Goal: Task Accomplishment & Management: Manage account settings

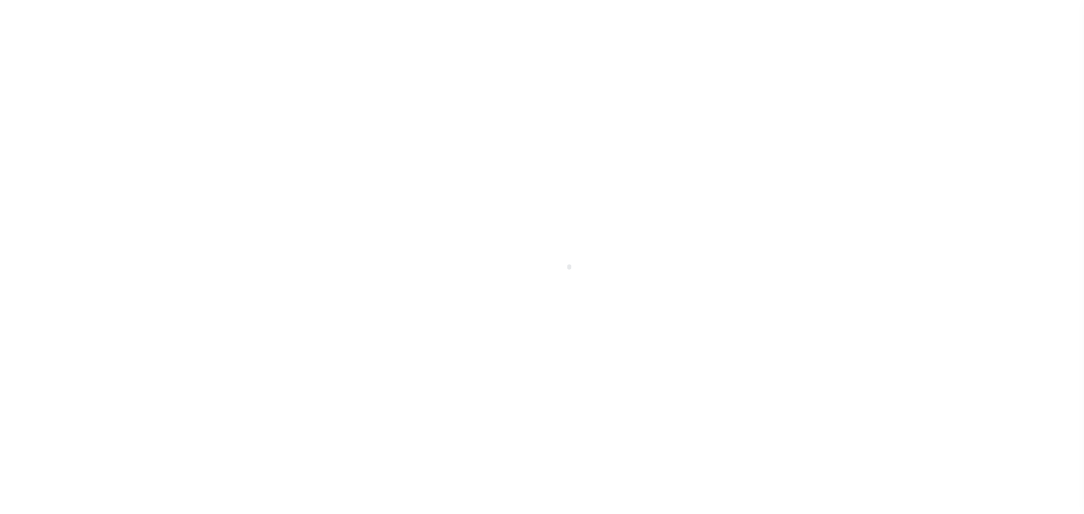
scroll to position [36, 0]
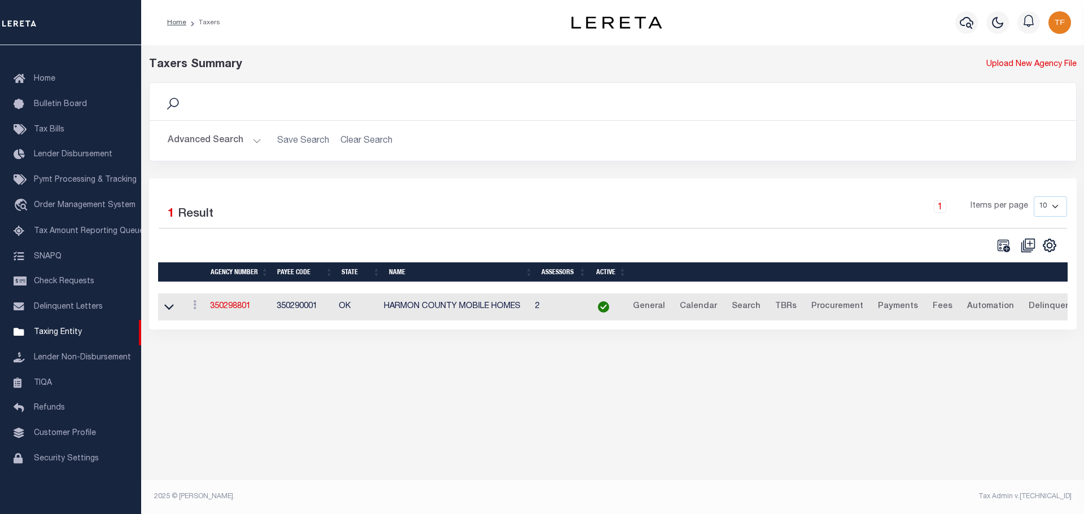
click at [252, 143] on button "Advanced Search" at bounding box center [215, 141] width 94 height 22
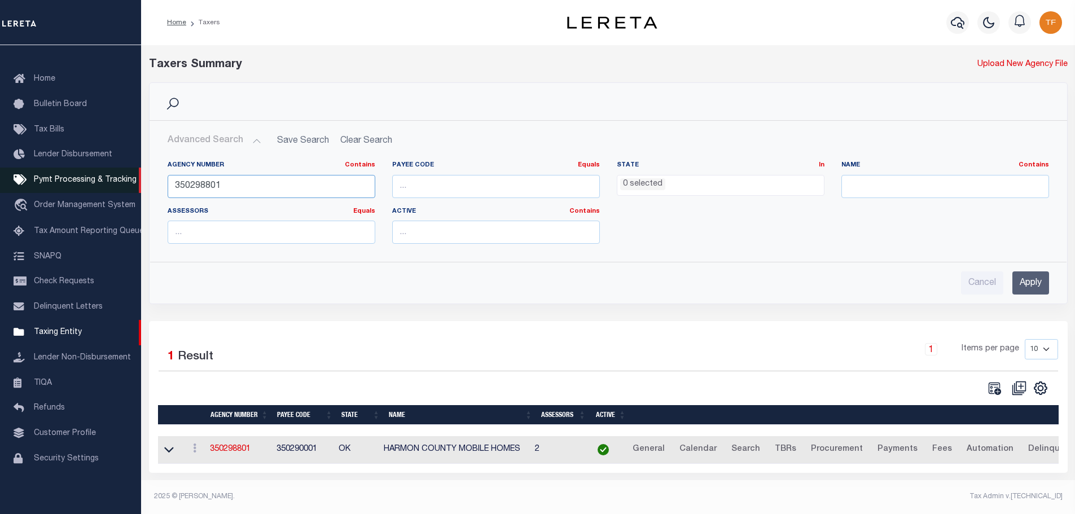
drag, startPoint x: 228, startPoint y: 189, endPoint x: 137, endPoint y: 172, distance: 93.1
click at [137, 172] on div "Home Taxers Profile" at bounding box center [537, 254] width 1075 height 508
type input "040300000"
click at [1037, 280] on input "Apply" at bounding box center [1030, 282] width 37 height 23
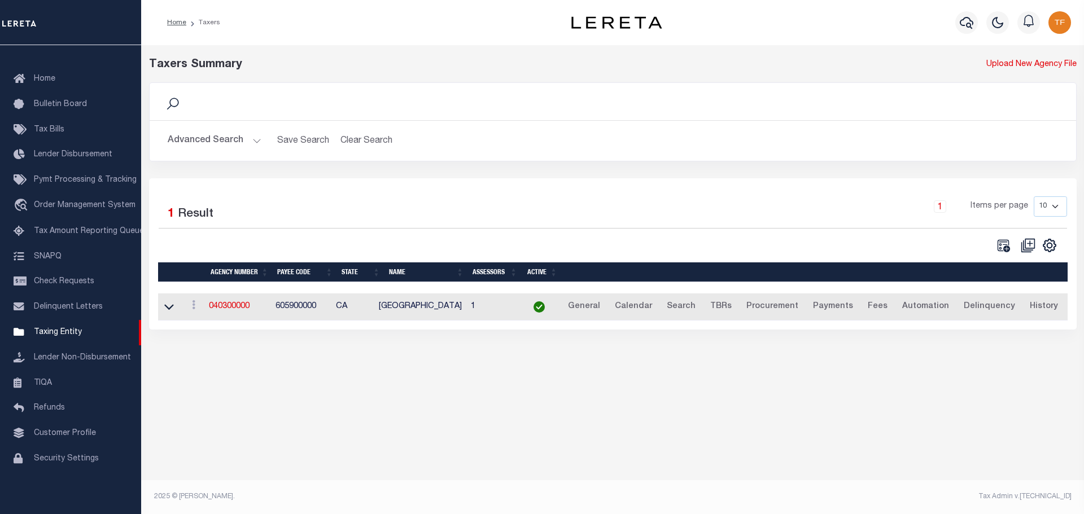
click at [226, 314] on td "040300000" at bounding box center [237, 307] width 67 height 28
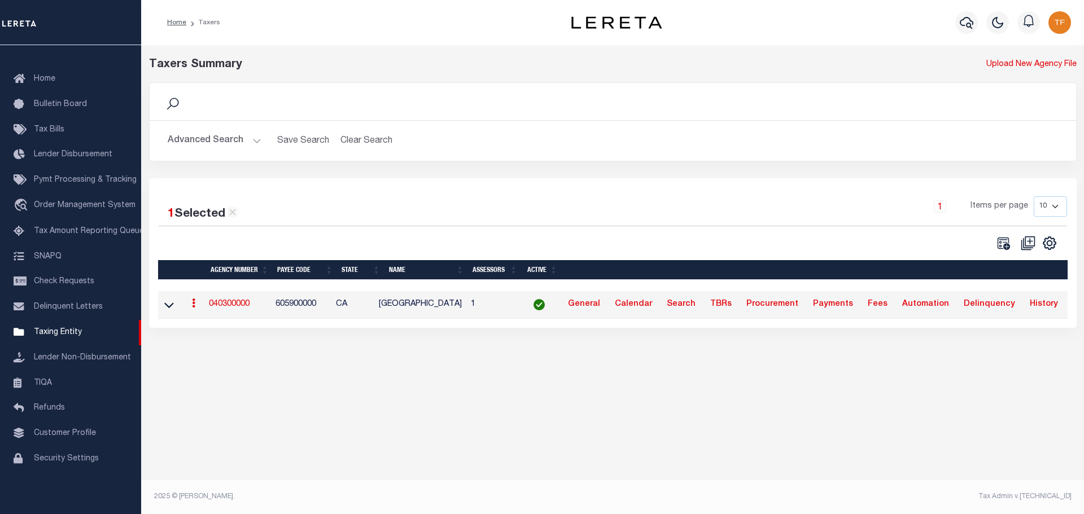
click at [230, 308] on link "040300000" at bounding box center [229, 304] width 41 height 8
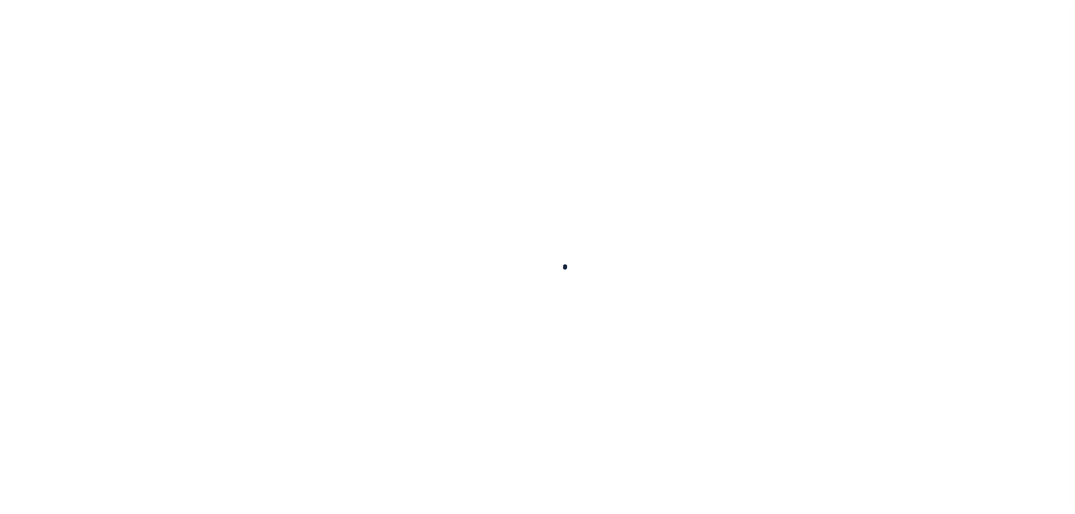
select select
checkbox input "false"
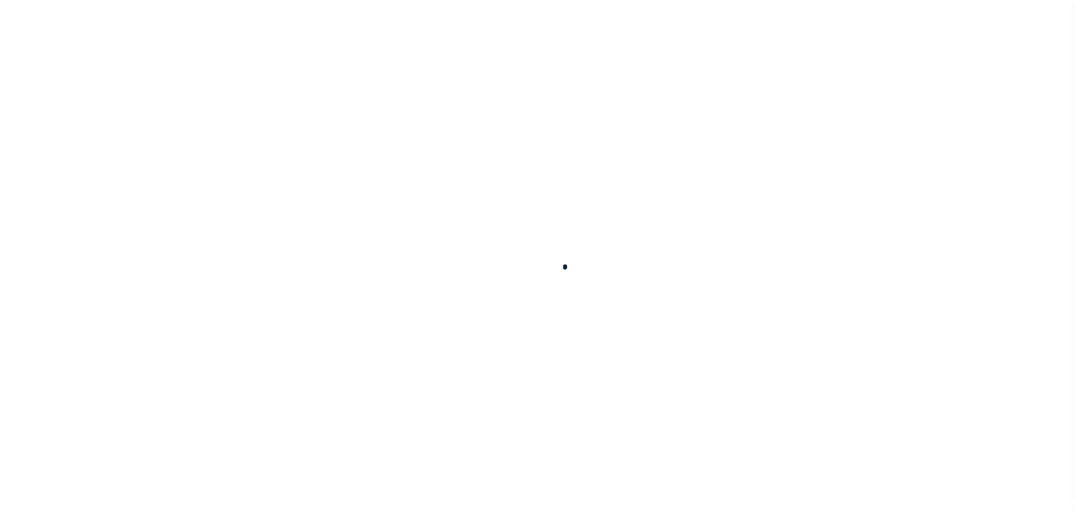
checkbox input "false"
type input "605900000"
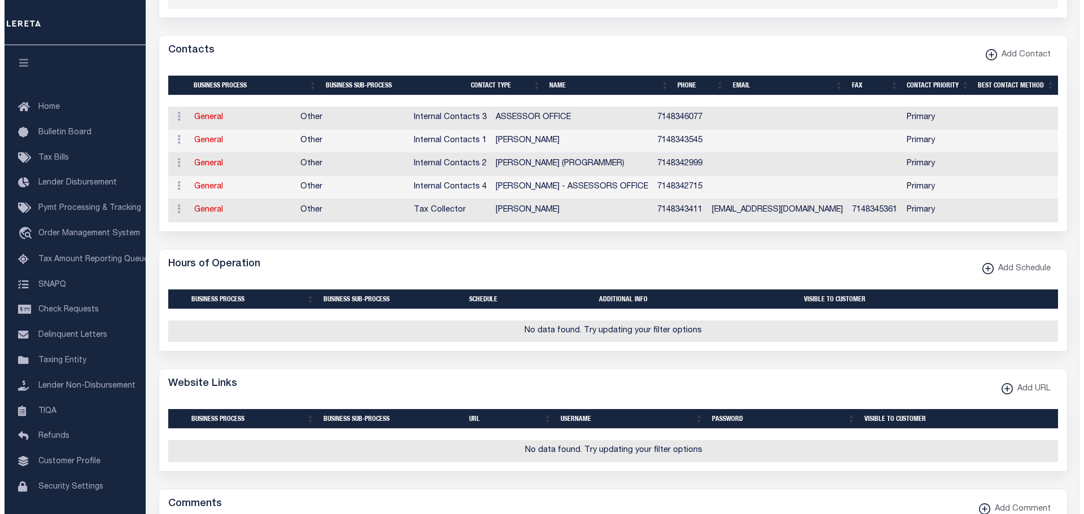
scroll to position [844, 0]
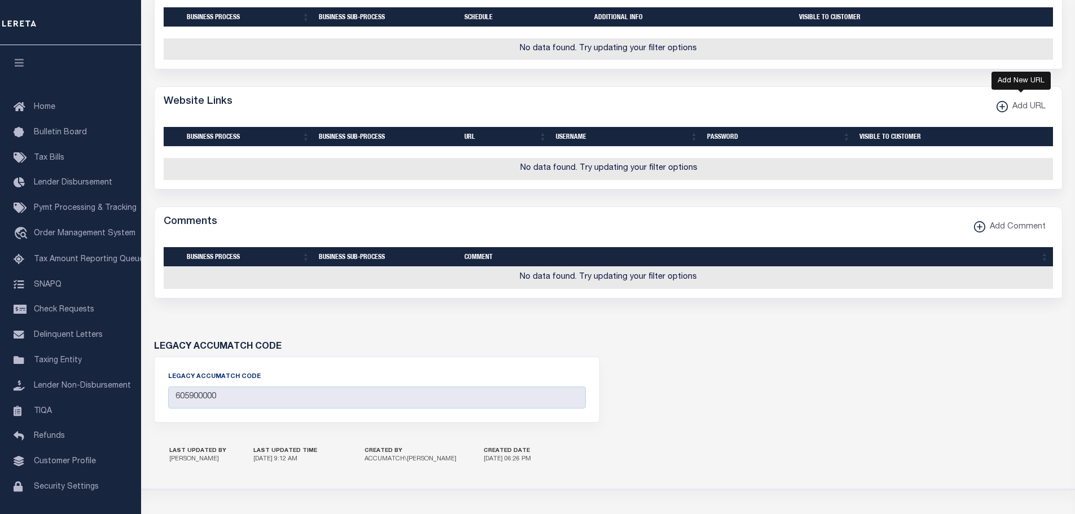
click at [1003, 112] on xmlns\ "button" at bounding box center [1002, 106] width 11 height 11
select select
checkbox input "true"
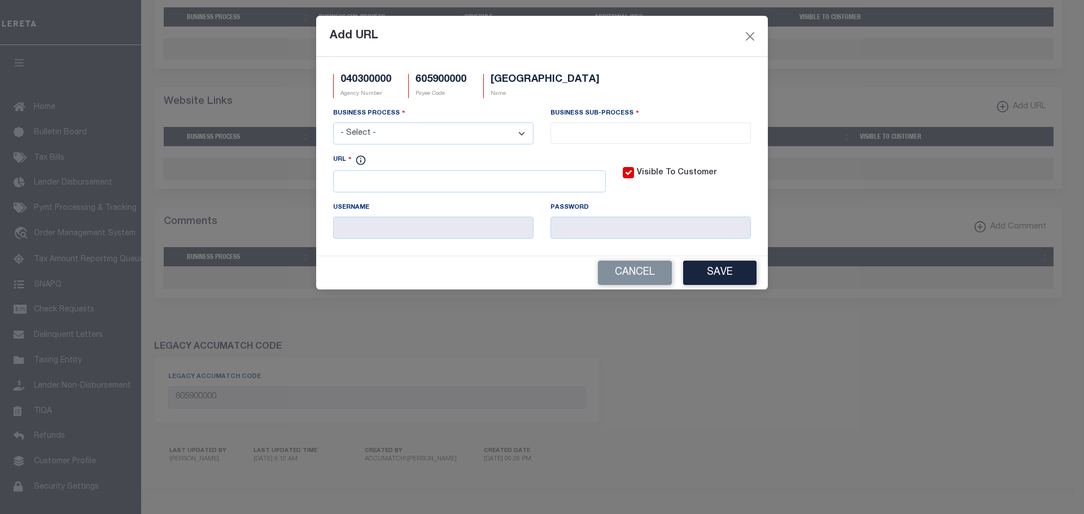
click at [515, 140] on select "- Select - All Automation Bill Request Delinquency Payment Delinquency Procurem…" at bounding box center [433, 133] width 200 height 22
select select "3"
click at [333, 123] on select "- Select - All Automation Bill Request Delinquency Payment Delinquency Procurem…" at bounding box center [433, 133] width 200 height 22
click at [631, 126] on li at bounding box center [651, 130] width 194 height 15
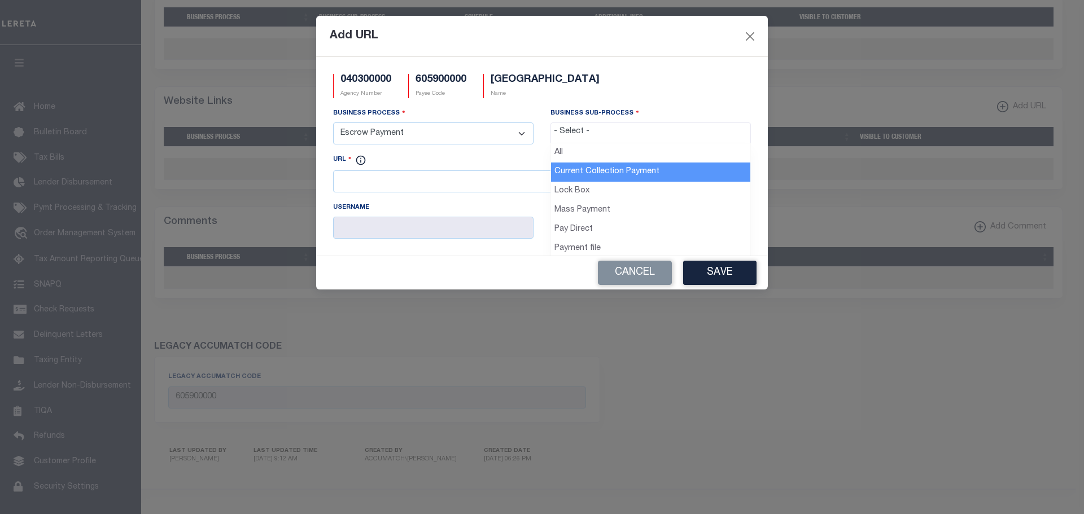
select select "11"
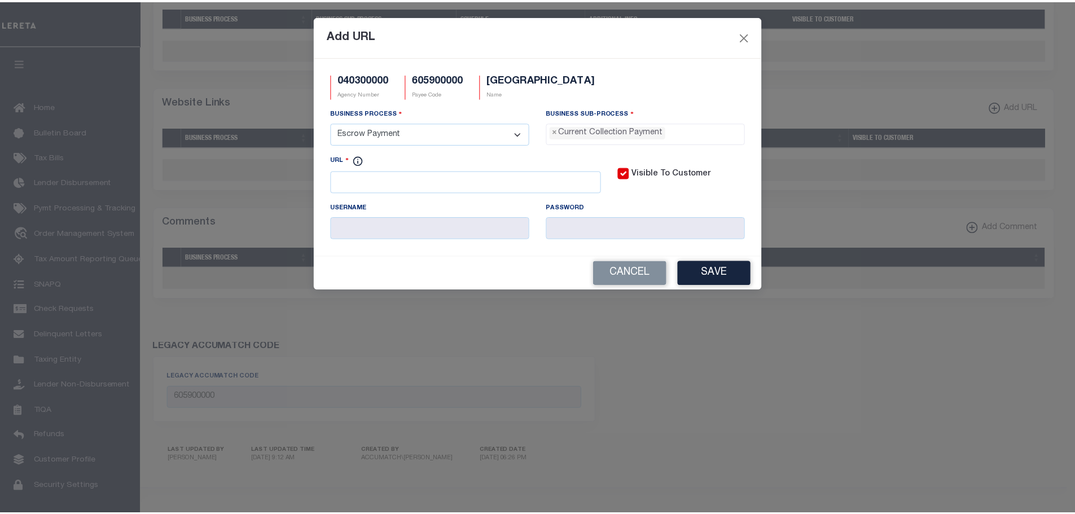
scroll to position [10, 0]
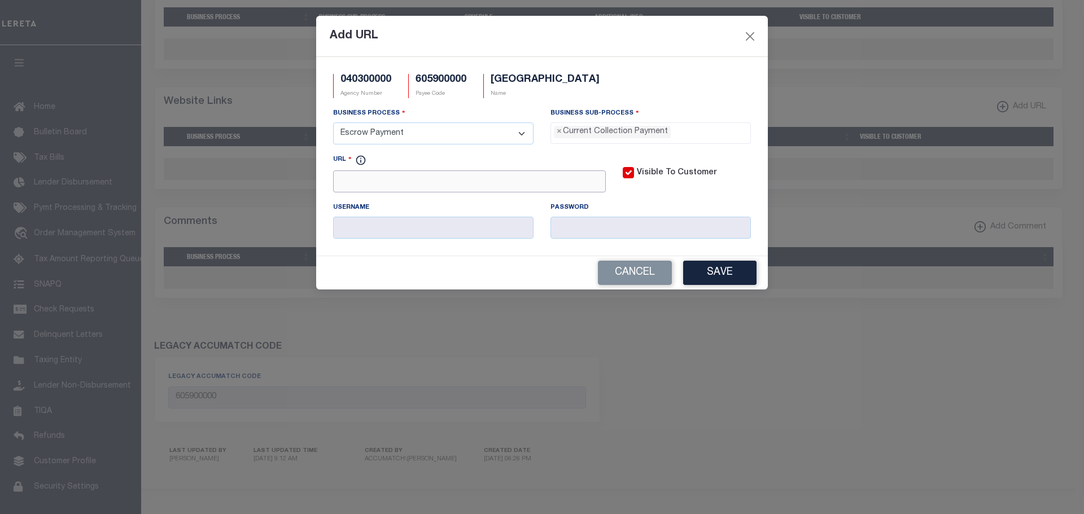
click at [350, 188] on input "URL" at bounding box center [469, 181] width 273 height 22
paste input "http://tax.ocgov.com/tcweb/search"
type input "http://tax.ocgov.com/tcweb/search"
click at [717, 276] on button "Save" at bounding box center [719, 273] width 73 height 24
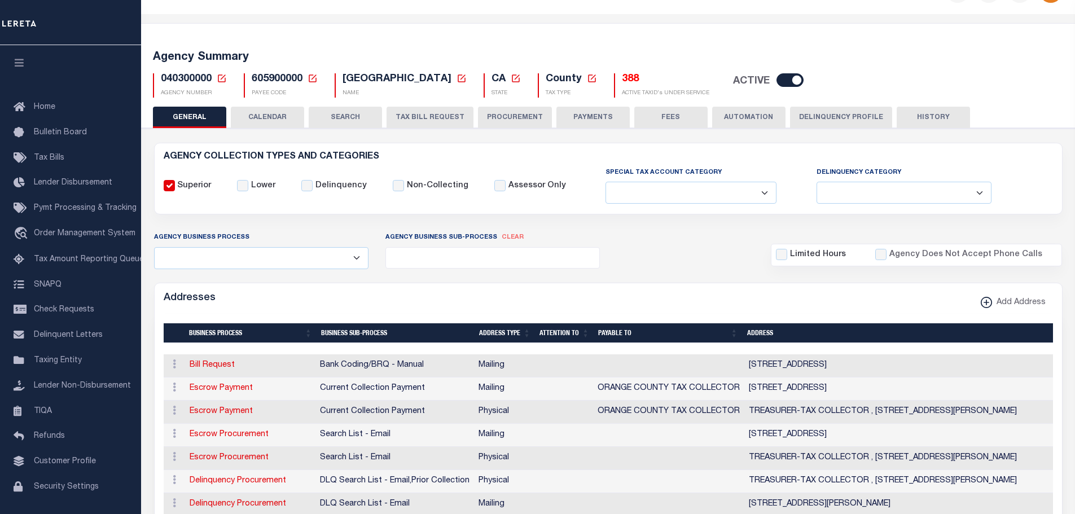
scroll to position [0, 0]
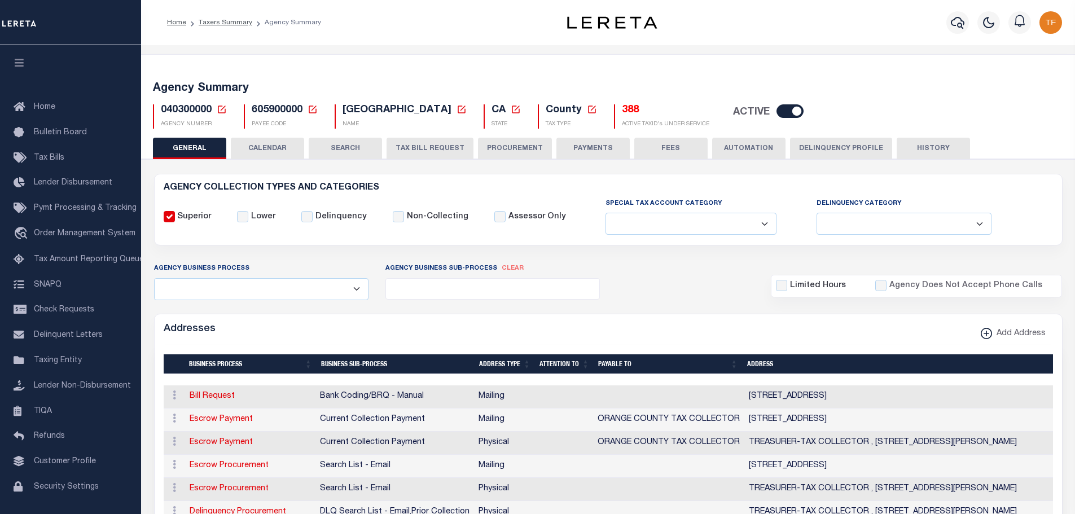
drag, startPoint x: 220, startPoint y: 109, endPoint x: 224, endPoint y: 117, distance: 8.6
click at [220, 110] on icon at bounding box center [222, 109] width 10 height 10
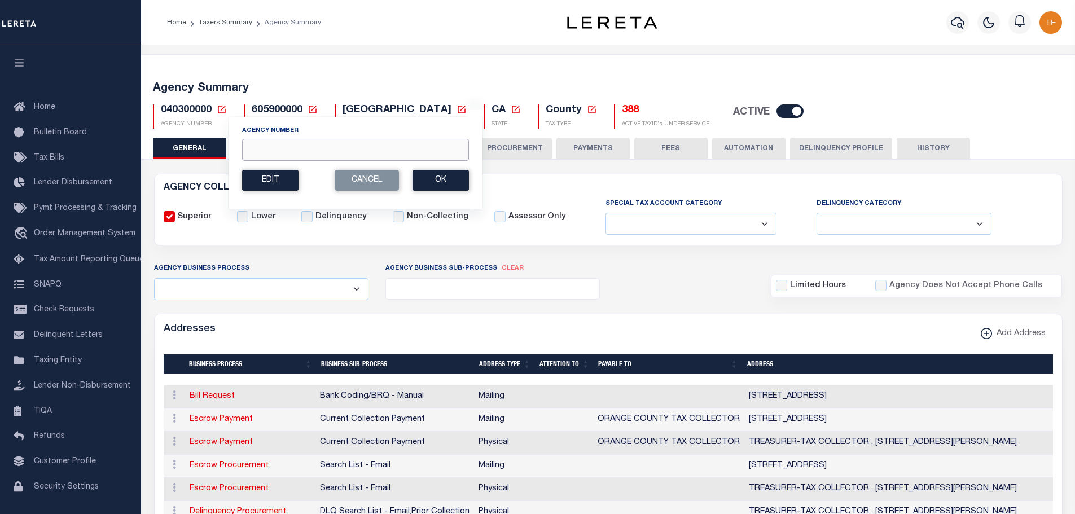
click at [257, 151] on input "Agency Number" at bounding box center [355, 150] width 227 height 22
type input "040308888"
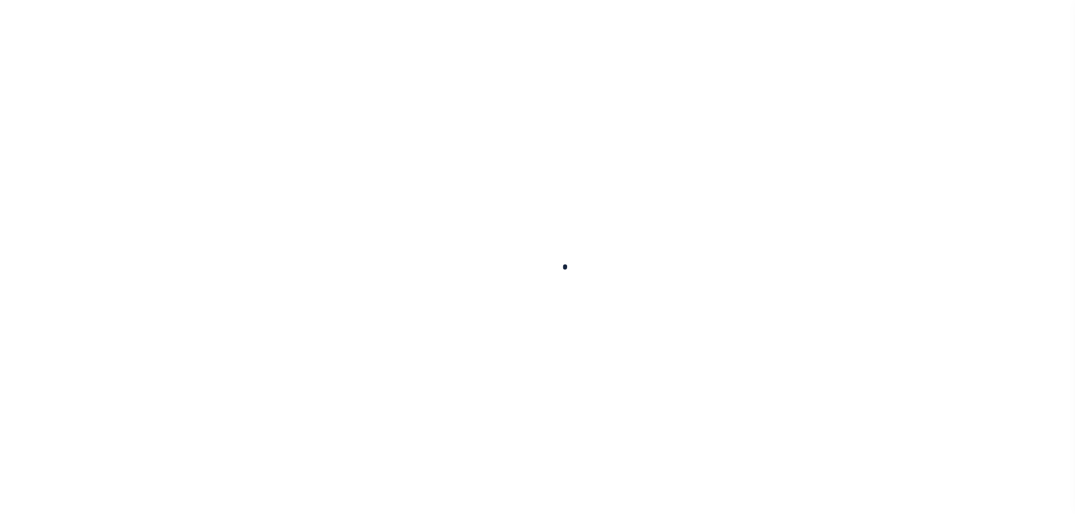
select select
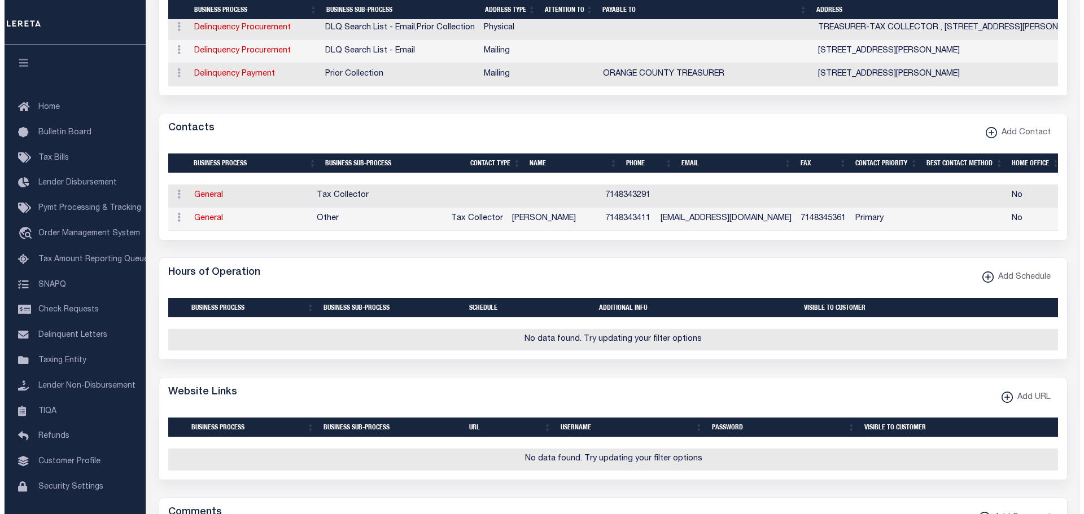
scroll to position [564, 0]
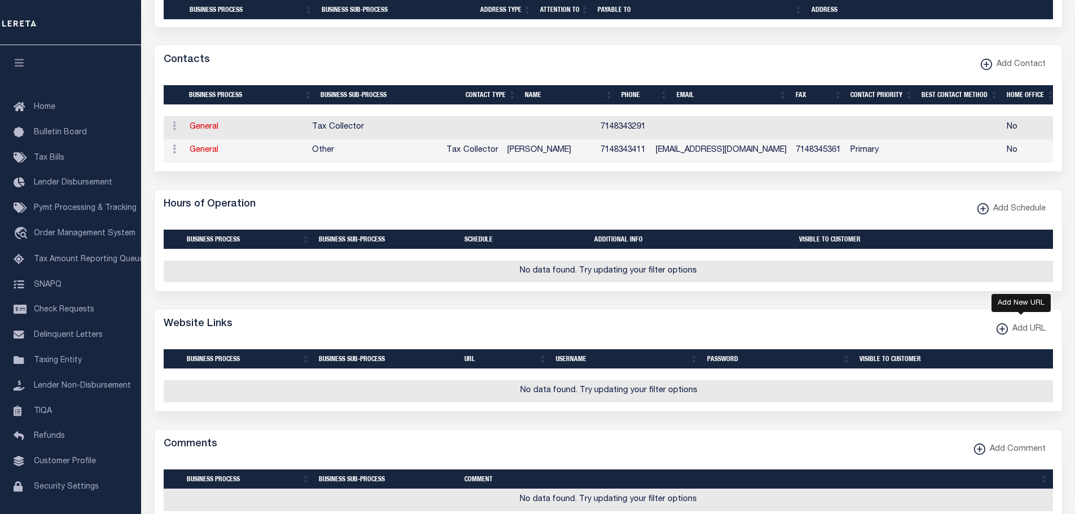
click at [1003, 335] on xmlns\ "button" at bounding box center [1002, 328] width 11 height 11
select select
checkbox input "true"
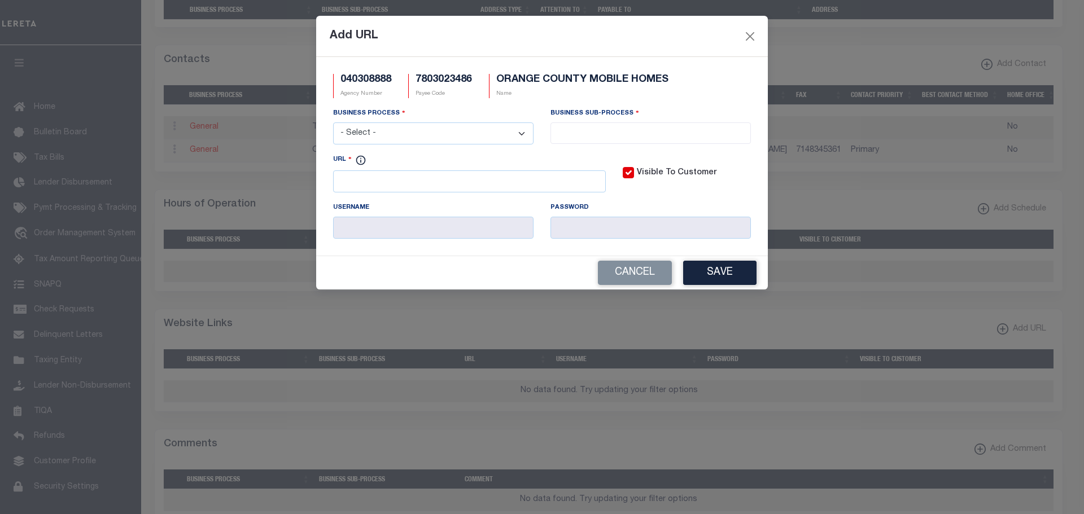
drag, startPoint x: 519, startPoint y: 133, endPoint x: 510, endPoint y: 137, distance: 9.9
click at [519, 134] on select "- Select - All Automation Bill Request Delinquency Payment Delinquency Procurem…" at bounding box center [433, 133] width 200 height 22
select select "3"
click at [333, 123] on select "- Select - All Automation Bill Request Delinquency Payment Delinquency Procurem…" at bounding box center [433, 133] width 200 height 22
click at [631, 135] on input "search" at bounding box center [651, 132] width 194 height 12
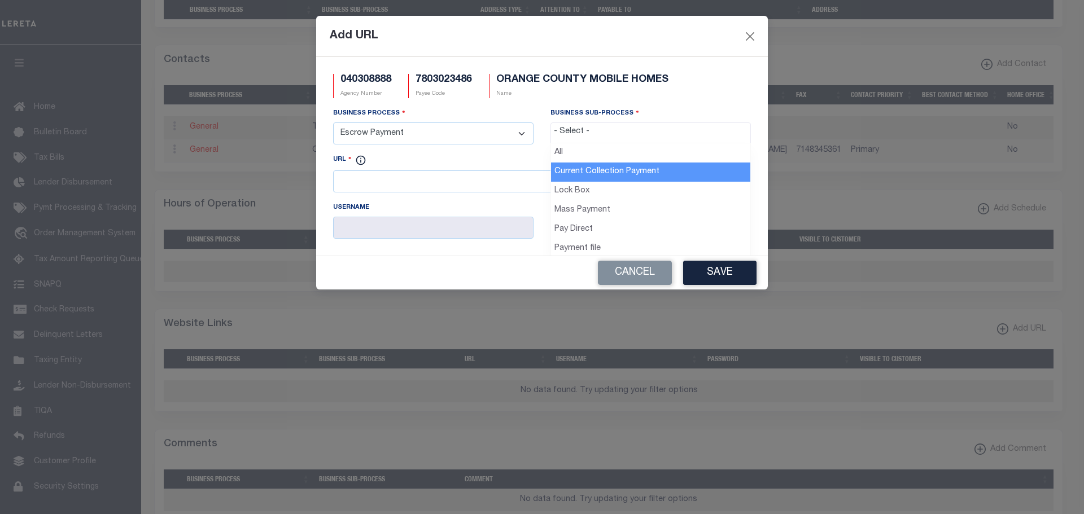
select select "11"
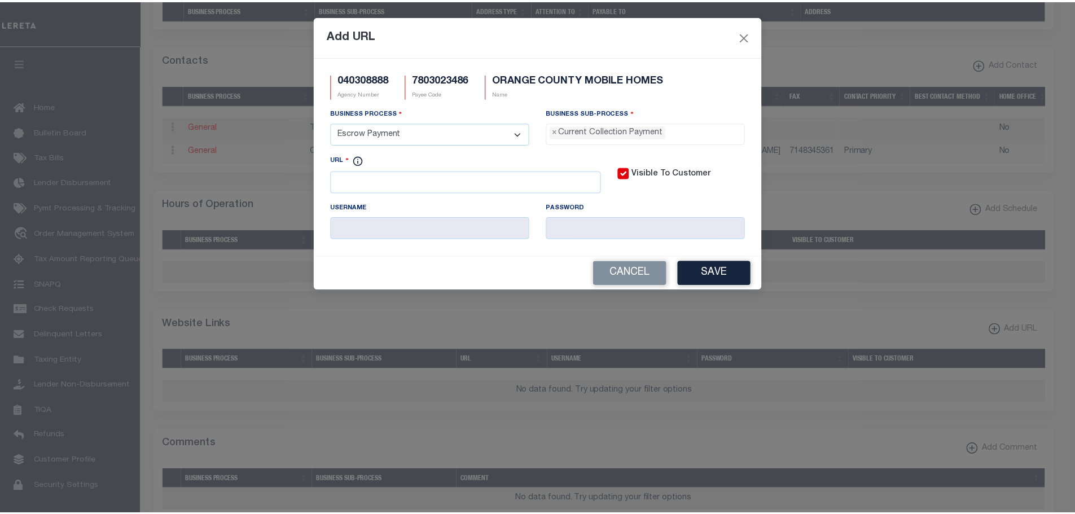
scroll to position [10, 0]
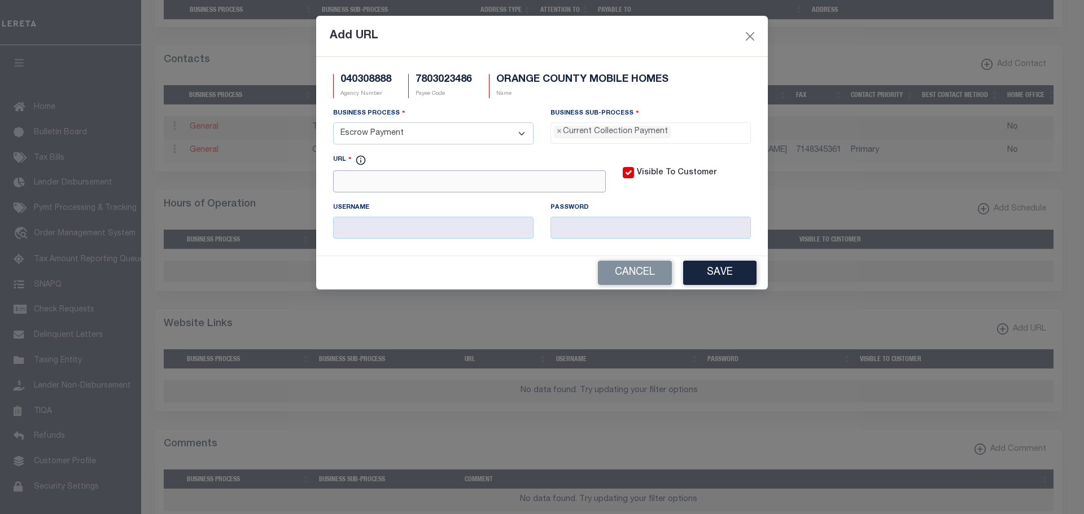
click at [368, 182] on input "URL" at bounding box center [469, 181] width 273 height 22
paste input "http://tax.ocgov.com/tcweb/search"
type input "http://tax.ocgov.com/tcweb/search"
click at [707, 266] on button "Save" at bounding box center [719, 273] width 73 height 24
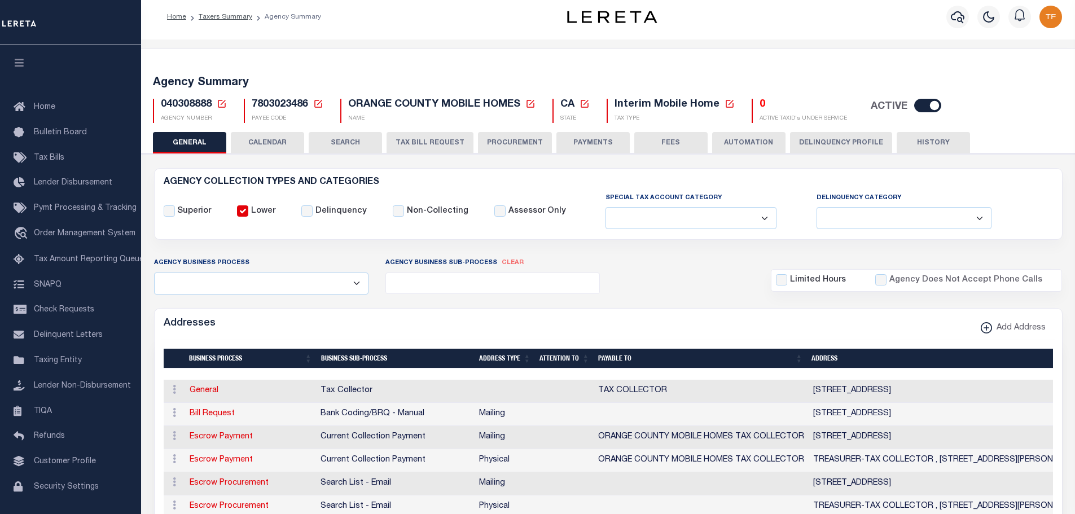
scroll to position [0, 0]
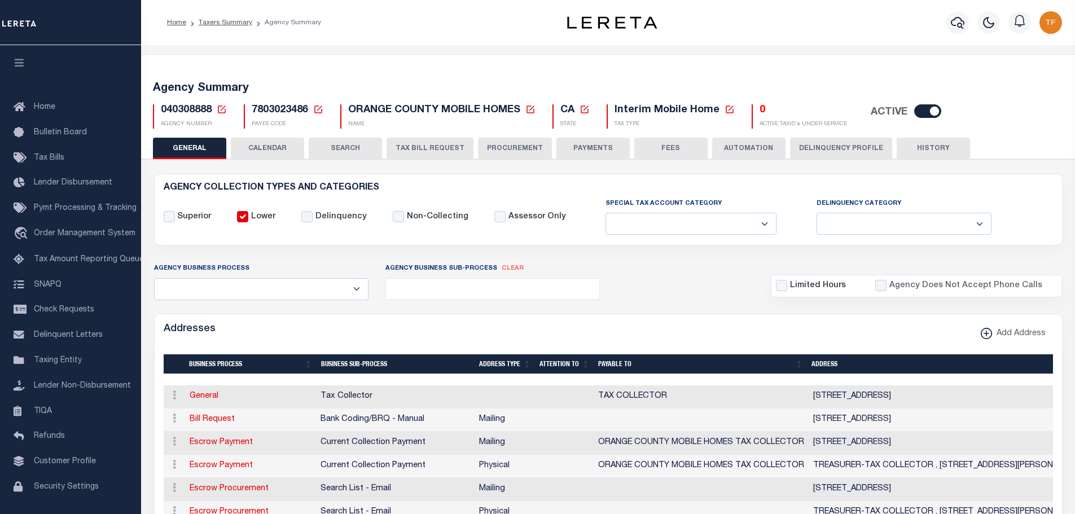
click at [221, 109] on icon at bounding box center [222, 109] width 10 height 10
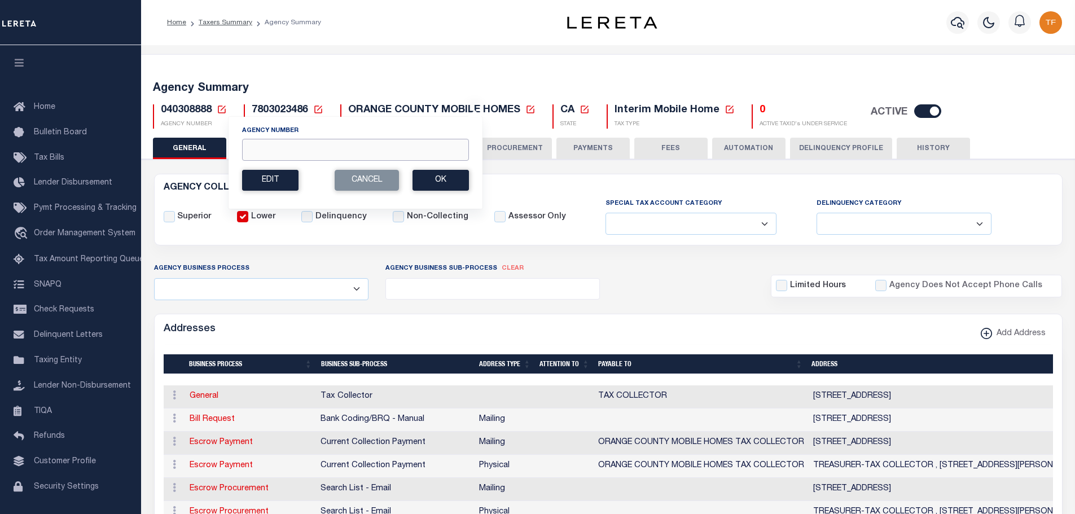
click at [262, 145] on input "Agency Number" at bounding box center [355, 150] width 227 height 22
type input "200061122"
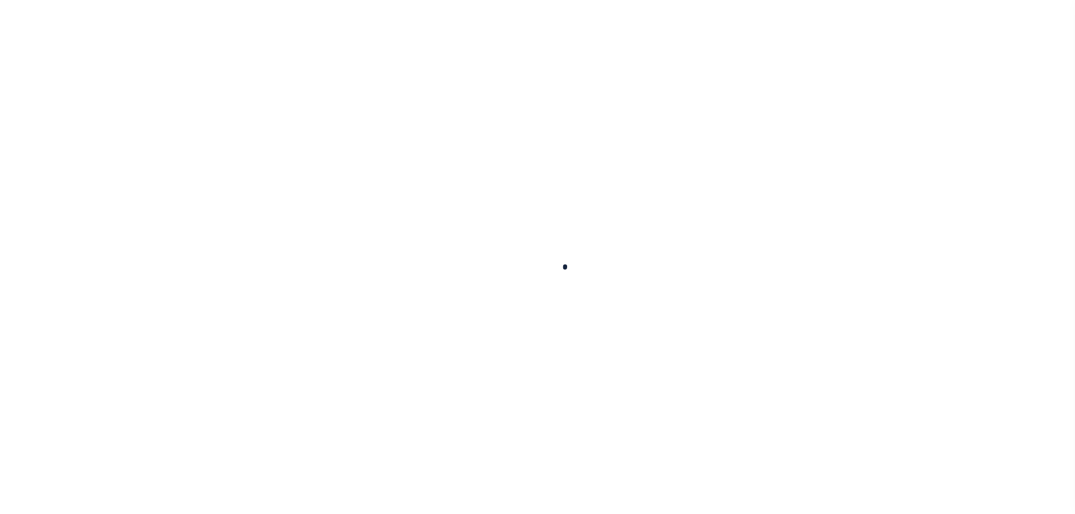
select select "2"
select select
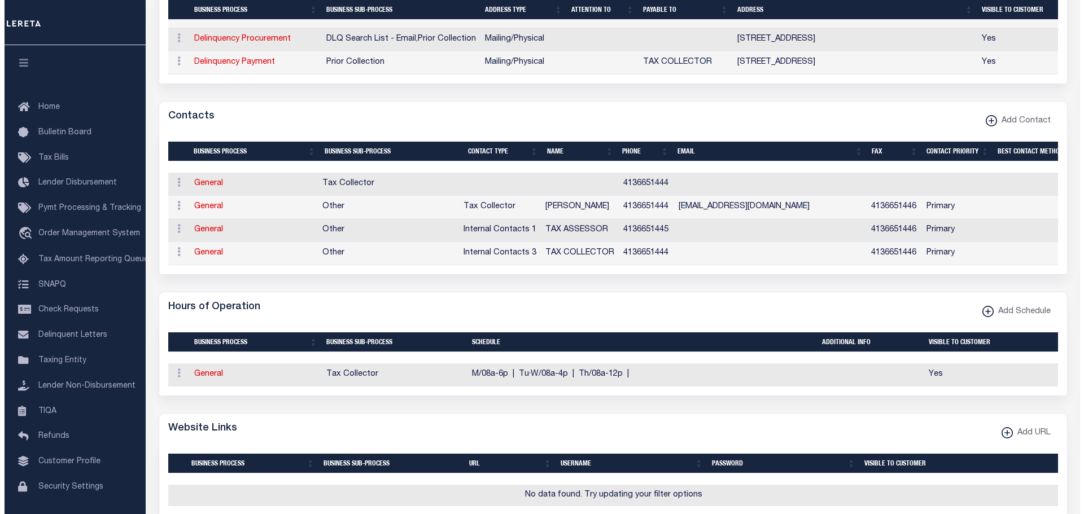
scroll to position [508, 0]
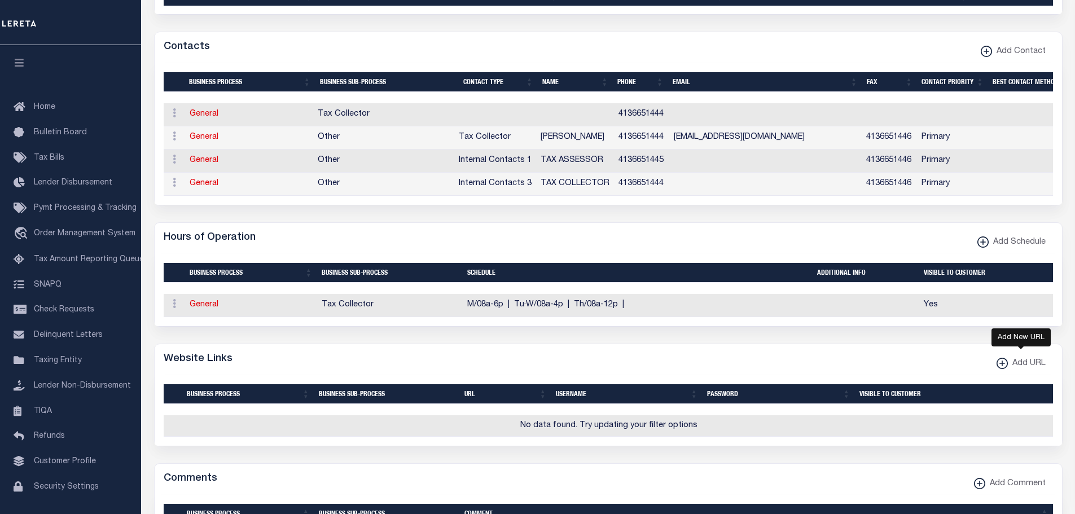
click at [1002, 369] on xmlns\ "button" at bounding box center [1002, 363] width 11 height 11
select select
checkbox input "true"
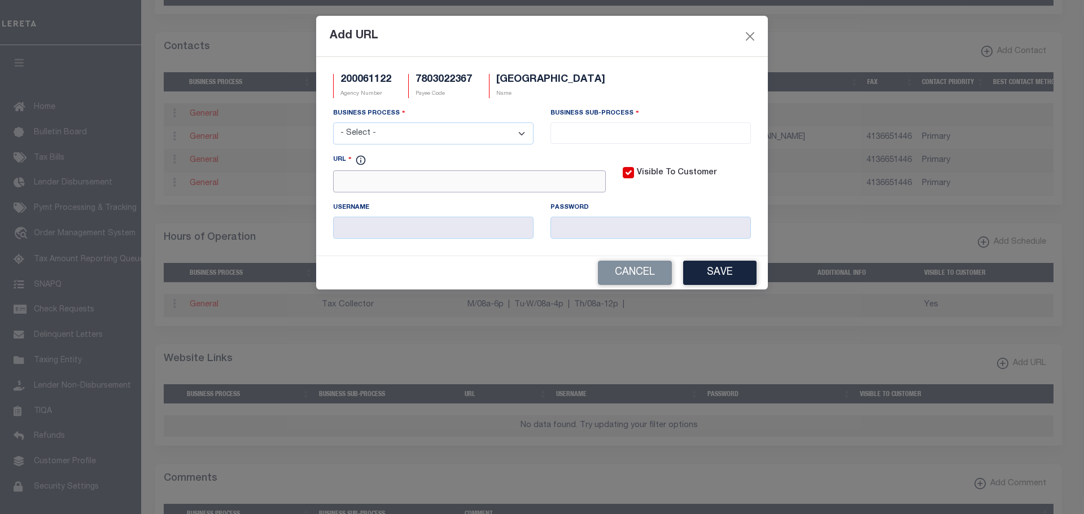
click at [348, 187] on input "URL" at bounding box center [469, 181] width 273 height 22
paste input "WWW.REALQUEST.COM"
type input "HTTP://WWW.REALQUEST.COM"
click at [472, 128] on select "- Select - All Automation Bill Request Delinquency Payment Delinquency Procurem…" at bounding box center [433, 133] width 200 height 22
select select "6"
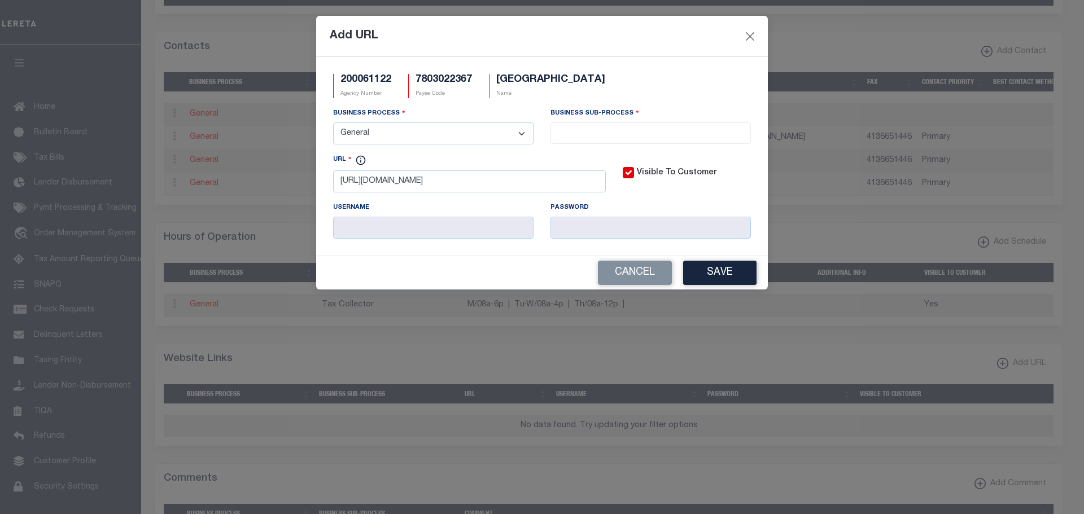
click at [333, 123] on select "- Select - All Automation Bill Request Delinquency Payment Delinquency Procurem…" at bounding box center [433, 133] width 200 height 22
click at [612, 141] on span at bounding box center [650, 132] width 200 height 21
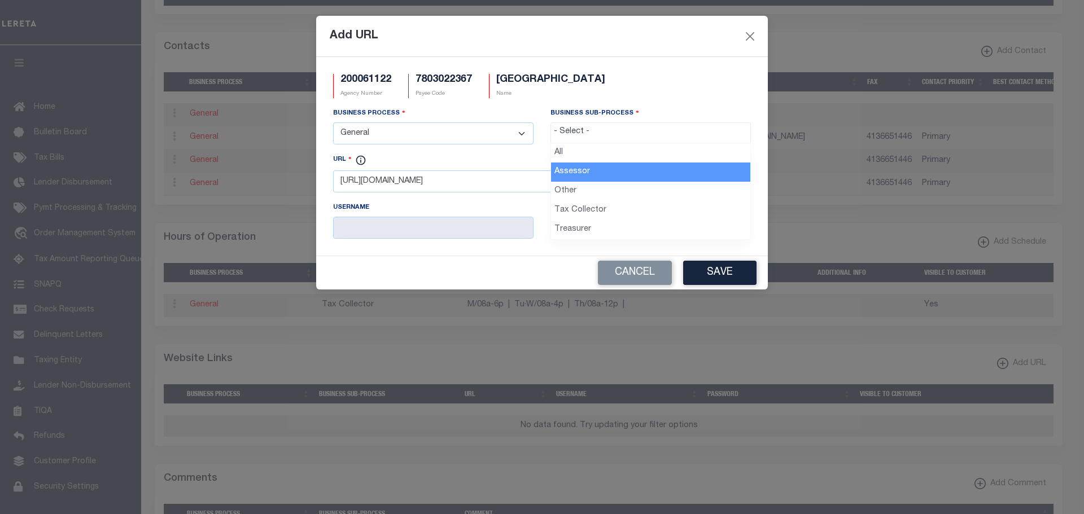
select select "33"
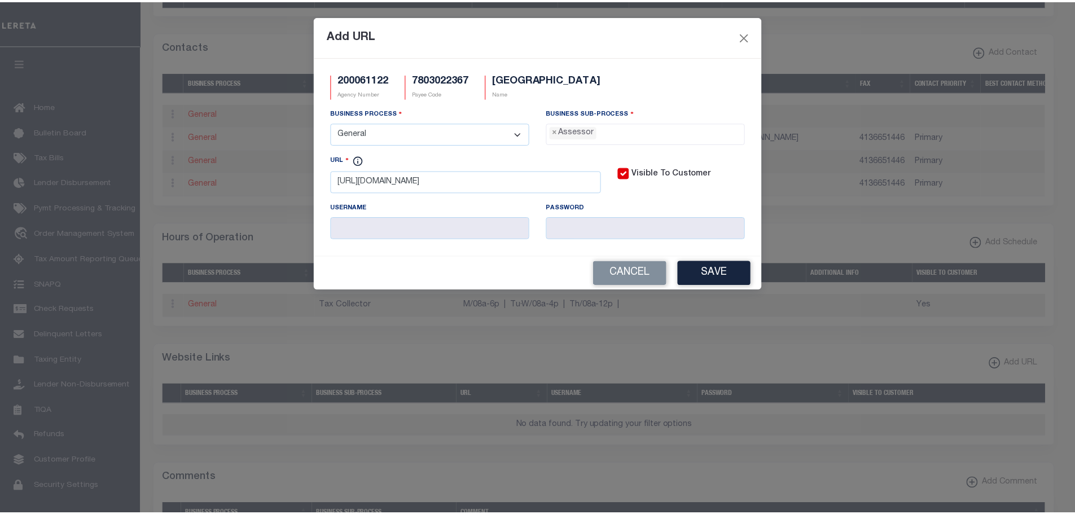
scroll to position [10, 0]
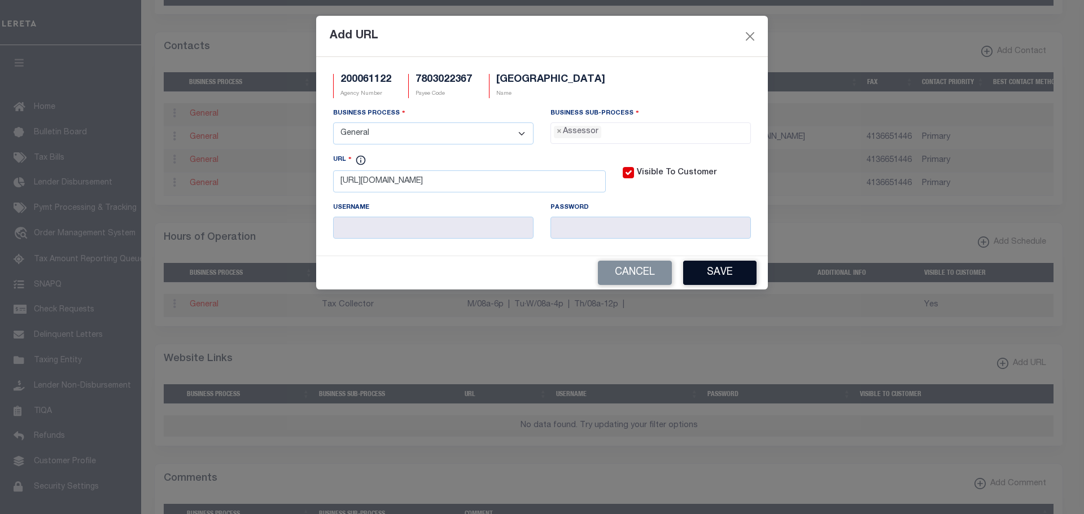
click at [726, 271] on button "Save" at bounding box center [719, 273] width 73 height 24
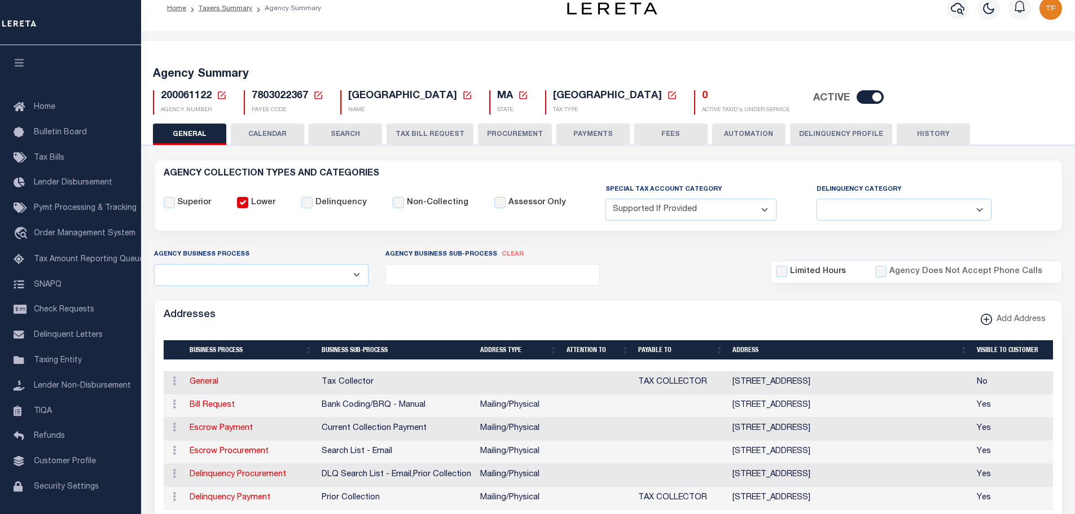
scroll to position [0, 0]
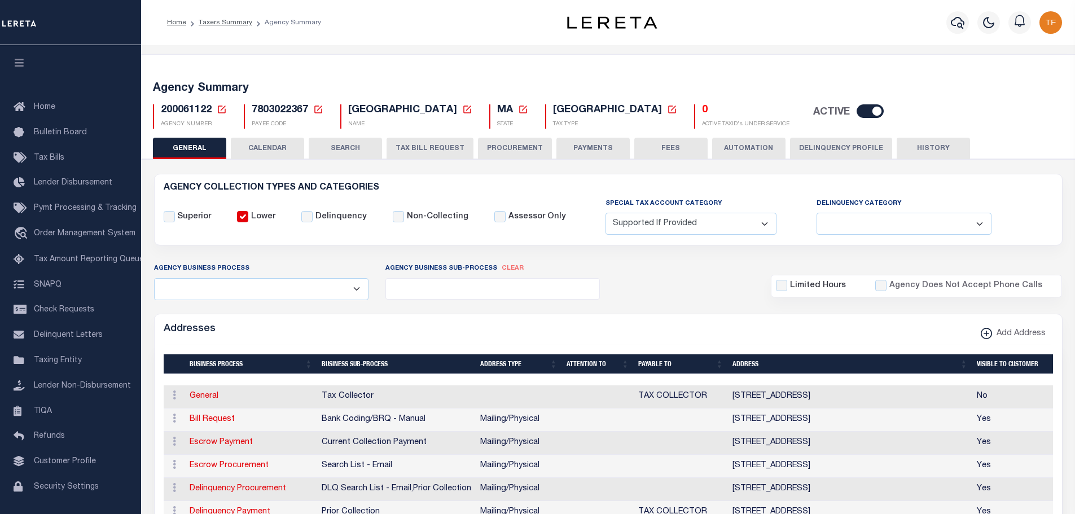
click at [220, 103] on div "200061122 Agency Number Edit Cancel Ok" at bounding box center [608, 111] width 928 height 33
click at [221, 110] on icon at bounding box center [222, 110] width 8 height 8
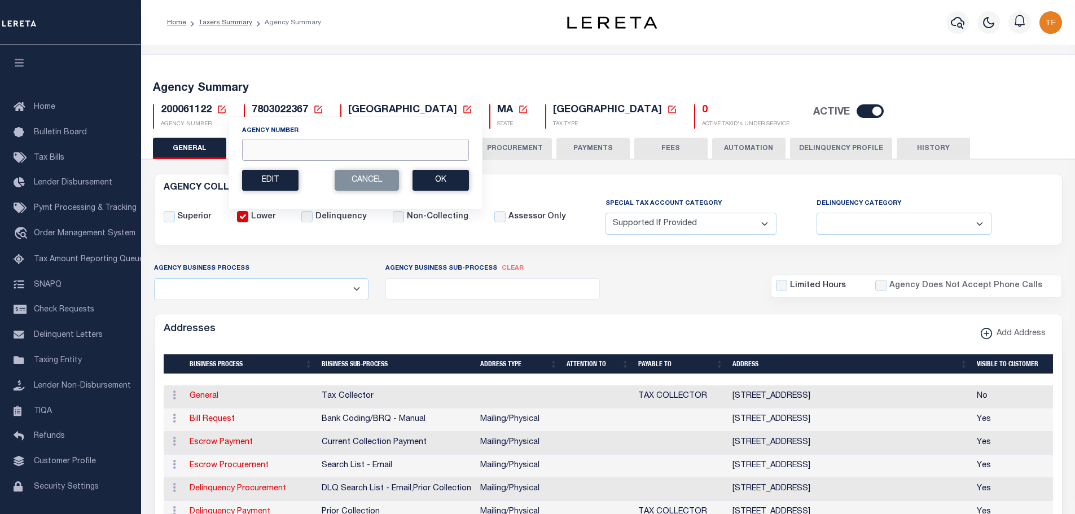
click at [258, 152] on input "Agency Number" at bounding box center [355, 150] width 227 height 22
type input "370210611"
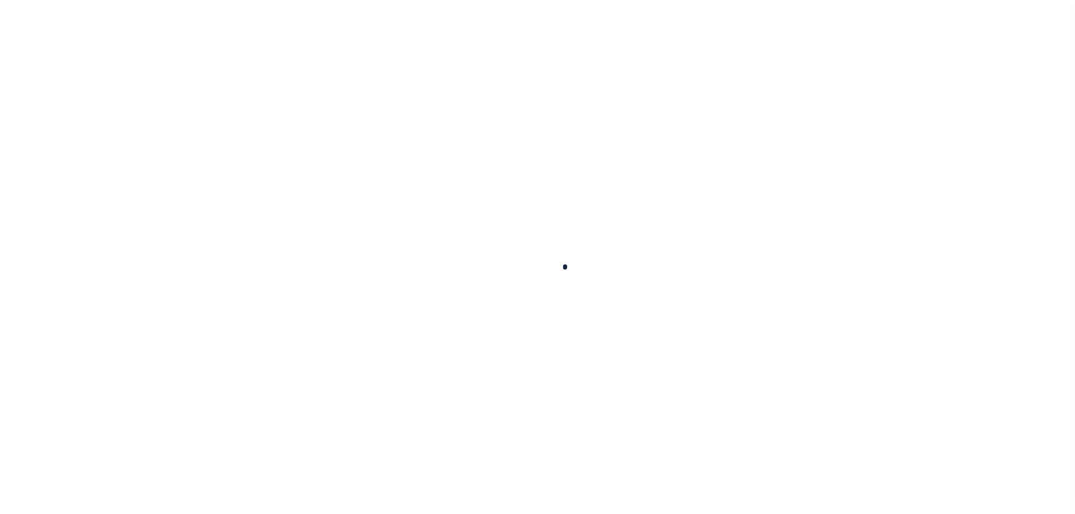
select select
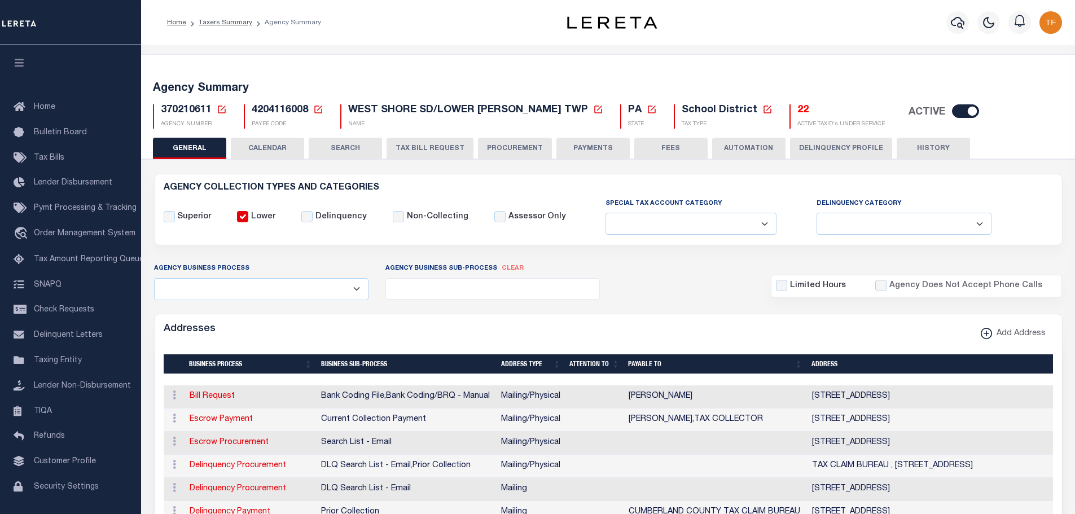
click at [678, 148] on button "FEES" at bounding box center [670, 148] width 73 height 21
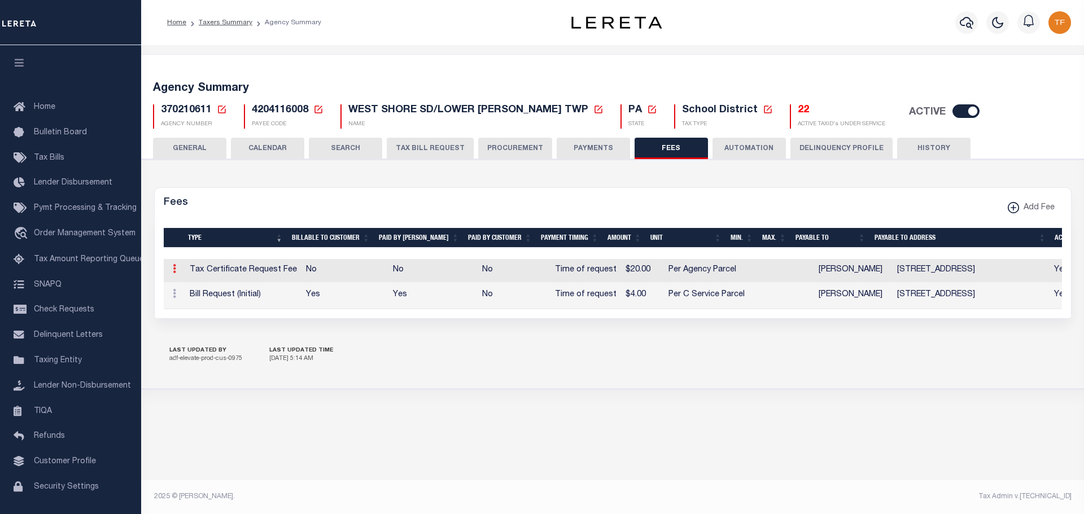
click at [174, 270] on icon at bounding box center [174, 268] width 3 height 9
click at [186, 302] on link "Edit" at bounding box center [194, 305] width 51 height 19
select select
checkbox input "false"
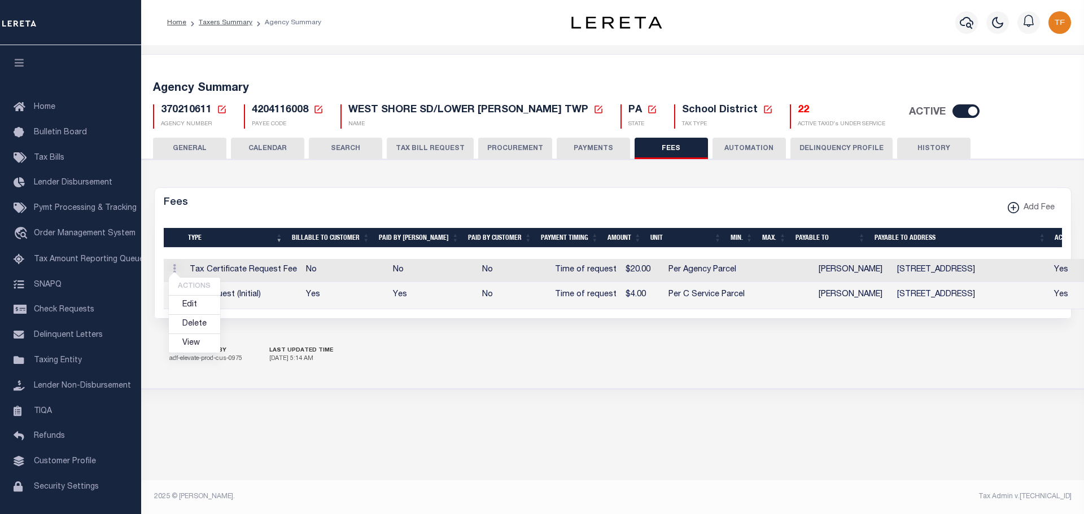
checkbox input "false"
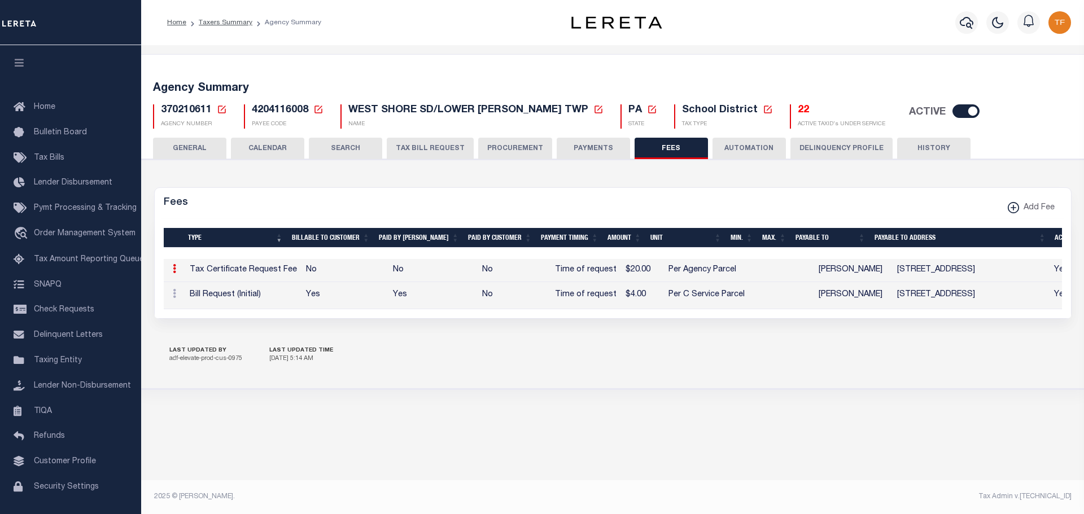
select select "18"
select select "10"
type input "$20"
select select
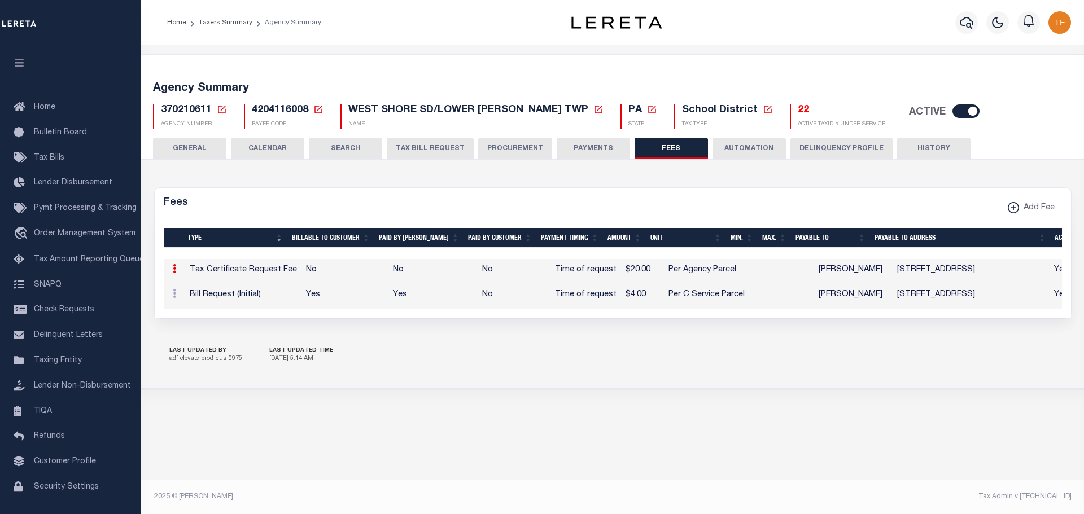
select select "3"
checkbox input "true"
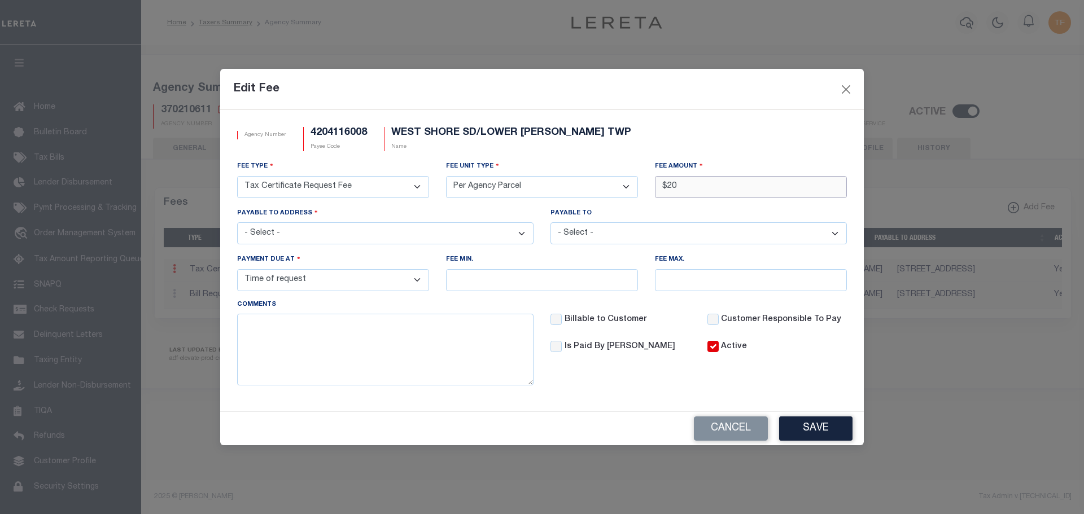
click at [700, 183] on input "$20" at bounding box center [751, 187] width 192 height 22
type input "$25.00"
click at [817, 438] on button "Save" at bounding box center [815, 428] width 73 height 24
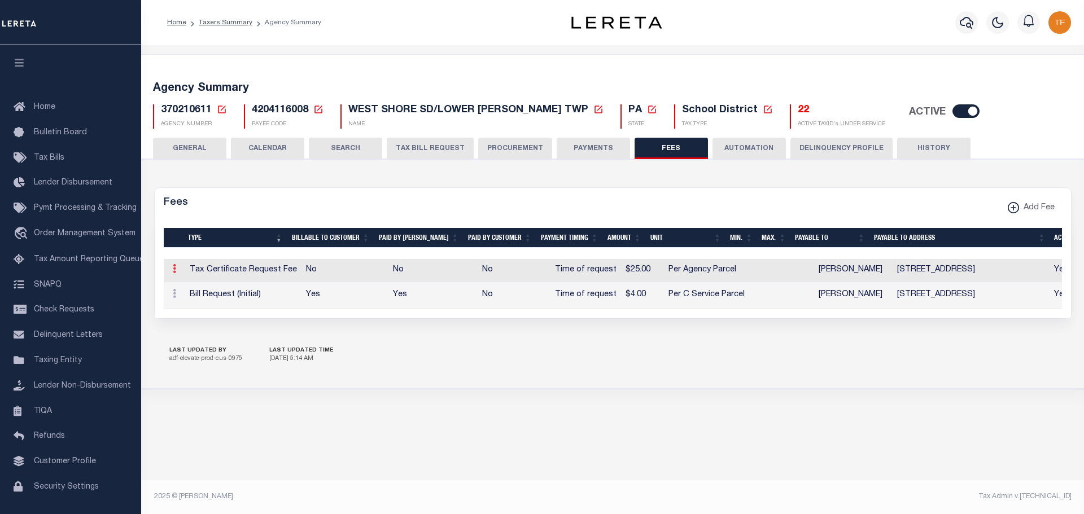
click at [174, 270] on icon at bounding box center [174, 268] width 3 height 9
drag, startPoint x: 196, startPoint y: 305, endPoint x: 216, endPoint y: 315, distance: 22.0
click at [196, 306] on link "Edit" at bounding box center [194, 305] width 51 height 19
select select
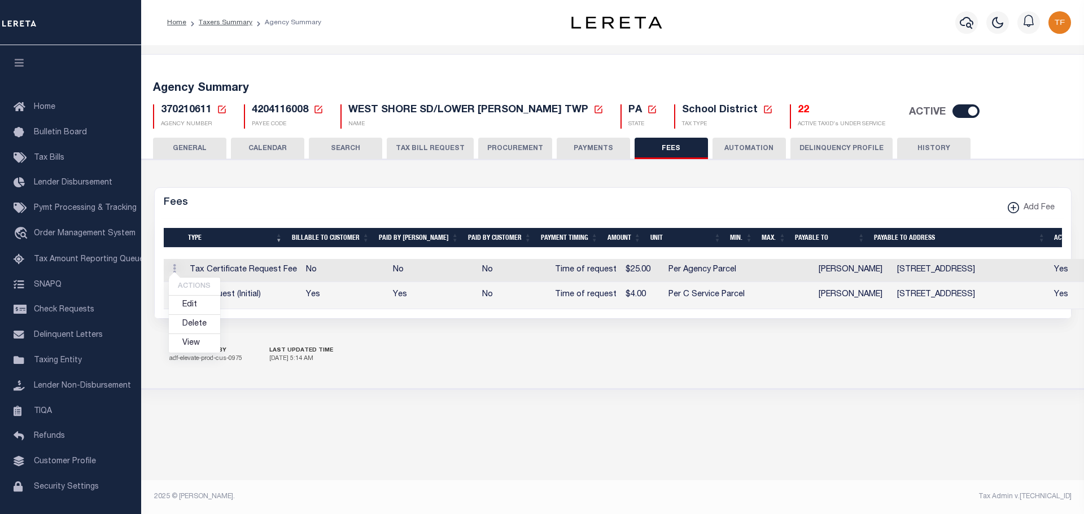
select select
checkbox input "false"
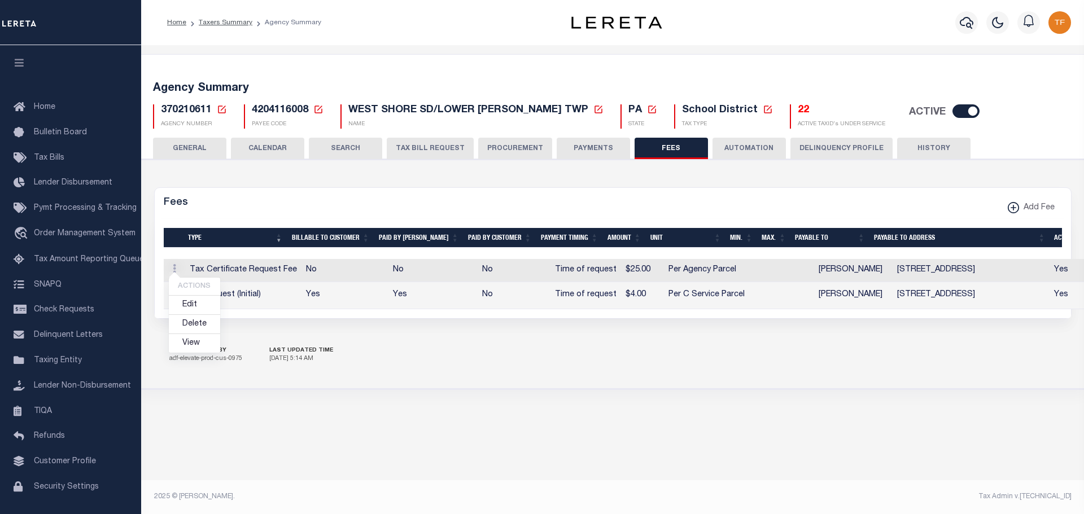
checkbox input "false"
select select "18"
select select "10"
type input "$25"
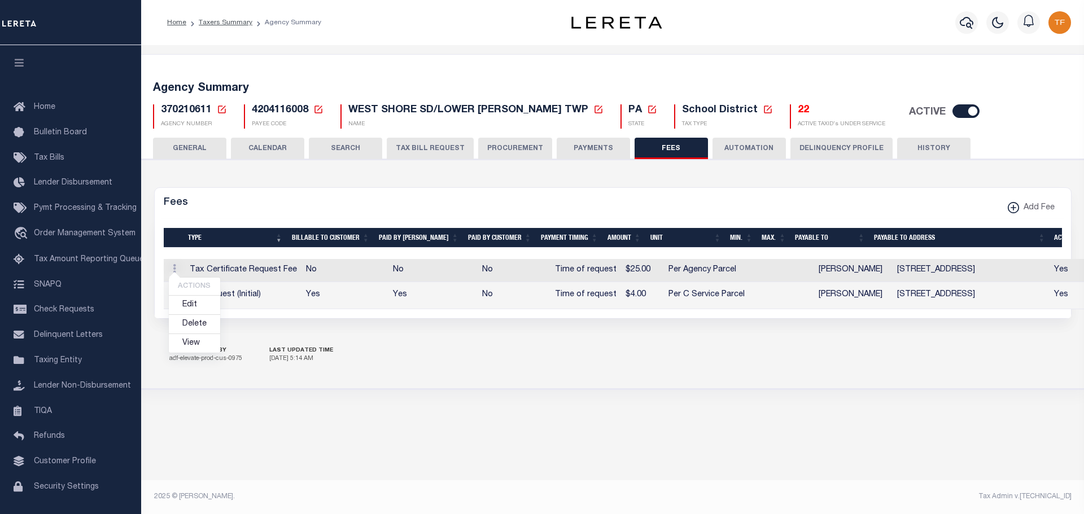
select select "13460"
select select "28205"
select select "3"
checkbox input "true"
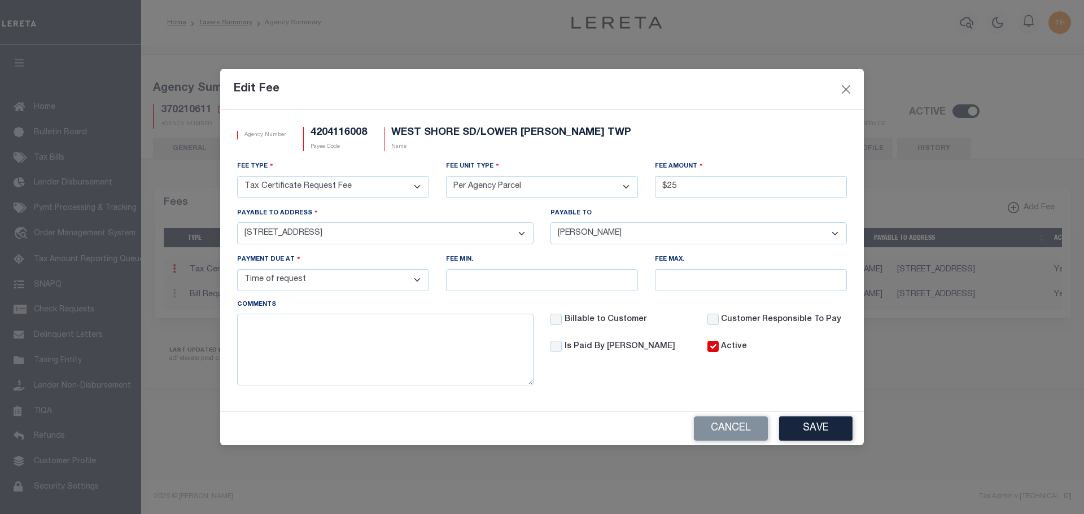
click at [518, 230] on select "- Select - 2233 GETTYSBURG RD, CAMP HILL, PA, 17011 1 COURTHOUSE SQUARE, ROOM 1…" at bounding box center [385, 233] width 296 height 22
select select "25114"
click at [237, 222] on select "- Select - 2233 GETTYSBURG RD, CAMP HILL, PA, 17011 1 COURTHOUSE SQUARE, ROOM 1…" at bounding box center [385, 233] width 296 height 22
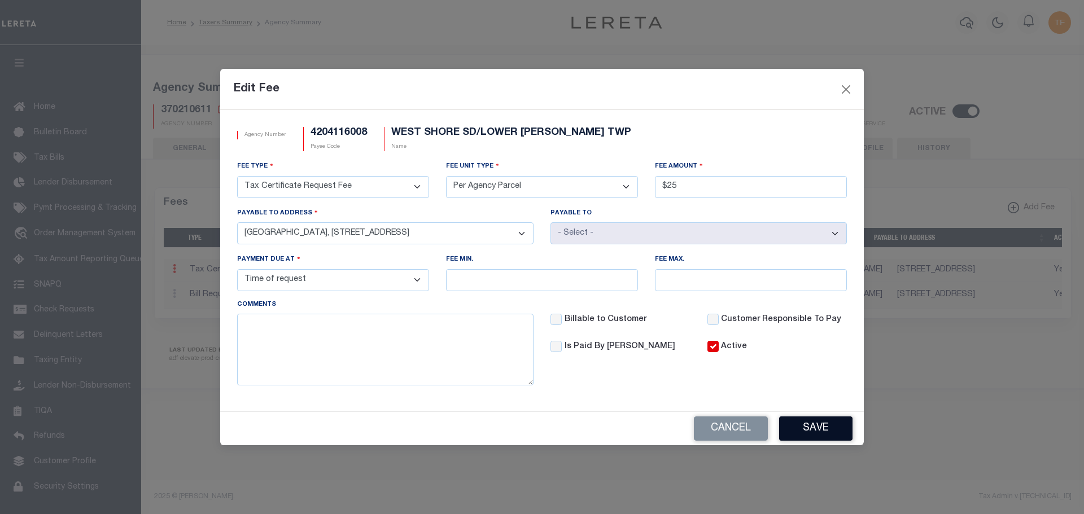
click at [823, 431] on button "Save" at bounding box center [815, 428] width 73 height 24
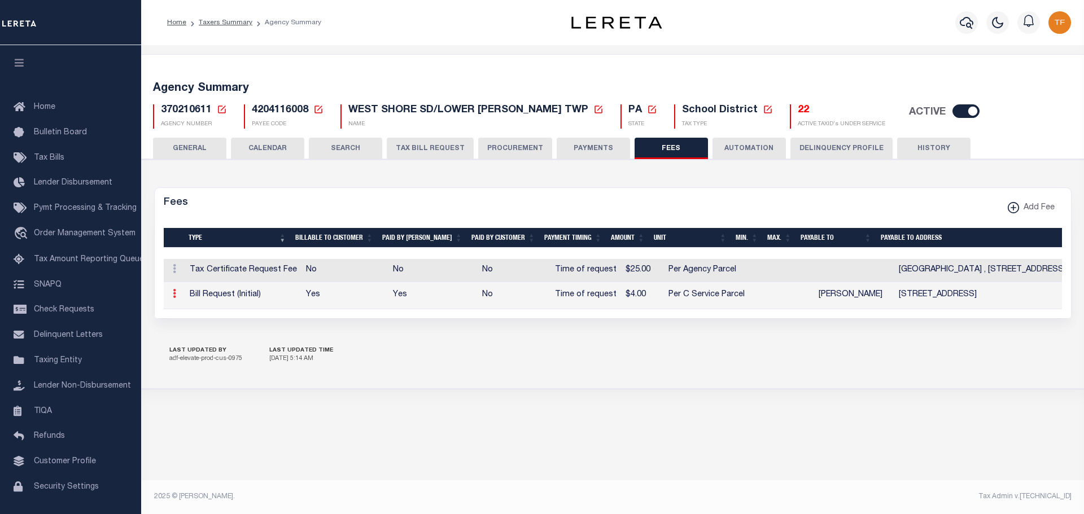
click at [173, 295] on icon at bounding box center [174, 293] width 3 height 9
click at [196, 328] on link "Edit" at bounding box center [194, 330] width 51 height 19
select select
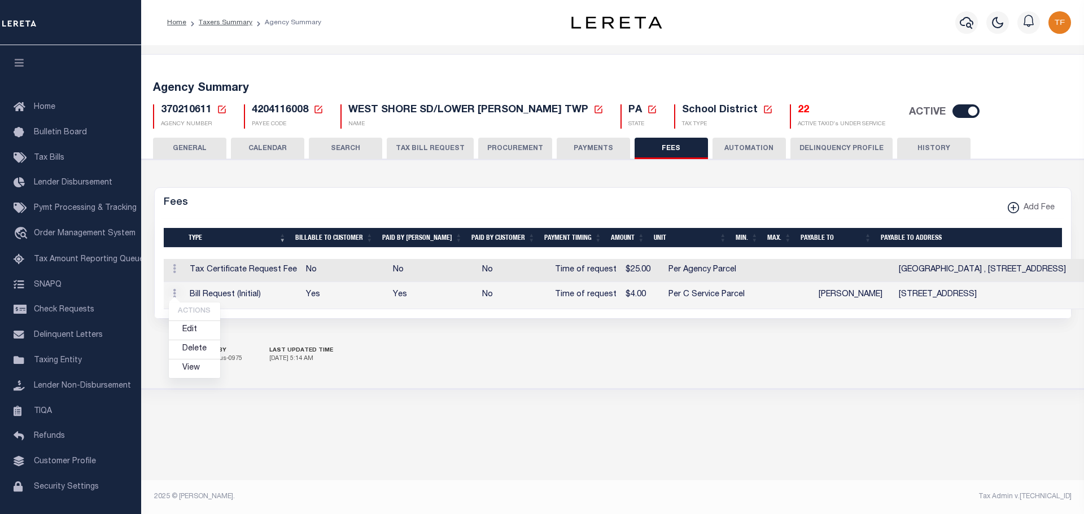
select select
checkbox input "false"
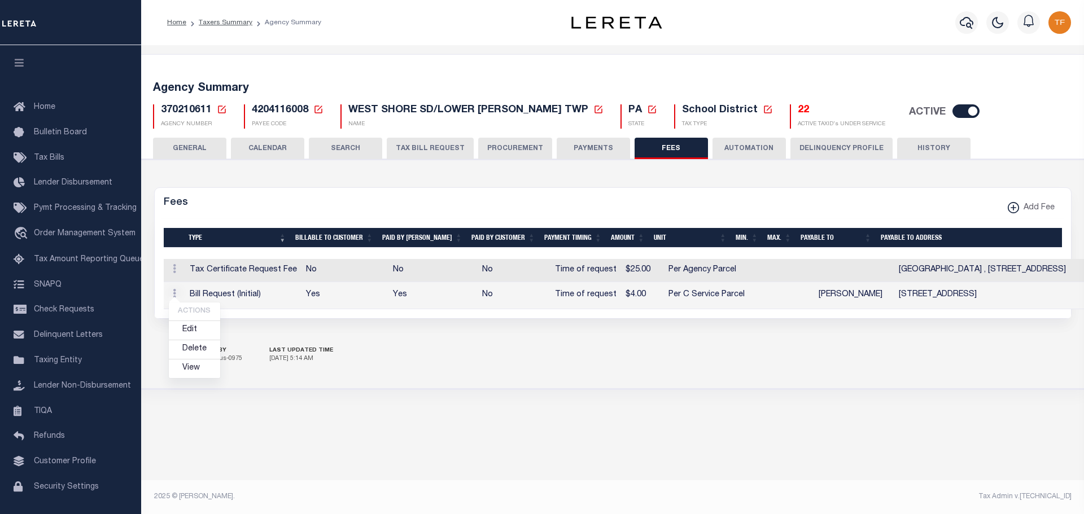
checkbox input "false"
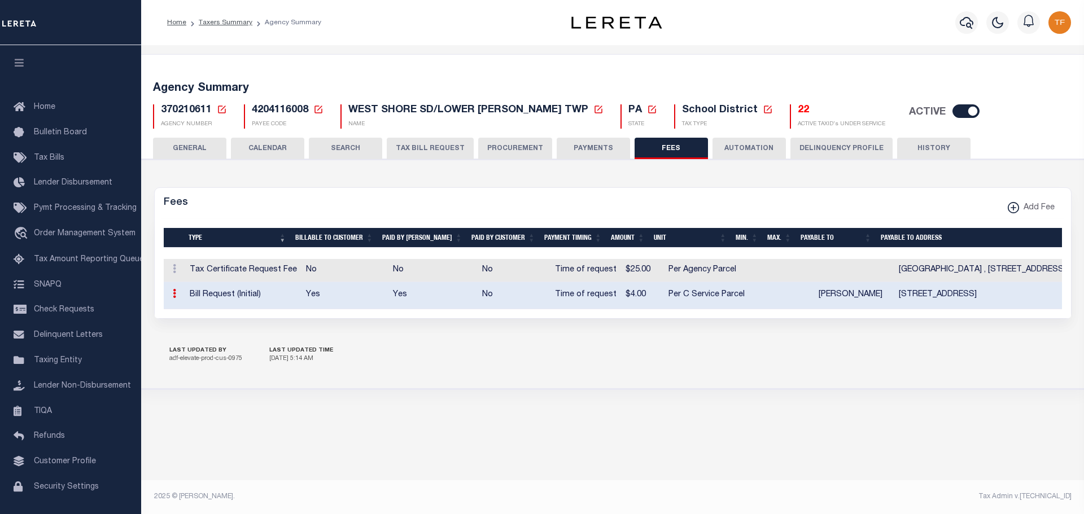
select select "1"
select select "7"
type input "$4"
select select "13460"
select select
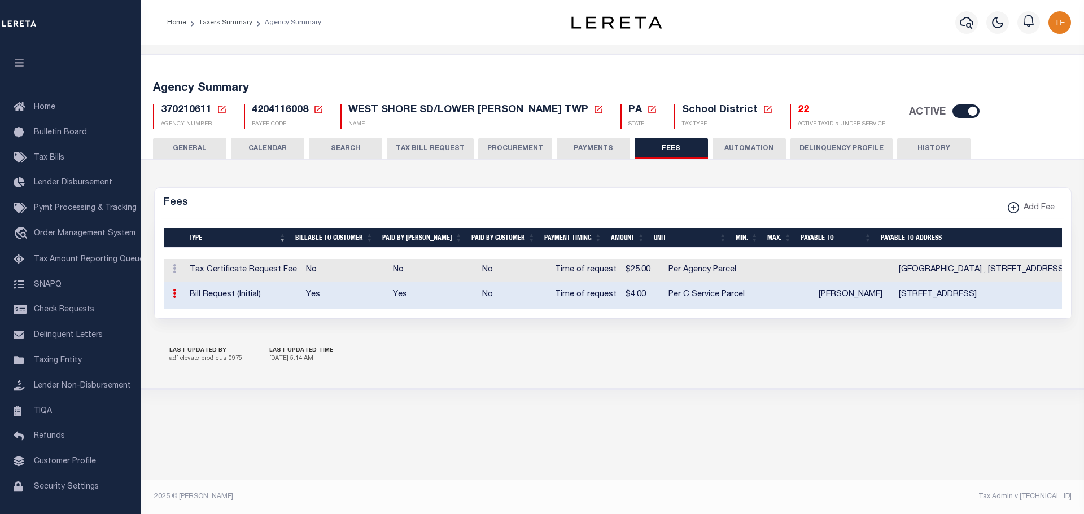
select select "3"
type textarea "$2.00 DBF UPON PAYMENT."
checkbox input "true"
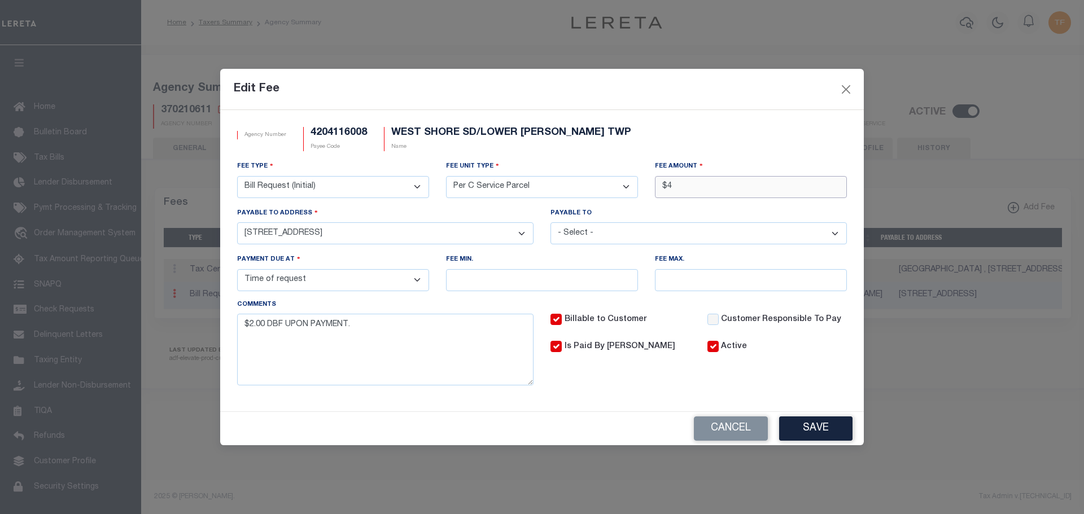
click at [670, 187] on input "$4" at bounding box center [751, 187] width 192 height 22
type input "$5.00"
click at [817, 424] on button "Save" at bounding box center [815, 428] width 73 height 24
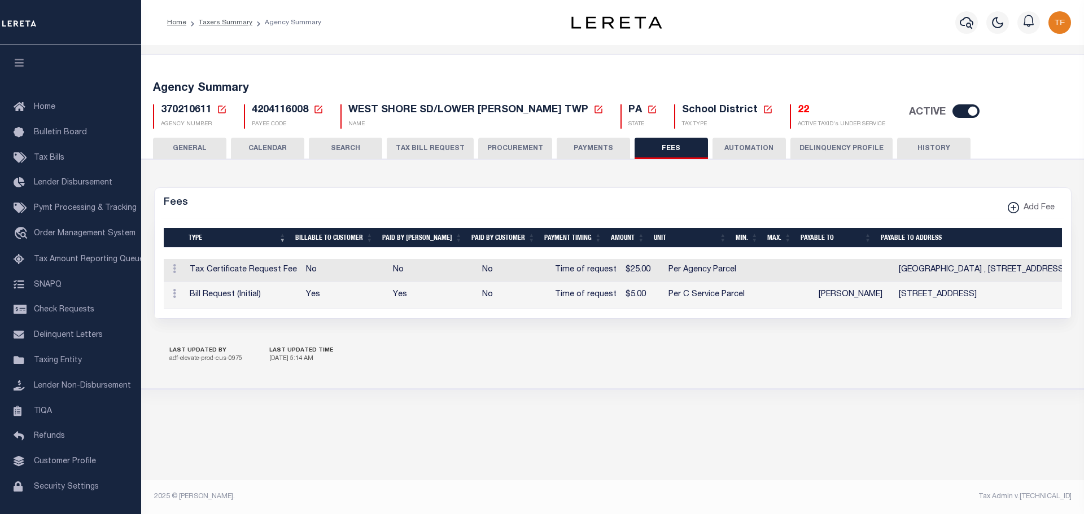
drag, startPoint x: 574, startPoint y: 148, endPoint x: 363, endPoint y: 309, distance: 265.4
click at [574, 148] on button "PAYMENTS" at bounding box center [592, 148] width 73 height 21
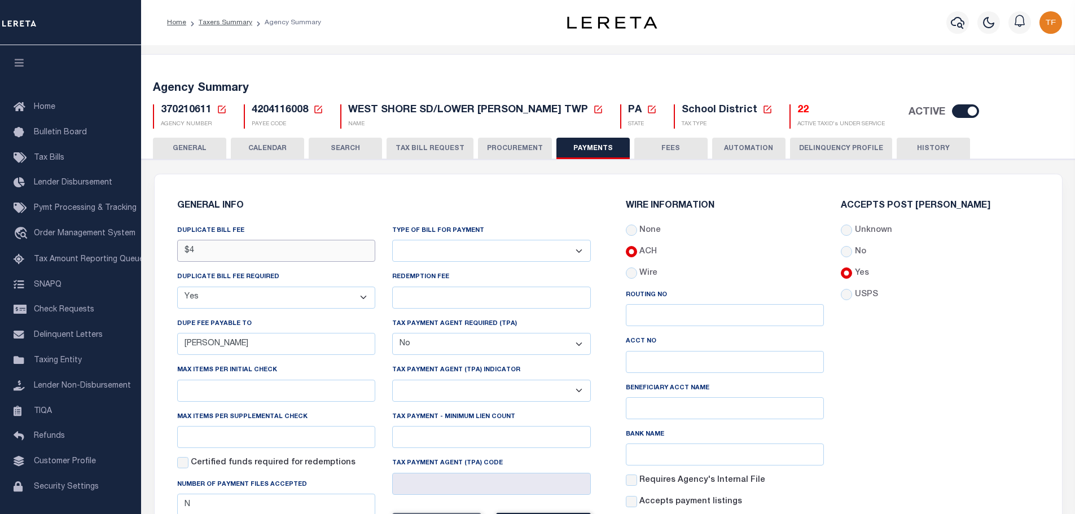
click at [214, 251] on input "$4" at bounding box center [276, 251] width 199 height 22
type input "$5.00"
click at [577, 252] on select "Bar-Coded Tax Statement Print Tax Bills from Web. No DBF Required. Memo Bill Or…" at bounding box center [491, 251] width 199 height 22
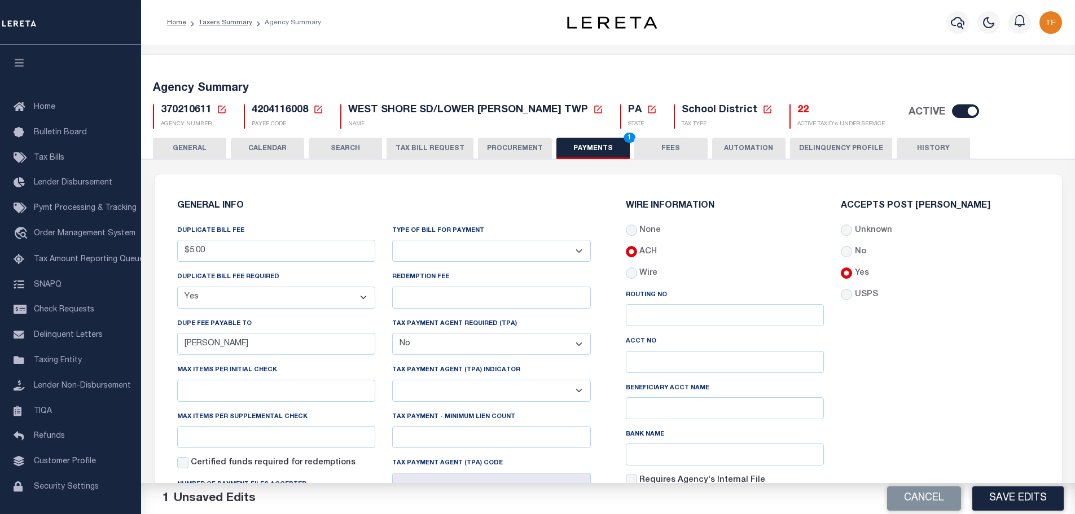
select select "35"
click at [392, 240] on select "Bar-Coded Tax Statement Print Tax Bills from Web. No DBF Required. Memo Bill Or…" at bounding box center [491, 251] width 199 height 22
click at [981, 501] on button "Save Edits" at bounding box center [1017, 498] width 91 height 24
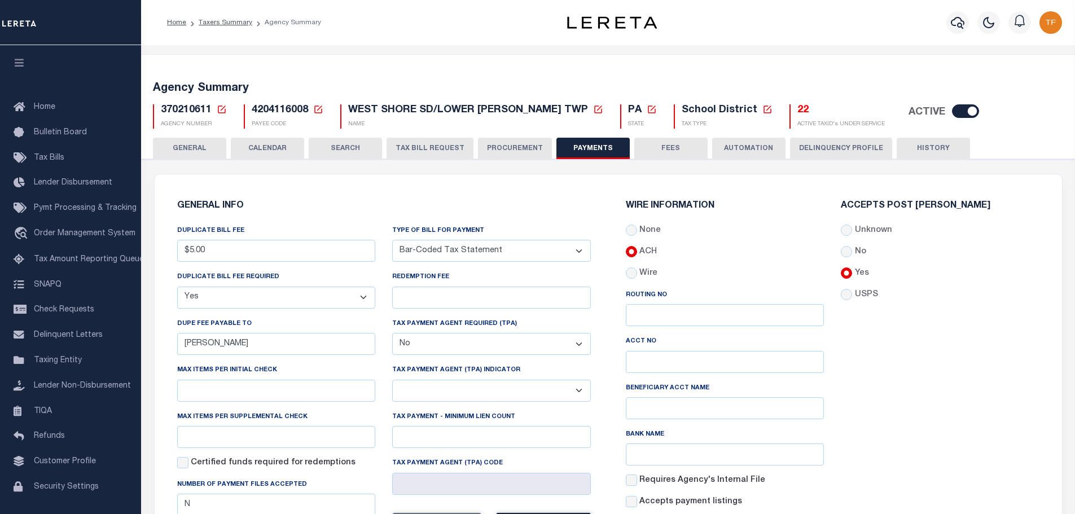
click at [220, 111] on icon at bounding box center [222, 109] width 10 height 10
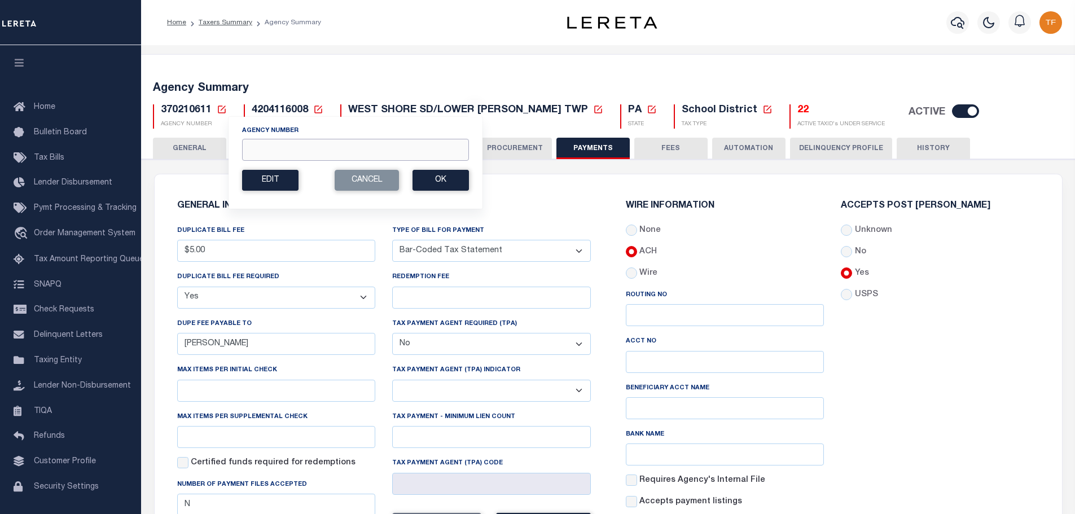
click at [257, 149] on input "Agency Number" at bounding box center [355, 150] width 227 height 22
type input "370218611"
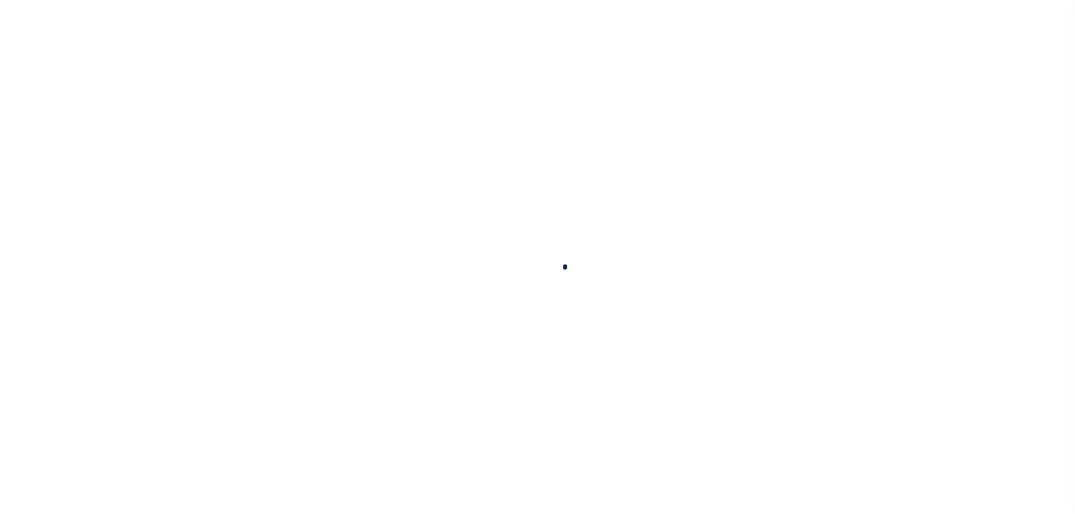
select select "true"
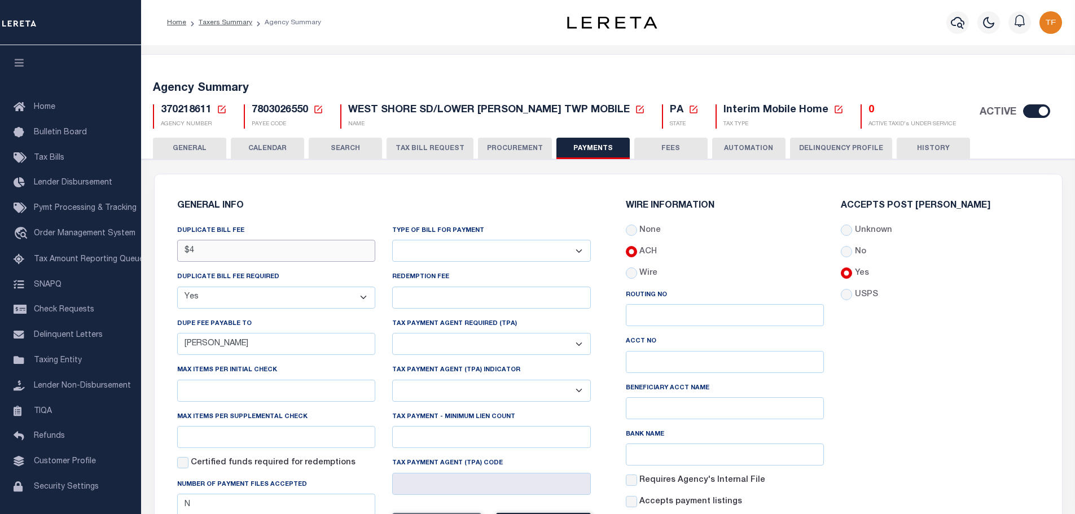
click at [204, 248] on input "$4" at bounding box center [276, 251] width 199 height 22
type input "$5.00"
drag, startPoint x: 582, startPoint y: 254, endPoint x: 567, endPoint y: 259, distance: 16.6
click at [582, 254] on select "Bar-Coded Tax Statement Print Tax Bills from Web. No DBF Required. Memo Bill Or…" at bounding box center [491, 251] width 199 height 22
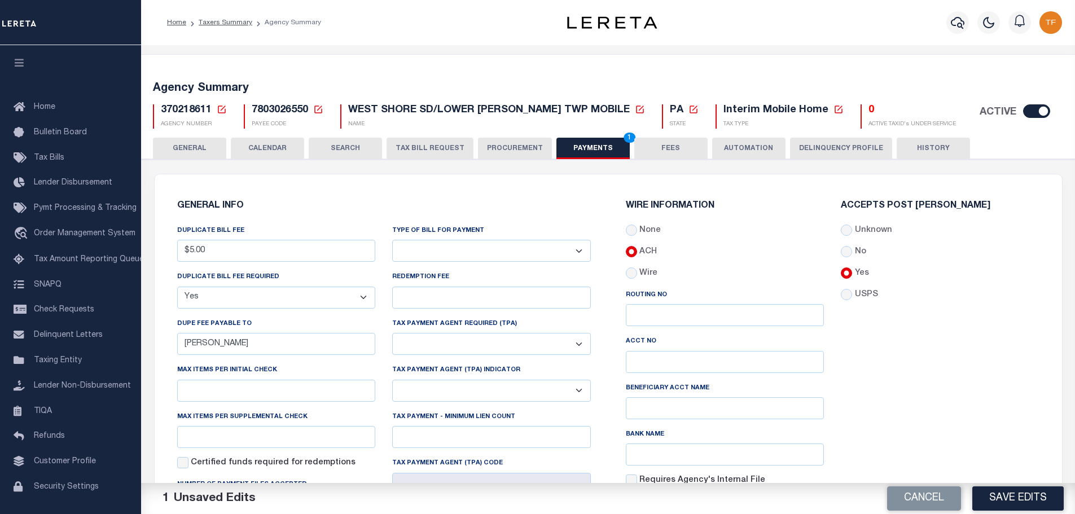
select select "35"
click at [392, 240] on select "Bar-Coded Tax Statement Print Tax Bills from Web. No DBF Required. Memo Bill Or…" at bounding box center [491, 251] width 199 height 22
click at [987, 504] on button "Save Edits" at bounding box center [1017, 498] width 91 height 24
click at [209, 138] on button "GENERAL" at bounding box center [189, 148] width 73 height 21
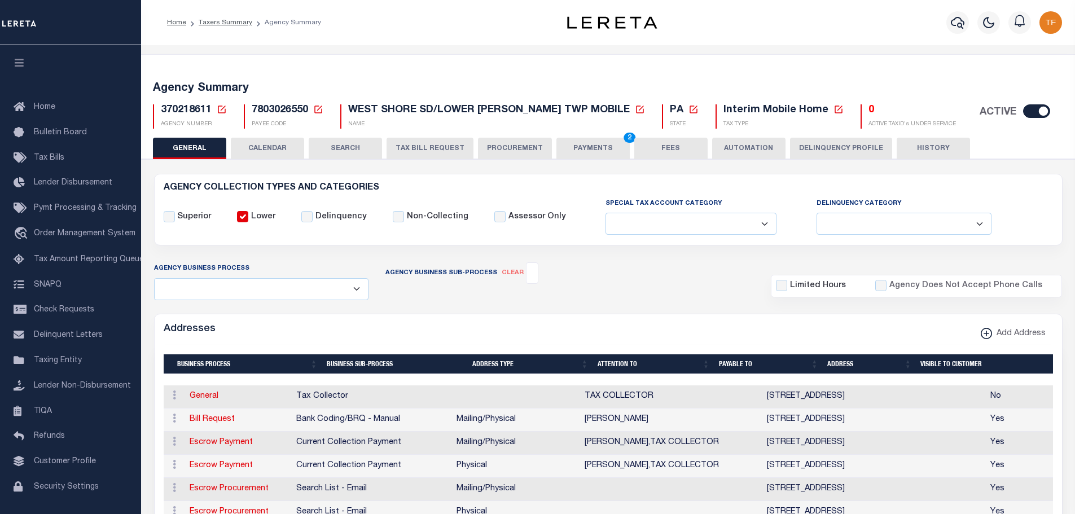
click at [590, 146] on button "PAYMENTS 2" at bounding box center [592, 148] width 73 height 21
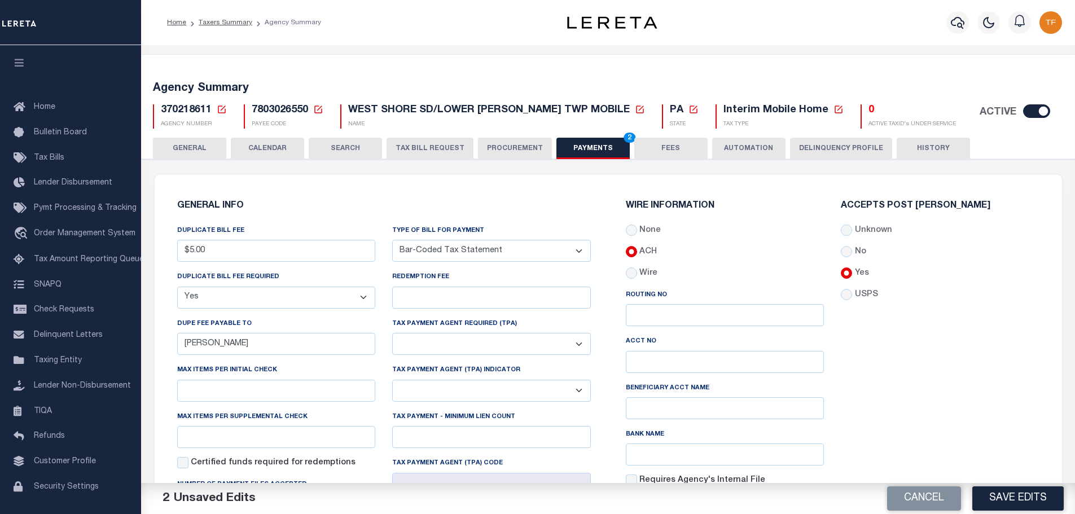
drag, startPoint x: 985, startPoint y: 500, endPoint x: 975, endPoint y: 502, distance: 10.9
click at [985, 500] on button "Save Edits" at bounding box center [1017, 498] width 91 height 24
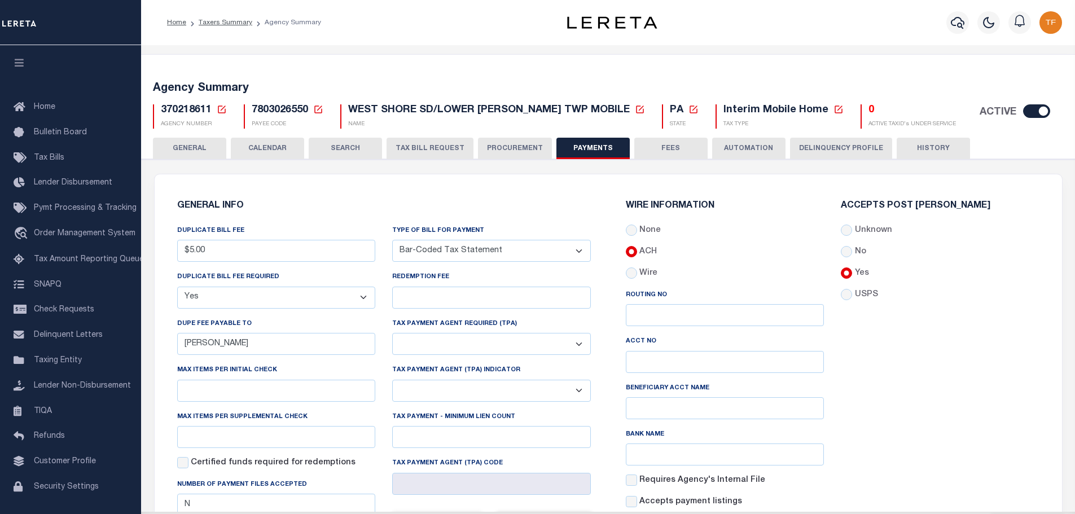
drag, startPoint x: 667, startPoint y: 144, endPoint x: 773, endPoint y: 319, distance: 204.3
click at [666, 144] on button "FEES" at bounding box center [670, 148] width 73 height 21
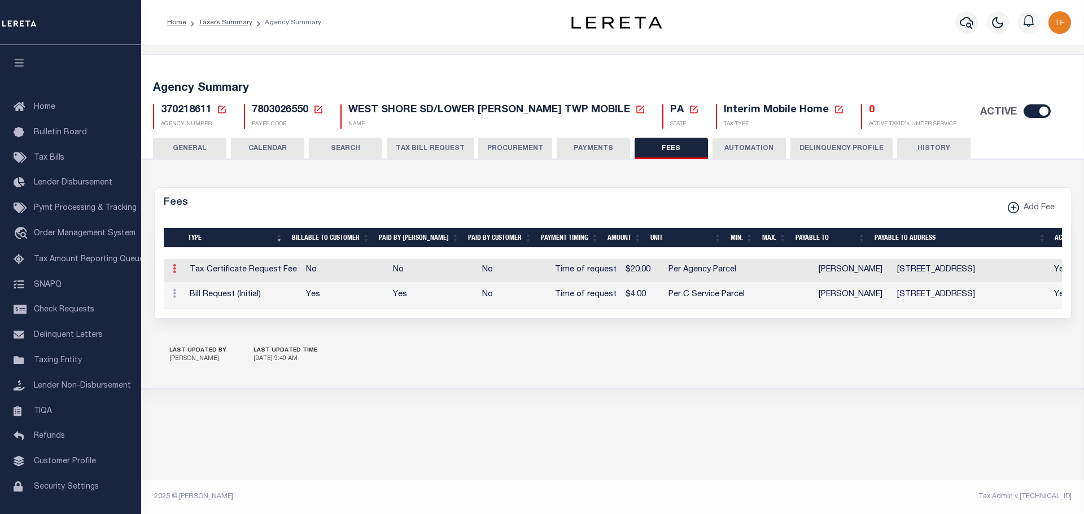
click at [173, 271] on icon at bounding box center [174, 268] width 3 height 9
click at [190, 302] on link "Edit" at bounding box center [194, 305] width 51 height 19
select select
checkbox input "false"
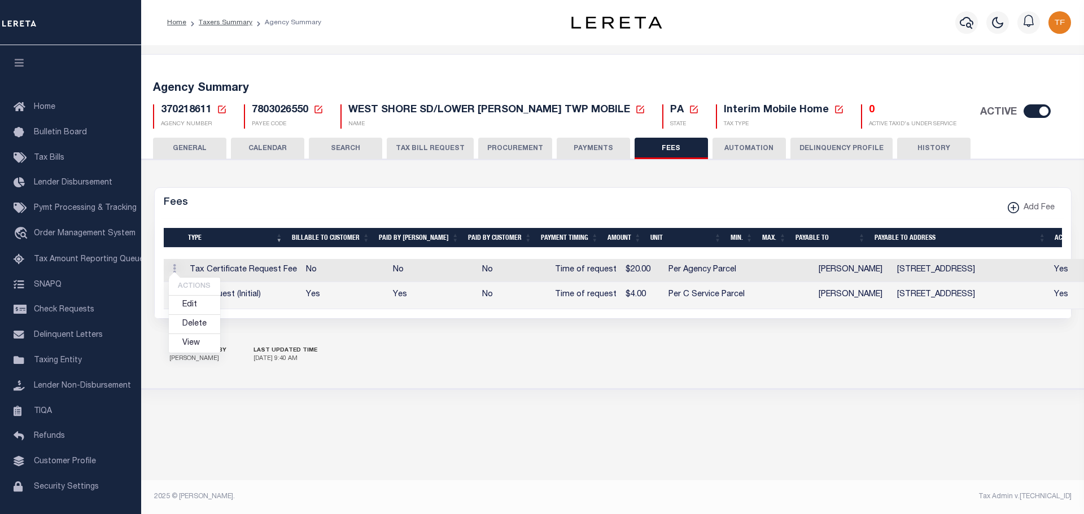
checkbox input "false"
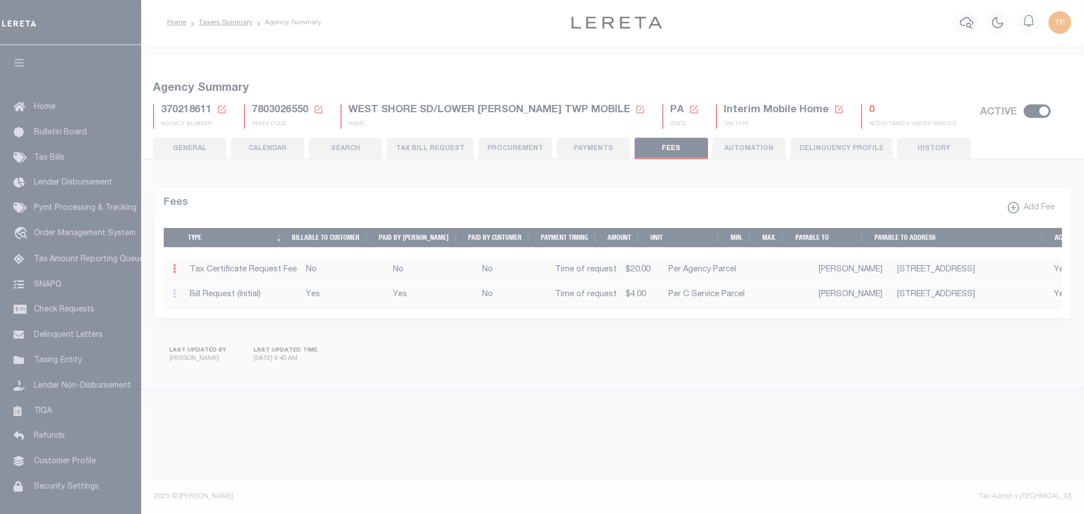
select select "18"
select select "10"
type input "$20"
select select
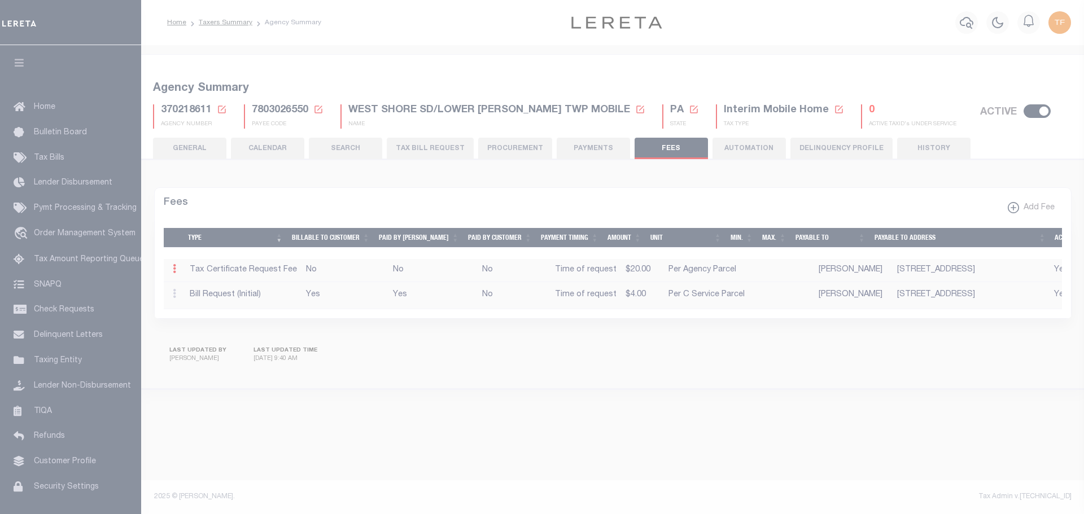
select select "3"
checkbox input "true"
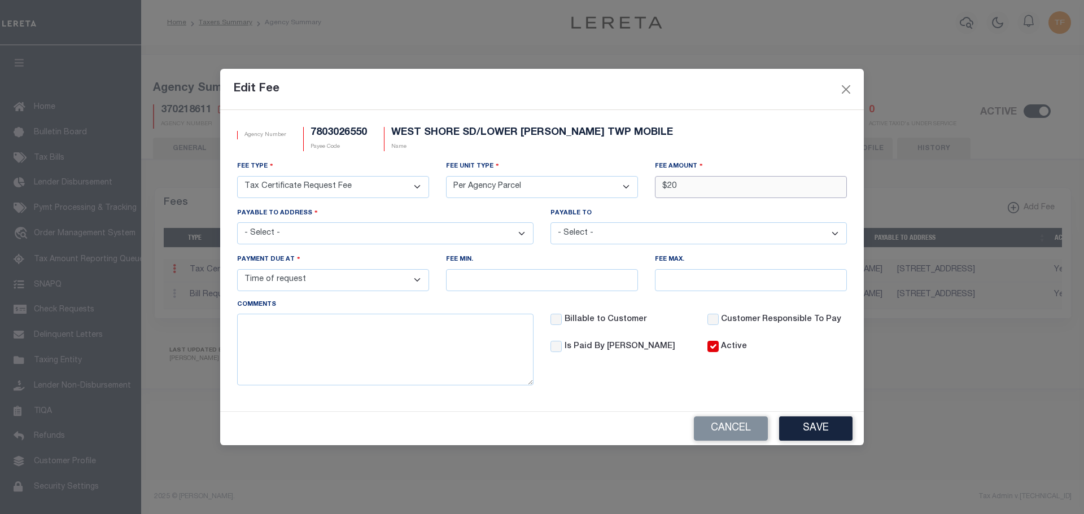
click at [679, 190] on input "$20" at bounding box center [751, 187] width 192 height 22
type input "$25.00"
drag, startPoint x: 520, startPoint y: 233, endPoint x: 510, endPoint y: 236, distance: 11.2
click at [520, 233] on select "- Select - 2233 GETTYSBURG RD, CAMP HILL, PA, 17011 2233 GETTYSBURG RD, CAMP HI…" at bounding box center [385, 233] width 296 height 22
select select "34322"
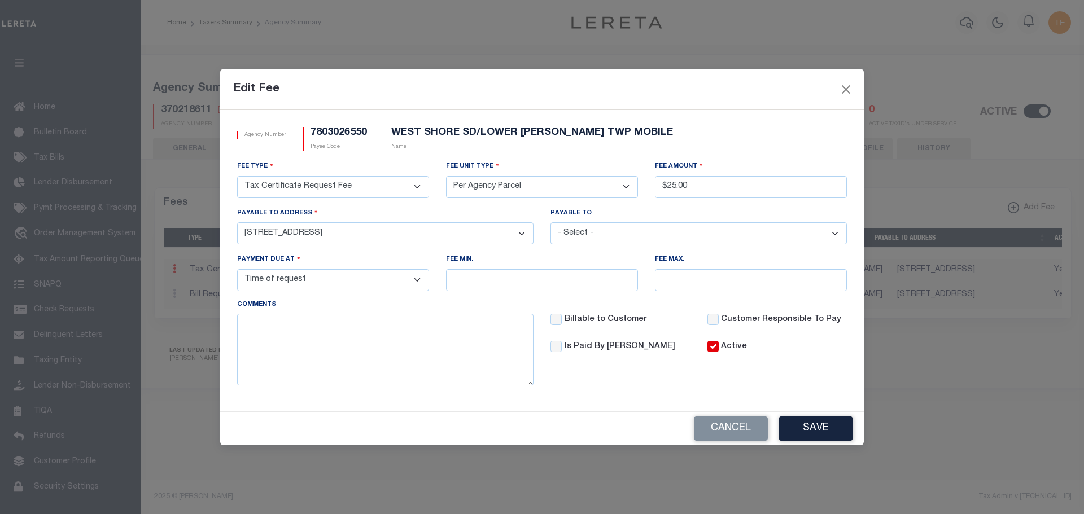
click at [237, 222] on select "- Select - 2233 GETTYSBURG RD, CAMP HILL, PA, 17011 2233 GETTYSBURG RD, CAMP HI…" at bounding box center [385, 233] width 296 height 22
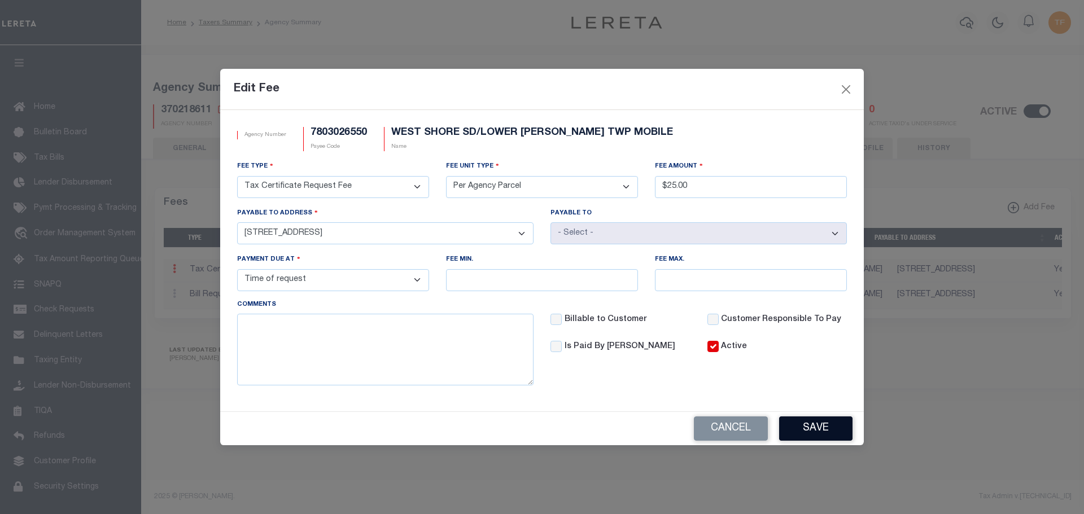
click at [813, 430] on button "Save" at bounding box center [815, 428] width 73 height 24
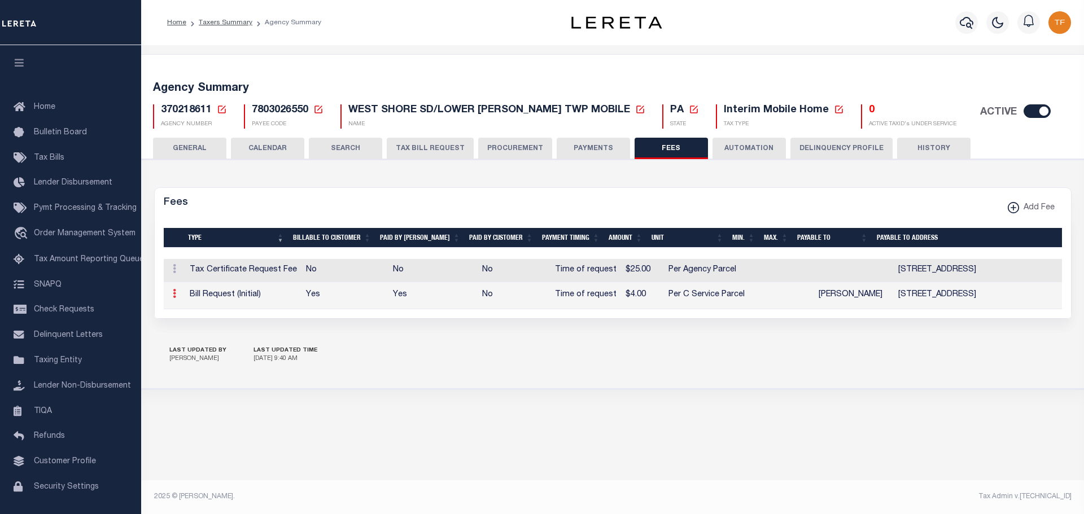
click at [174, 291] on icon at bounding box center [174, 293] width 3 height 9
click at [186, 335] on link "Edit" at bounding box center [194, 330] width 51 height 19
select select
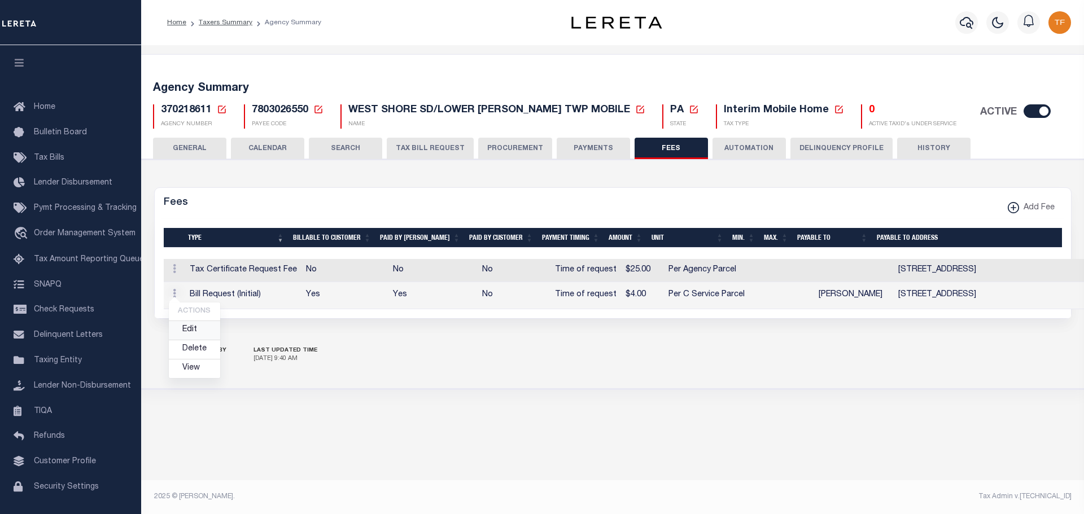
checkbox input "false"
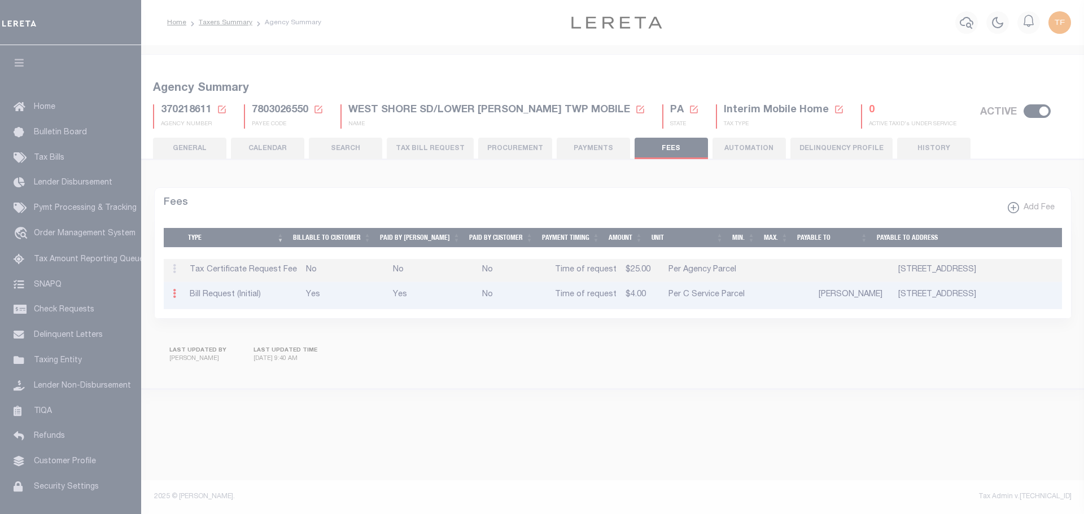
select select "1"
select select "7"
type input "$4"
select select "13460"
select select
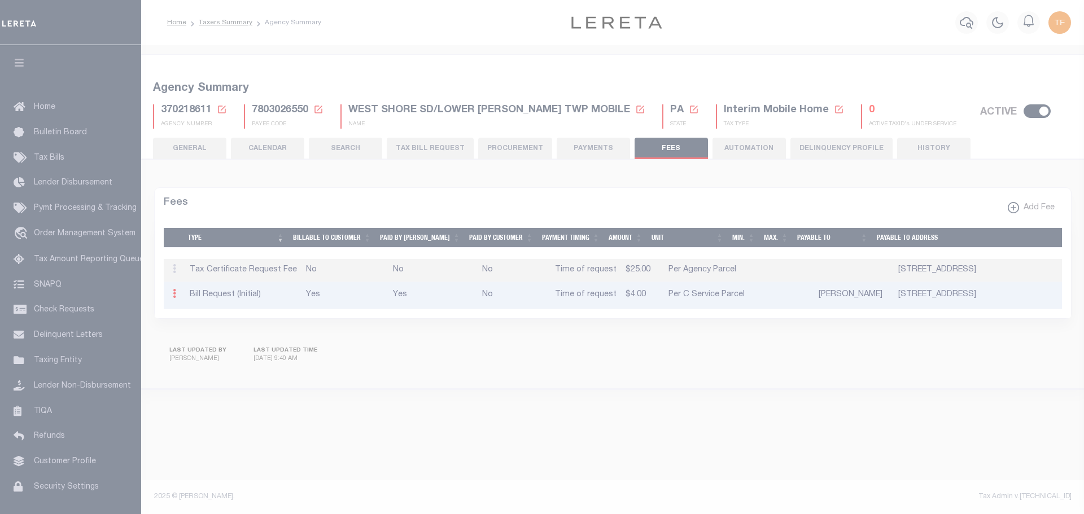
select select "3"
type textarea "$2.00 DBF UPON PAYMENT."
checkbox input "true"
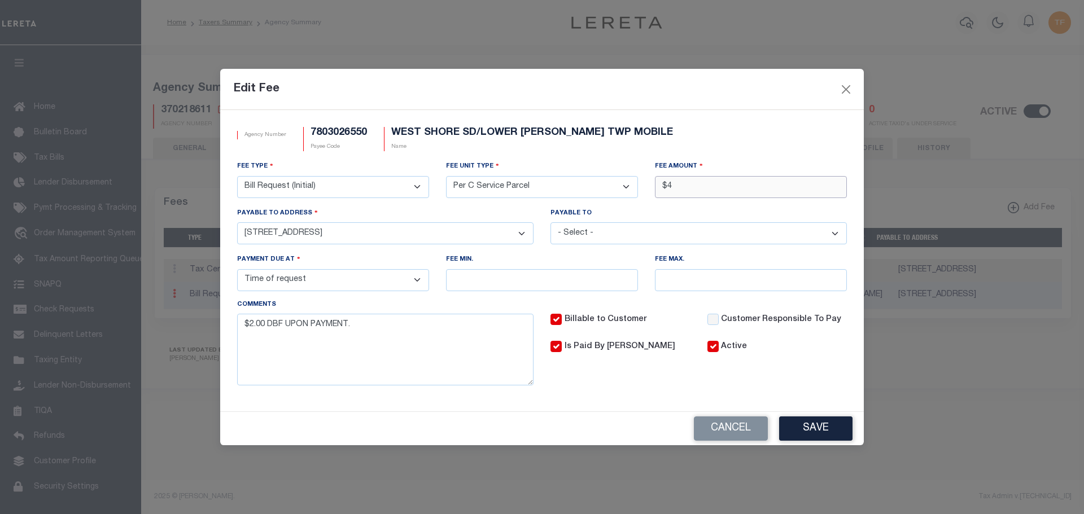
click at [690, 186] on input "$4" at bounding box center [751, 187] width 192 height 22
type input "$5.00"
click at [821, 425] on button "Save" at bounding box center [815, 428] width 73 height 24
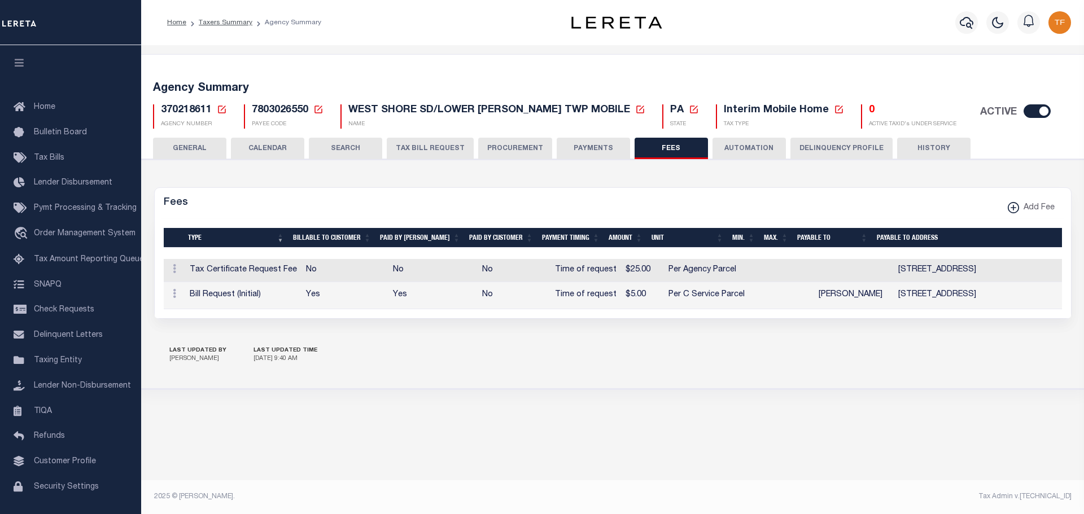
click at [218, 108] on icon at bounding box center [222, 110] width 8 height 8
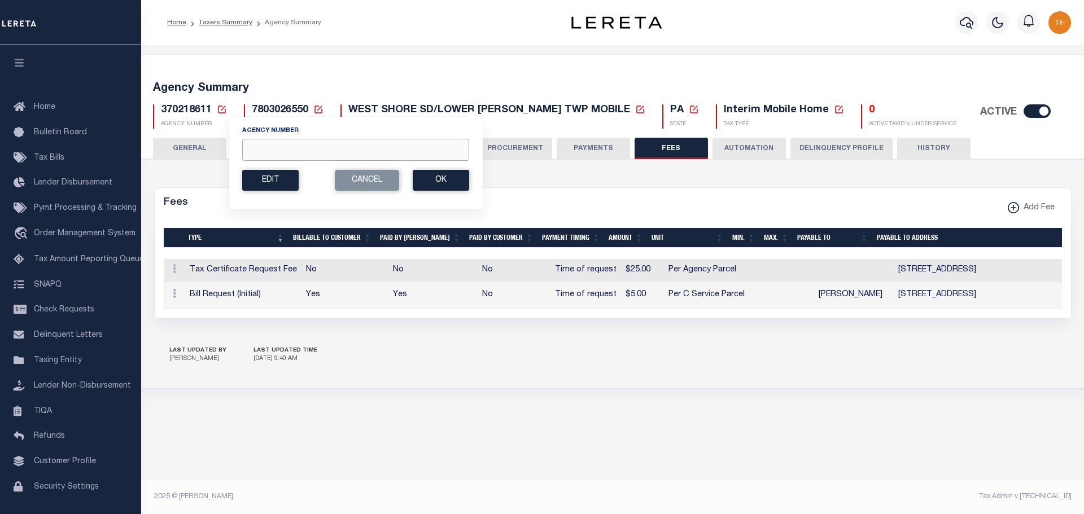
click at [265, 150] on input "Agency Number" at bounding box center [355, 150] width 227 height 22
type input "370210204"
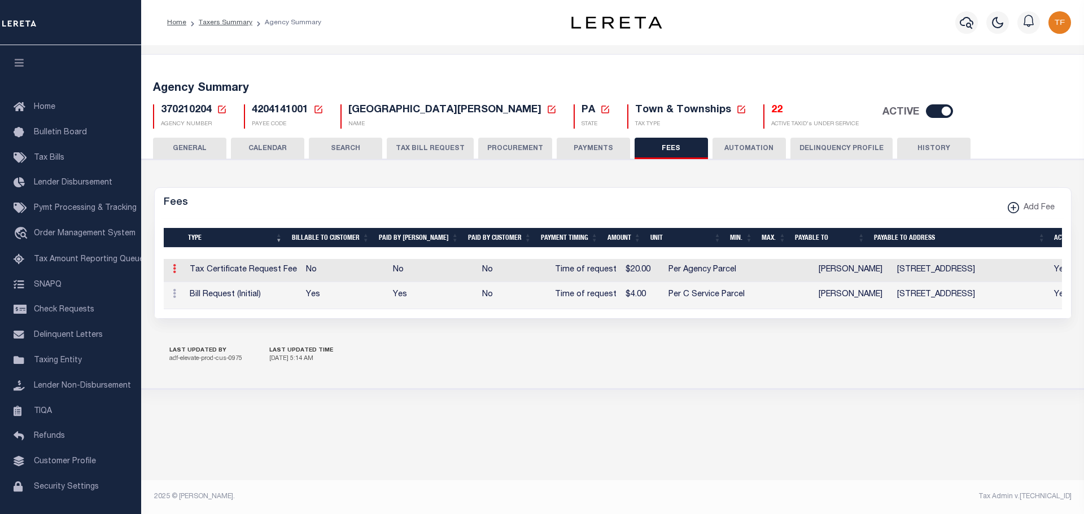
click at [174, 273] on icon at bounding box center [174, 268] width 3 height 9
click at [196, 304] on link "Edit" at bounding box center [194, 305] width 51 height 19
select select
checkbox input "false"
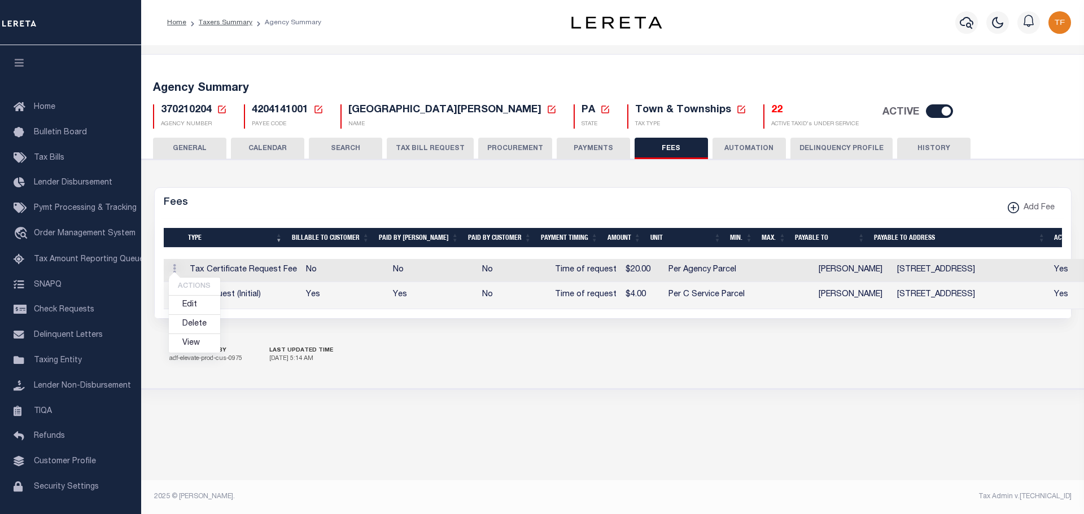
checkbox input "false"
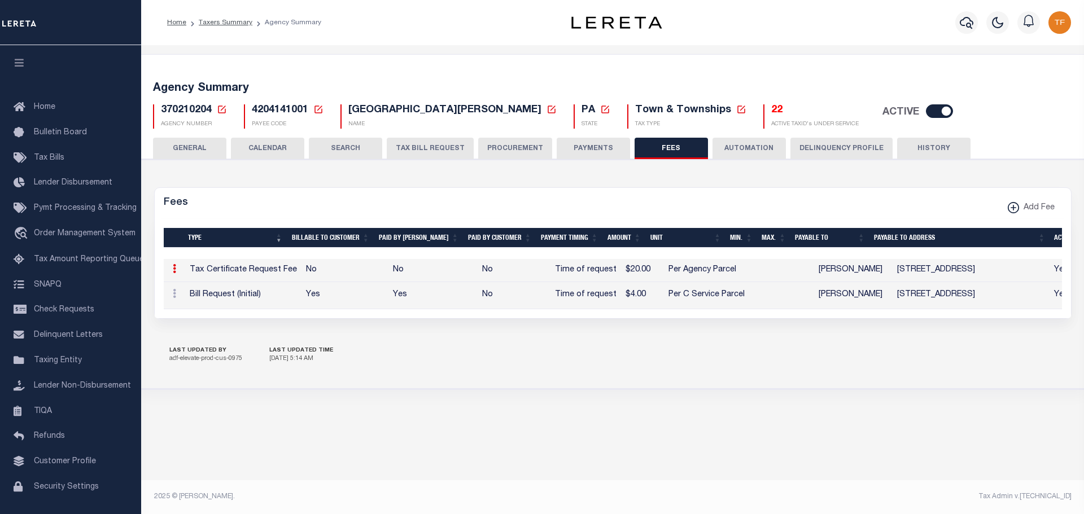
select select "18"
select select "10"
type input "$20"
select select
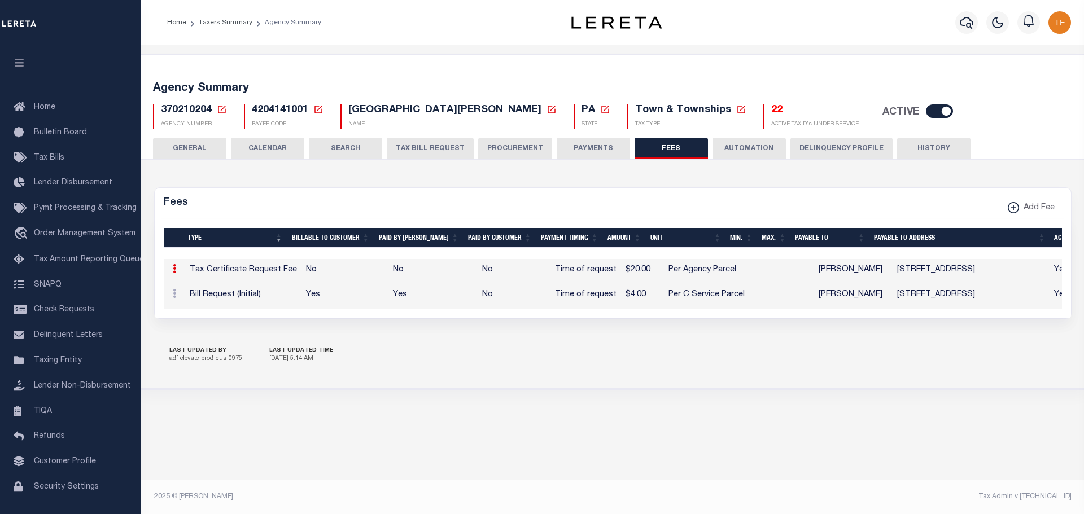
select select "3"
checkbox input "true"
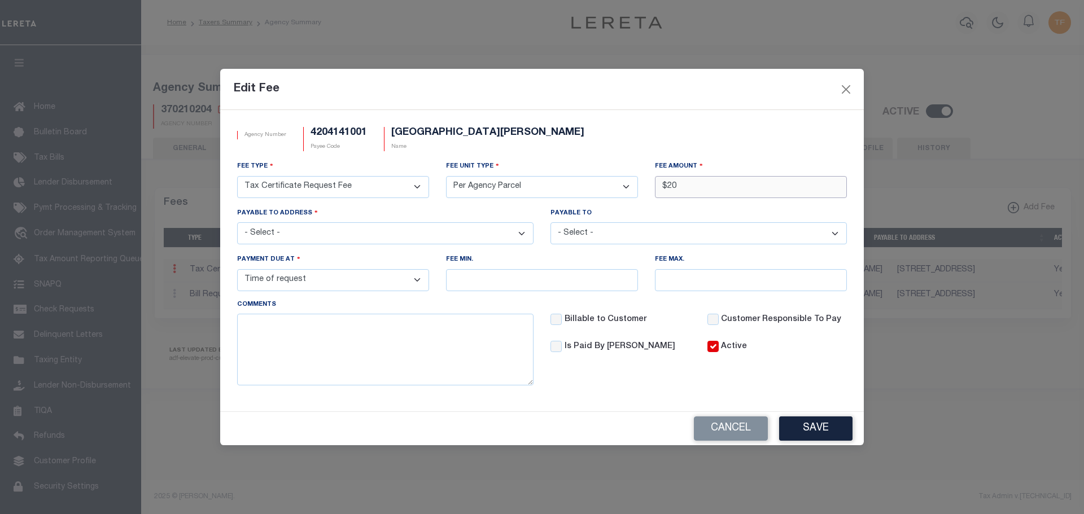
click at [681, 188] on input "$20" at bounding box center [751, 187] width 192 height 22
type input "$25.00"
click at [521, 235] on select "- Select - [STREET_ADDRESS][GEOGRAPHIC_DATA][STREET_ADDRESS], [STREET_ADDRESS]-…" at bounding box center [385, 233] width 296 height 22
select select "25114"
click at [237, 222] on select "- Select - 2233 GETTYSBURG RD, CAMP HILL, PA, 17011 1 COURTHOUSE SQUARE, ROOM 1…" at bounding box center [385, 233] width 296 height 22
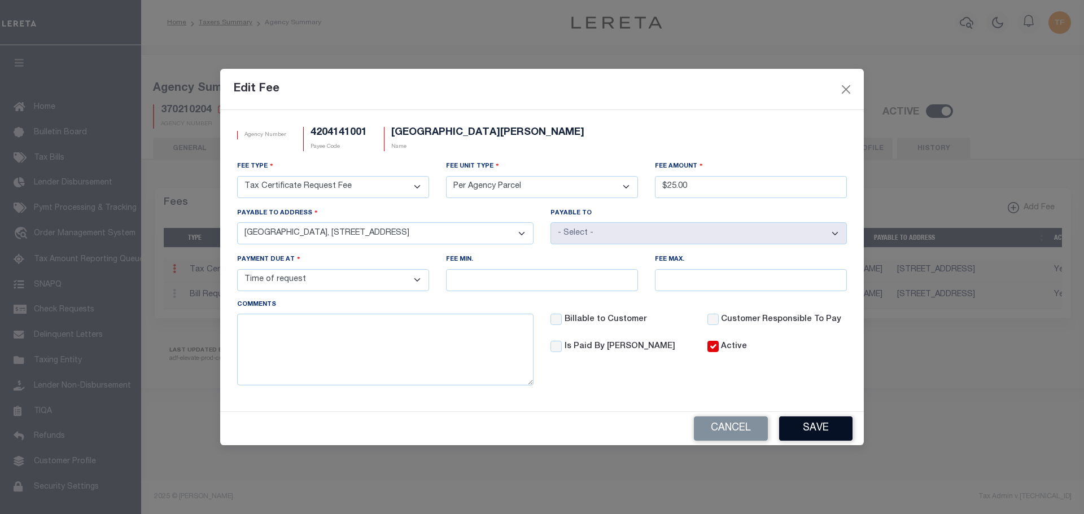
click at [814, 433] on button "Save" at bounding box center [815, 428] width 73 height 24
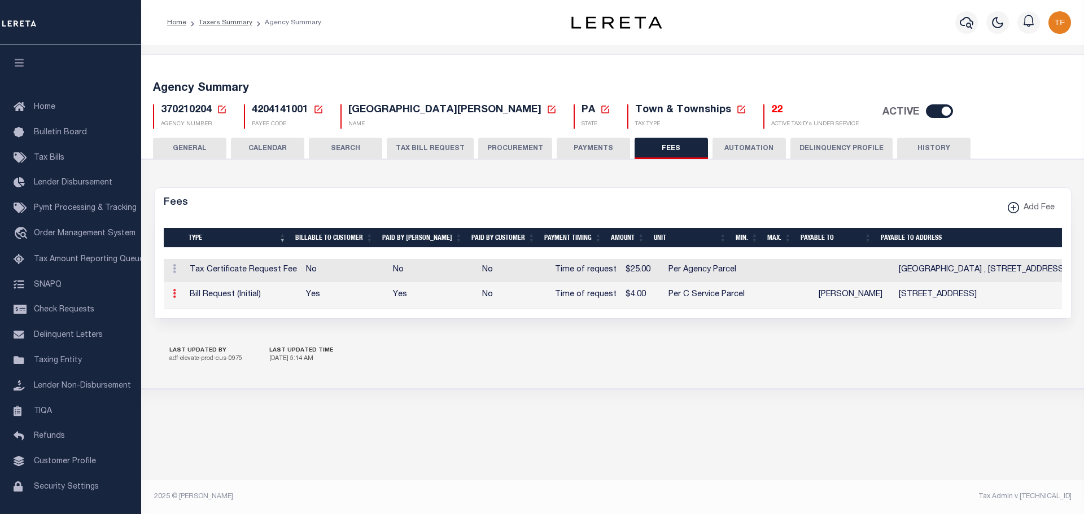
click at [173, 295] on icon at bounding box center [174, 293] width 3 height 9
click at [189, 332] on link "Edit" at bounding box center [194, 330] width 51 height 19
select select
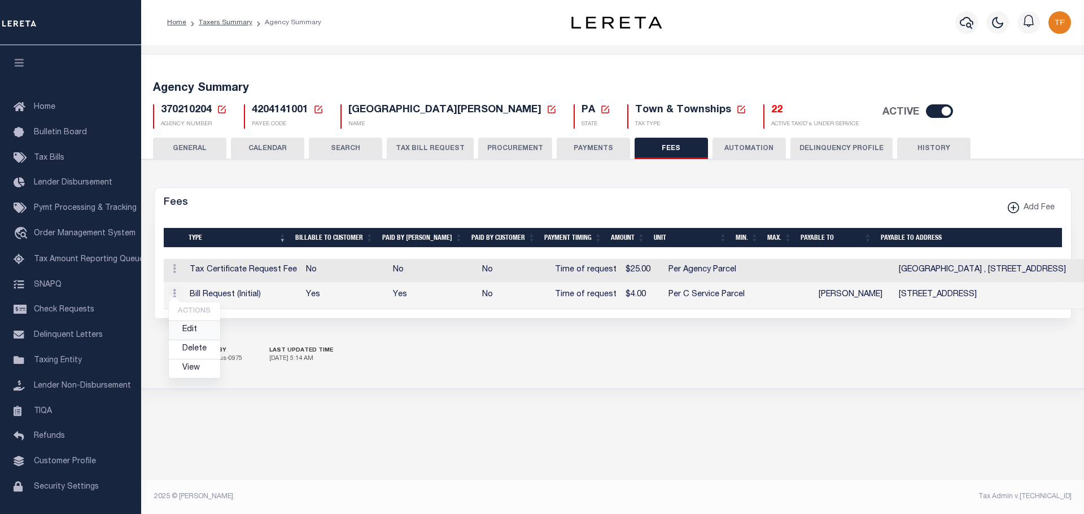
checkbox input "false"
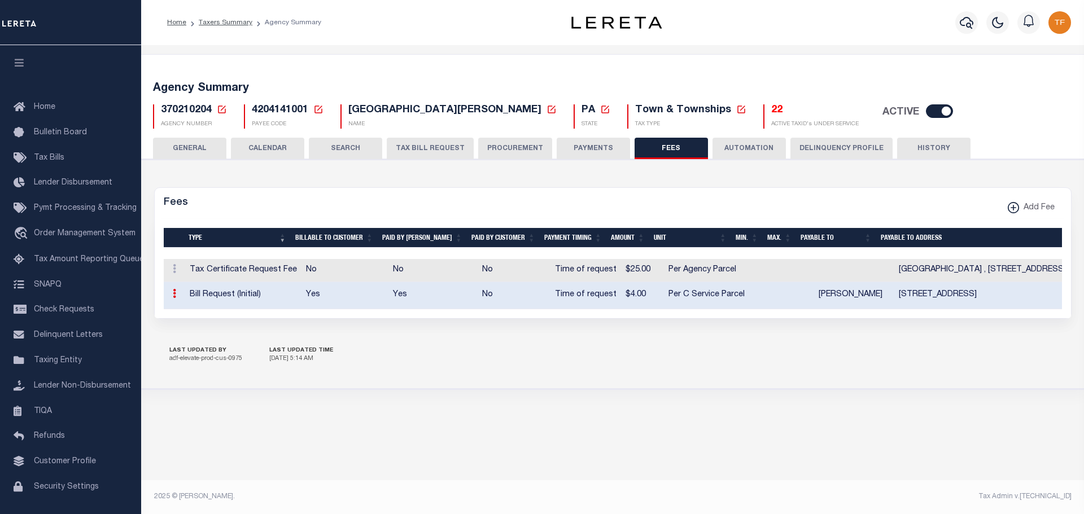
select select "1"
select select "7"
type input "$4"
select select "13460"
select select
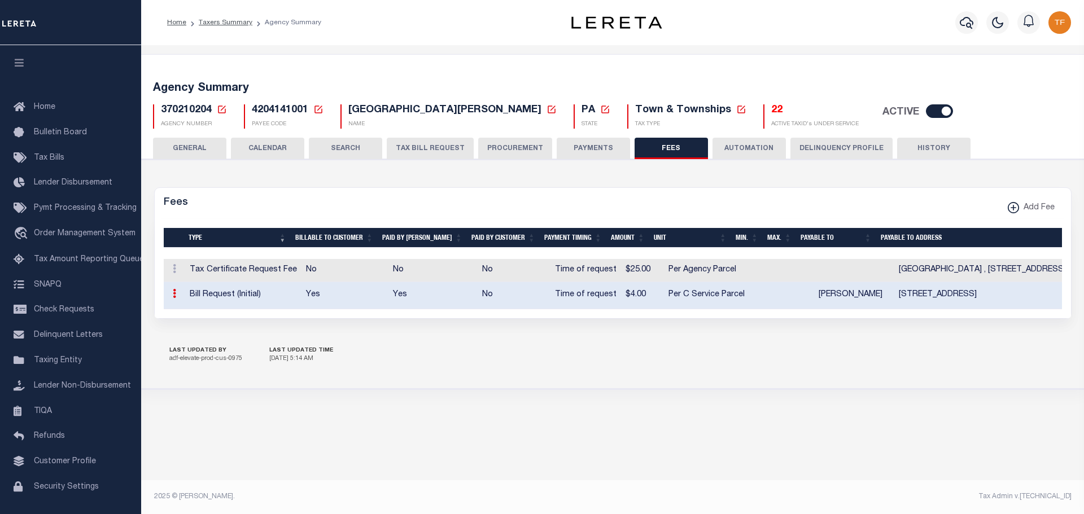
select select "3"
type textarea "$2.00 DBF UPON PAYMENT."
checkbox input "true"
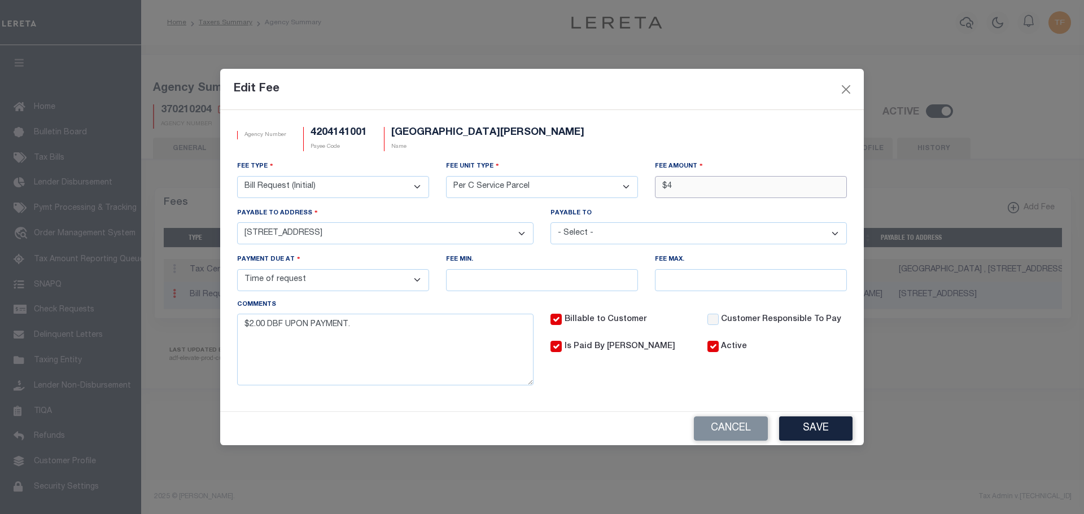
click at [673, 185] on input "$4" at bounding box center [751, 187] width 192 height 22
type input "$5.00"
click at [814, 427] on button "Save" at bounding box center [815, 428] width 73 height 24
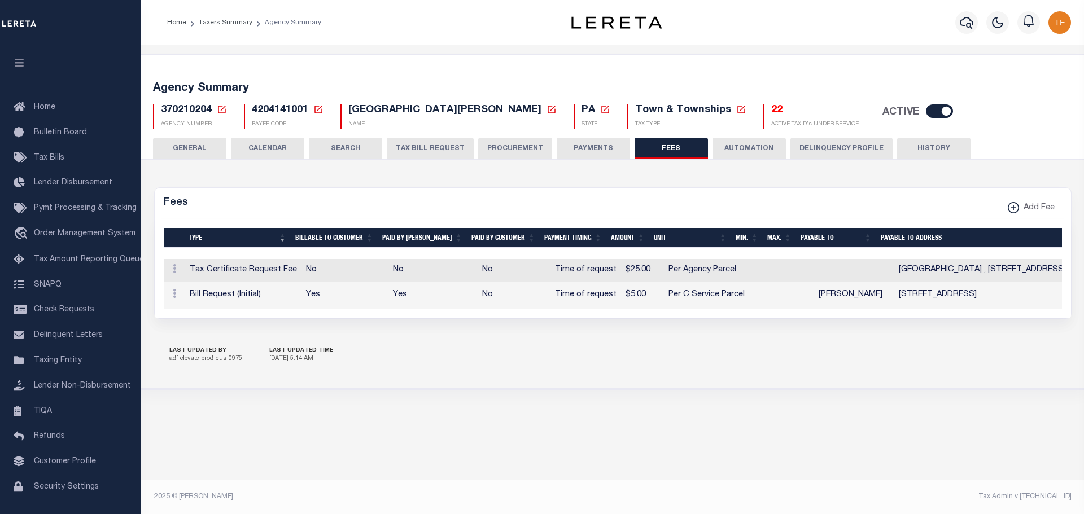
drag, startPoint x: 588, startPoint y: 143, endPoint x: 1041, endPoint y: 119, distance: 453.2
click at [588, 143] on button "PAYMENTS" at bounding box center [592, 148] width 73 height 21
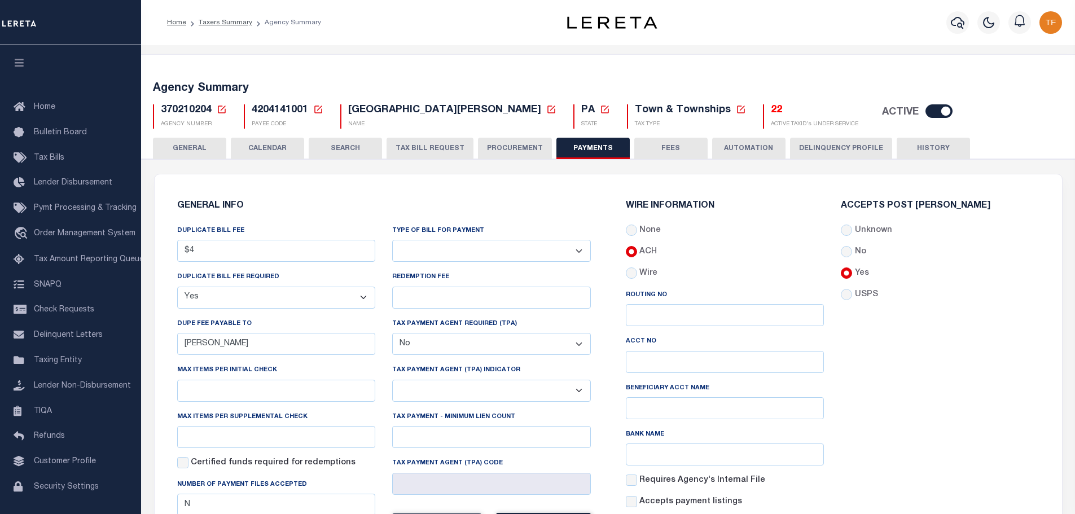
click at [461, 245] on select "Bar-Coded Tax Statement Print Tax Bills from Web. No DBF Required. Memo Bill Or…" at bounding box center [491, 251] width 199 height 22
select select "35"
click at [392, 240] on select "Bar-Coded Tax Statement Print Tax Bills from Web. No DBF Required. Memo Bill Or…" at bounding box center [491, 251] width 199 height 22
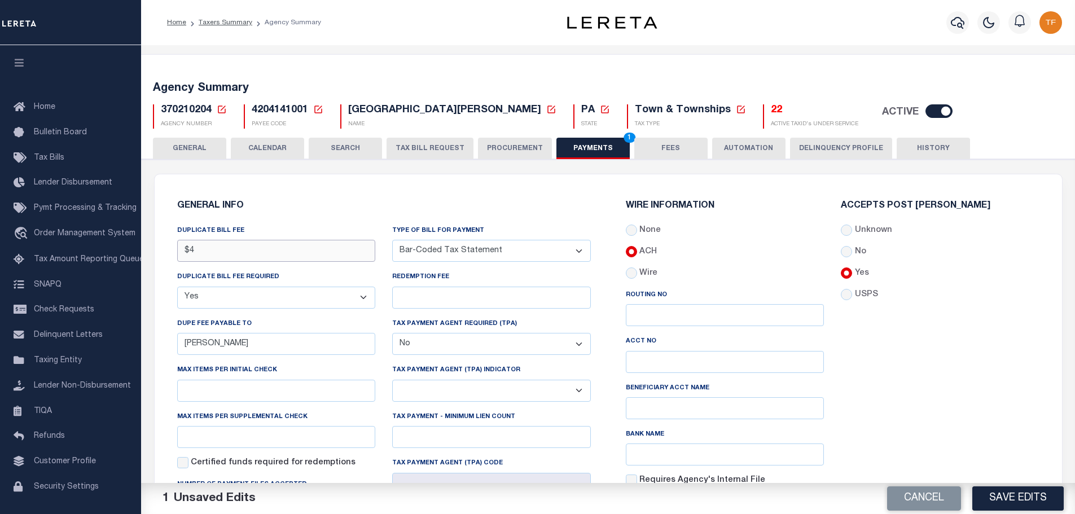
click at [193, 255] on input "$4" at bounding box center [276, 251] width 199 height 22
type input "$5.00"
click at [984, 493] on button "Save Edits" at bounding box center [1017, 498] width 91 height 24
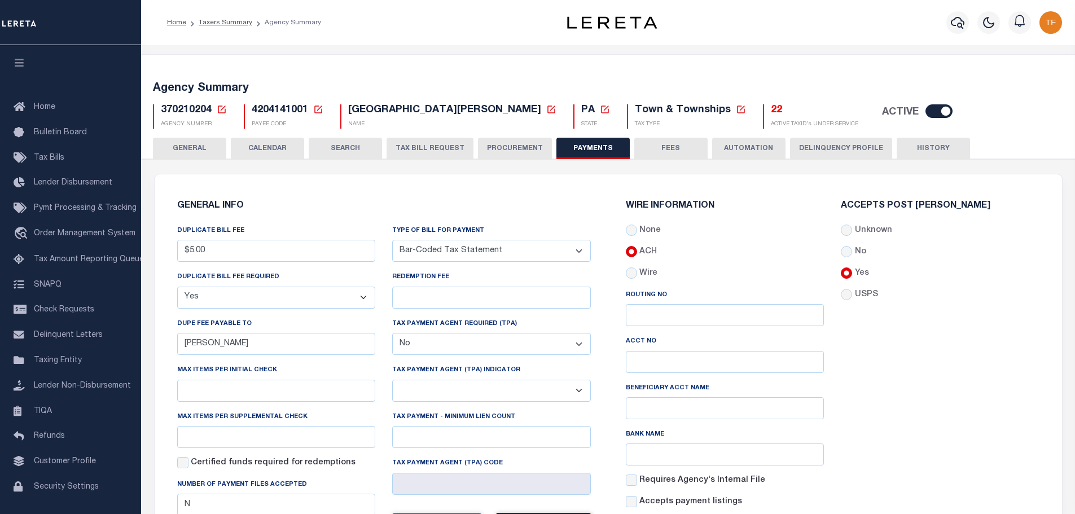
click at [221, 112] on icon at bounding box center [222, 109] width 10 height 10
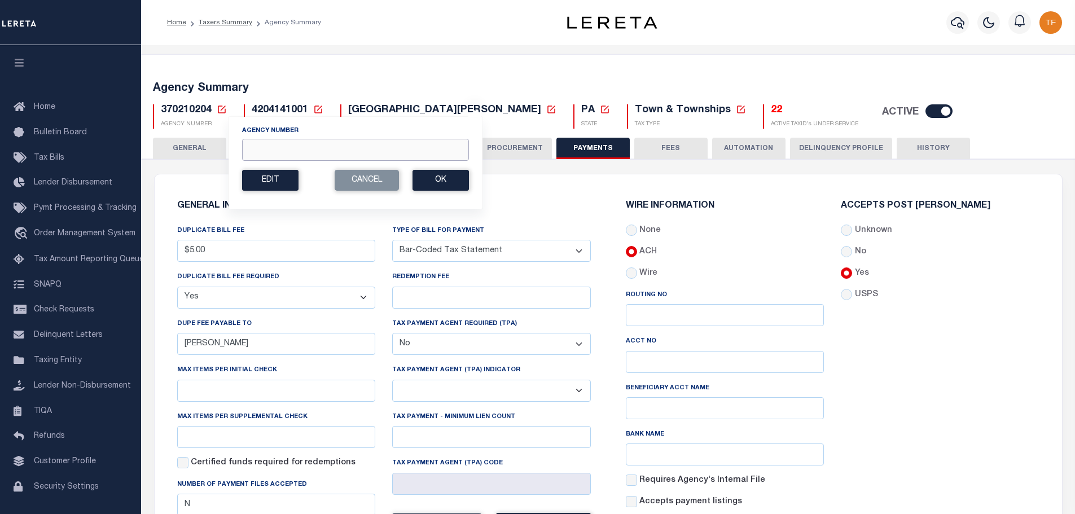
click at [250, 151] on input "Agency Number" at bounding box center [355, 150] width 227 height 22
type input "370218204"
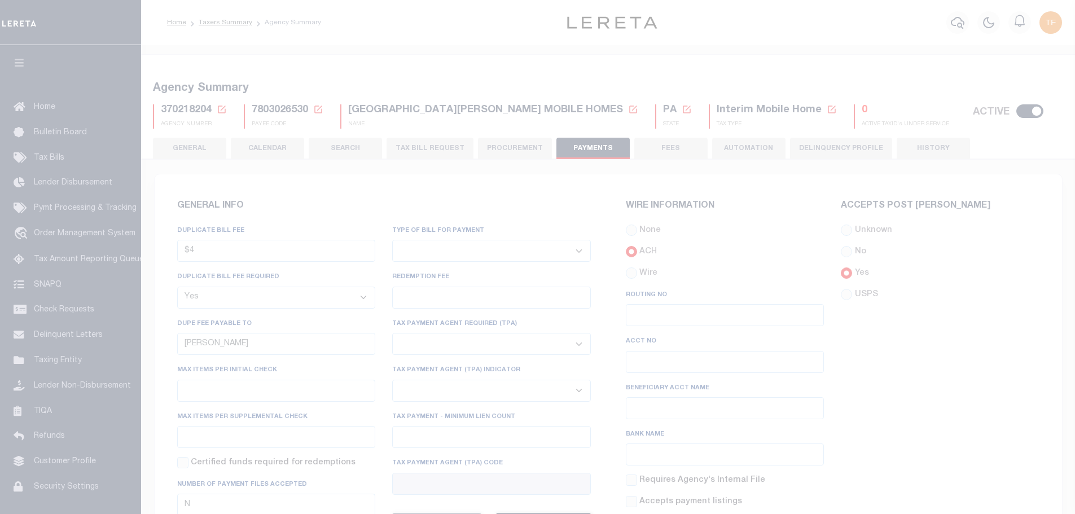
select select "true"
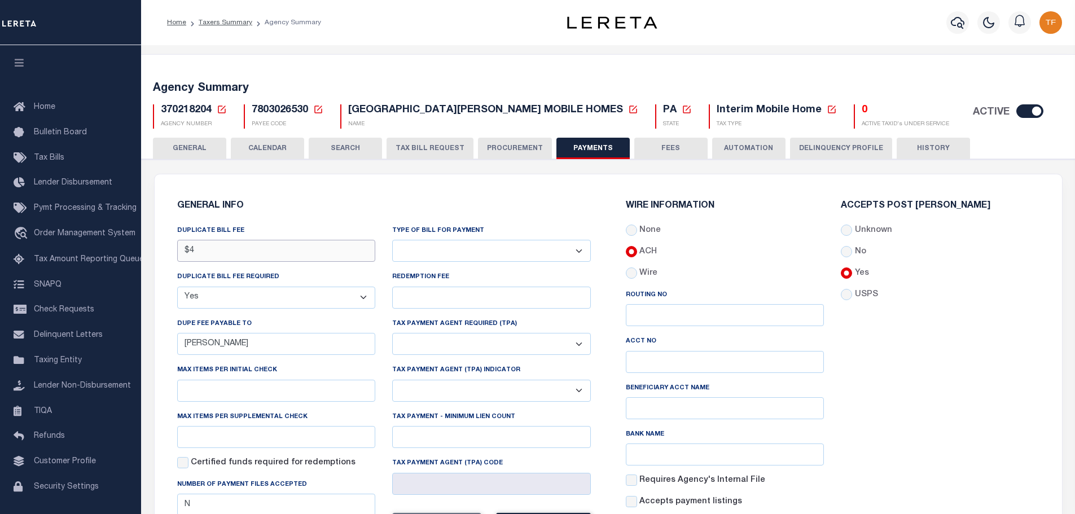
click at [208, 252] on input "$4" at bounding box center [276, 251] width 199 height 22
type input "$5.00"
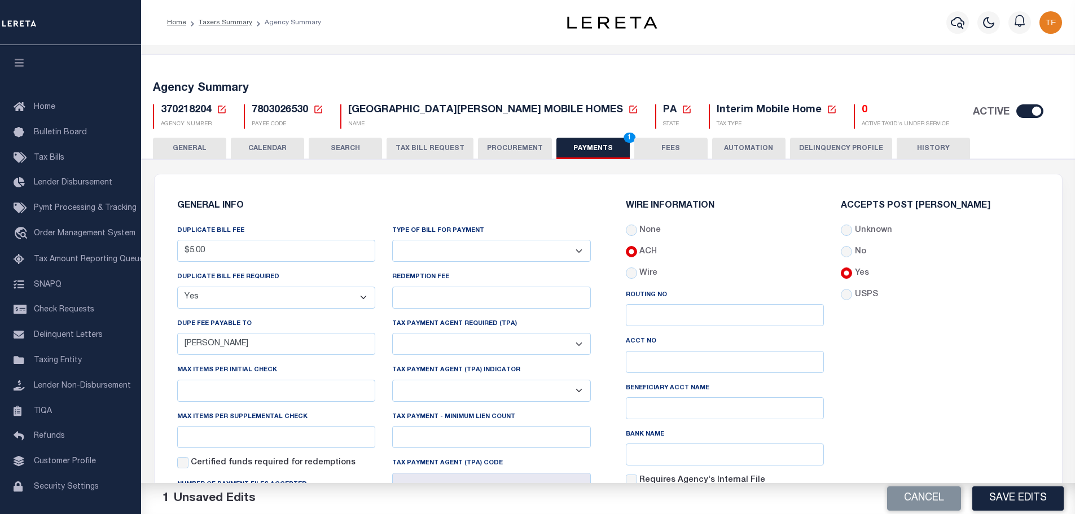
click at [580, 252] on select "Bar-Coded Tax Statement Print Tax Bills from Web. No DBF Required. Memo Bill Or…" at bounding box center [491, 251] width 199 height 22
select select "35"
click at [392, 240] on select "Bar-Coded Tax Statement Print Tax Bills from Web. No DBF Required. Memo Bill Or…" at bounding box center [491, 251] width 199 height 22
click at [976, 502] on button "Save Edits" at bounding box center [1017, 498] width 91 height 24
click at [166, 146] on button "GENERAL" at bounding box center [189, 148] width 73 height 21
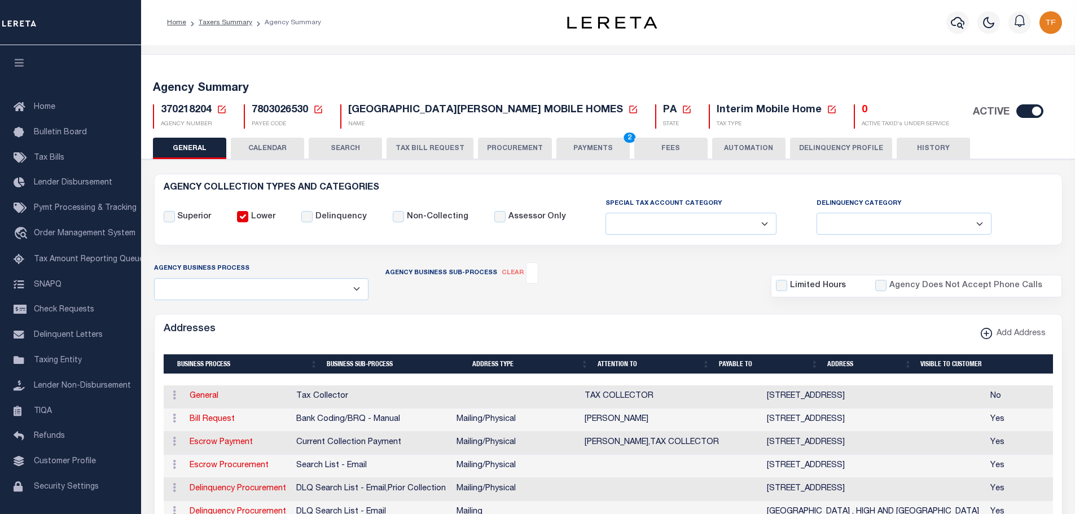
drag, startPoint x: 584, startPoint y: 144, endPoint x: 617, endPoint y: 157, distance: 35.0
click at [584, 144] on button "PAYMENTS 2" at bounding box center [592, 148] width 73 height 21
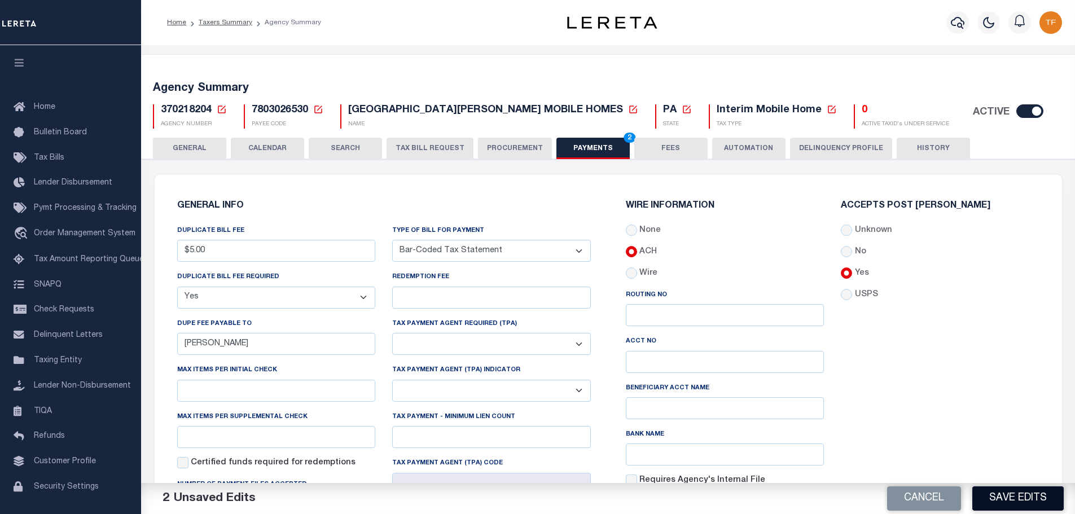
click at [988, 496] on button "Save Edits" at bounding box center [1017, 498] width 91 height 24
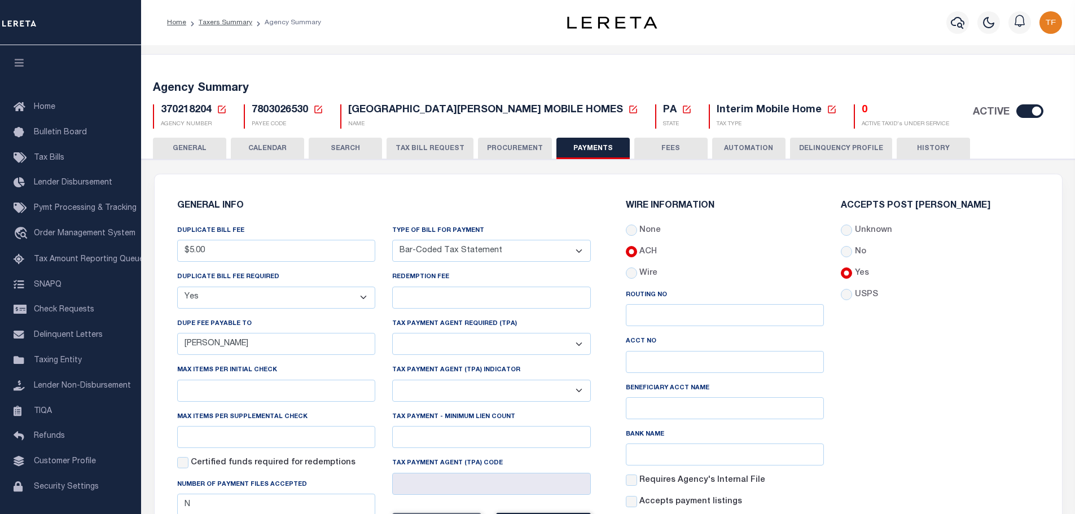
click at [665, 141] on button "FEES" at bounding box center [670, 148] width 73 height 21
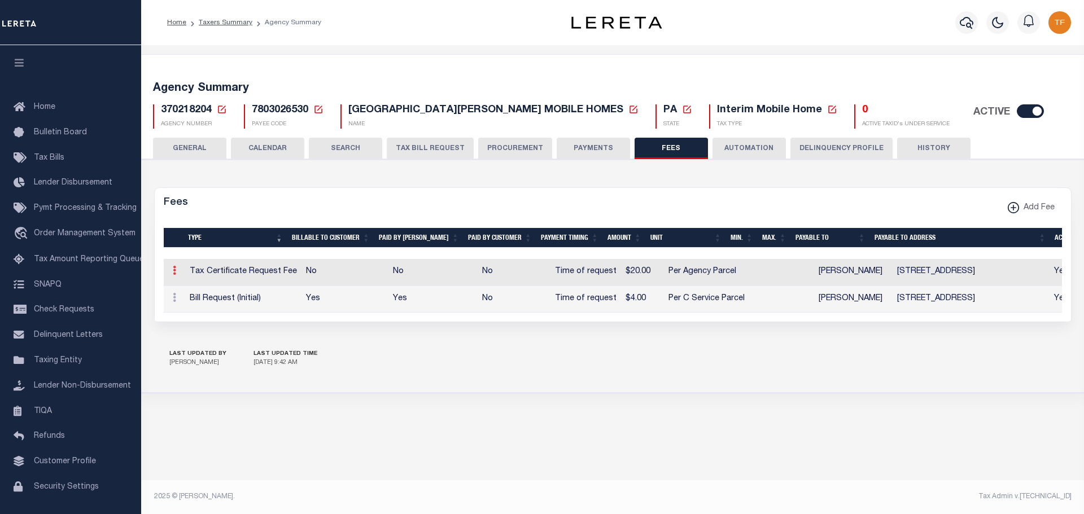
click at [173, 271] on icon at bounding box center [174, 270] width 3 height 9
click at [187, 303] on link "Edit" at bounding box center [194, 307] width 51 height 19
select select
checkbox input "false"
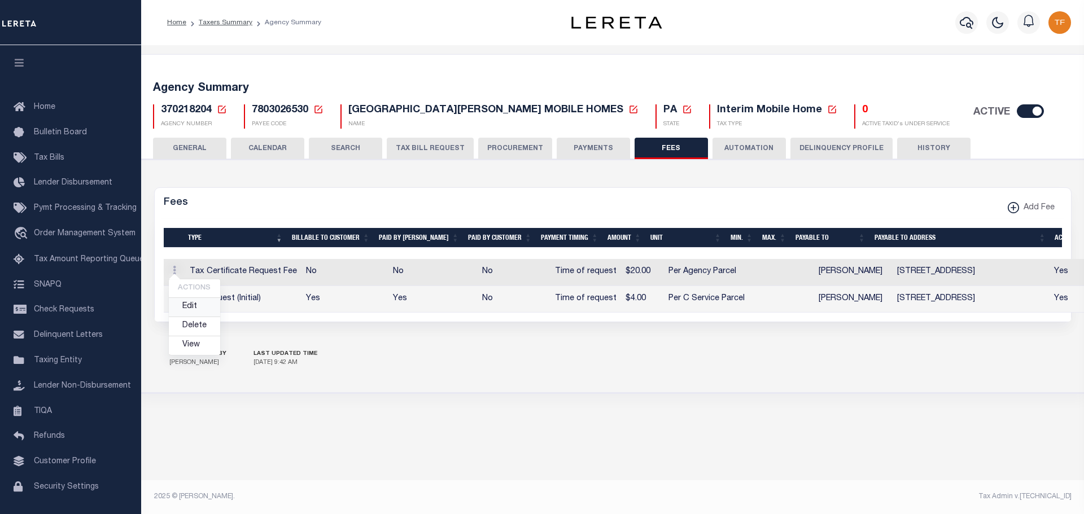
checkbox input "false"
select select "18"
select select "10"
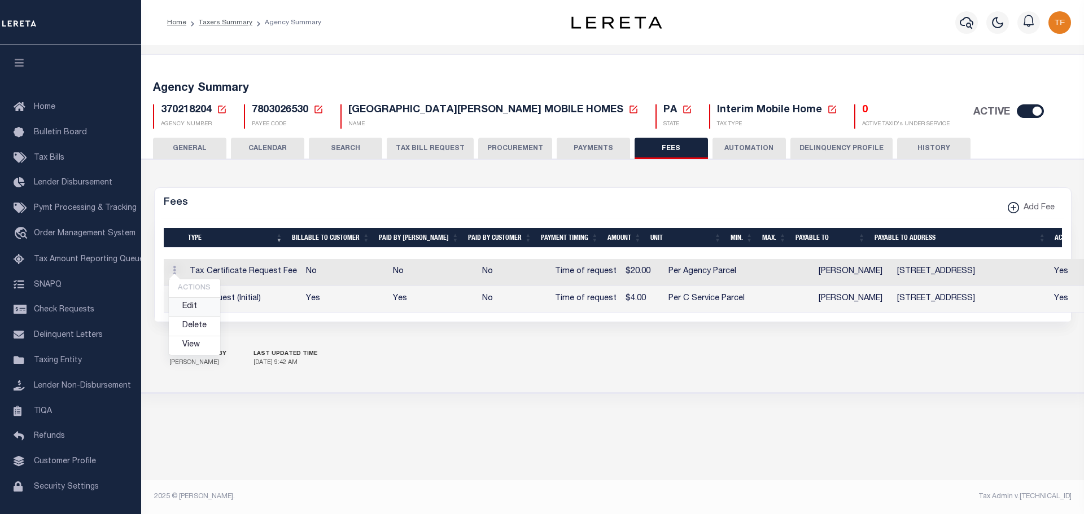
type input "$20"
select select
select select "3"
type textarea "$2.00 DBF UPON PAYMENT"
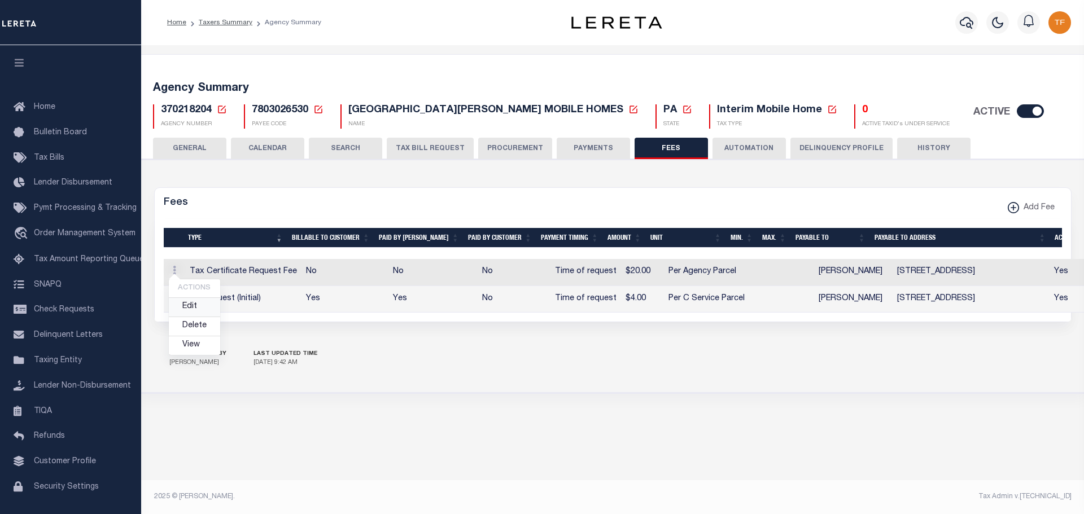
checkbox input "true"
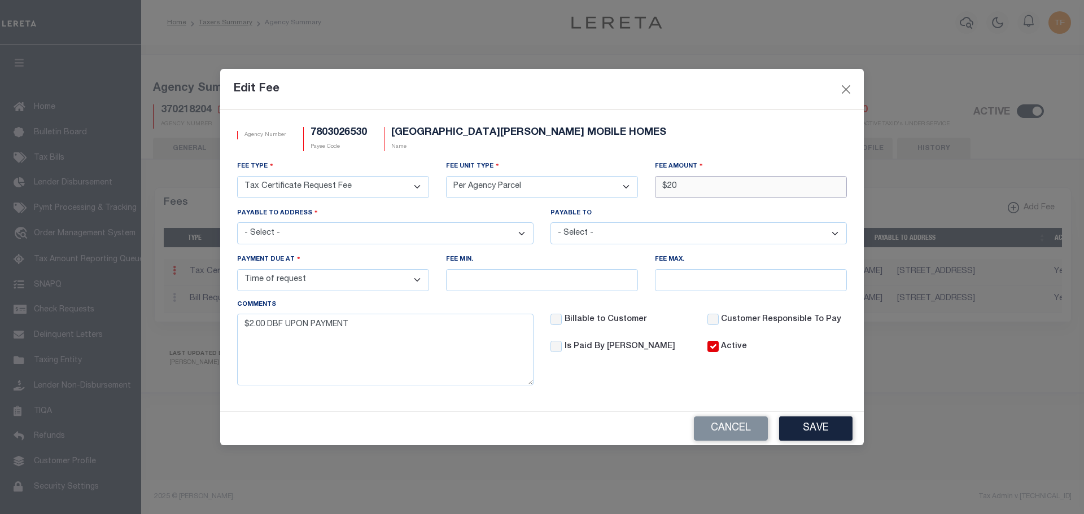
click at [684, 185] on input "$20" at bounding box center [751, 187] width 192 height 22
type input "$25.00"
drag, startPoint x: 528, startPoint y: 229, endPoint x: 508, endPoint y: 241, distance: 22.6
click at [528, 230] on select "- Select - 2233 GETTYSBURG RD, CAMP HILL, PA, 17011 2233 GETTYSBURG RD, CAMP HI…" at bounding box center [385, 233] width 296 height 22
select select "6352"
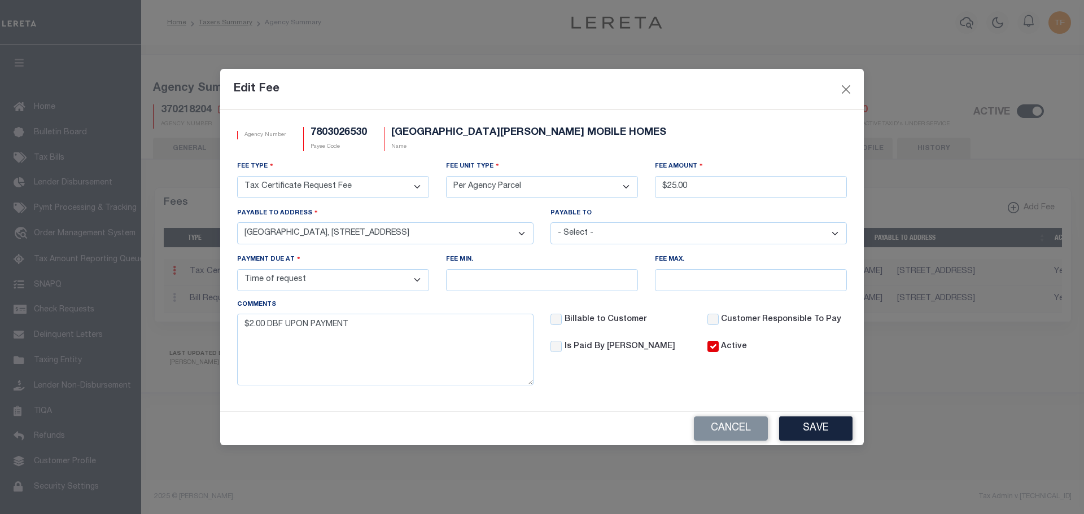
click at [237, 222] on select "- Select - 2233 GETTYSBURG RD, CAMP HILL, PA, 17011 2233 GETTYSBURG RD, CAMP HI…" at bounding box center [385, 233] width 296 height 22
drag, startPoint x: 245, startPoint y: 321, endPoint x: 481, endPoint y: 284, distance: 238.1
click at [463, 311] on div "Comments $2.00 DBF UPON PAYMENT" at bounding box center [385, 342] width 296 height 85
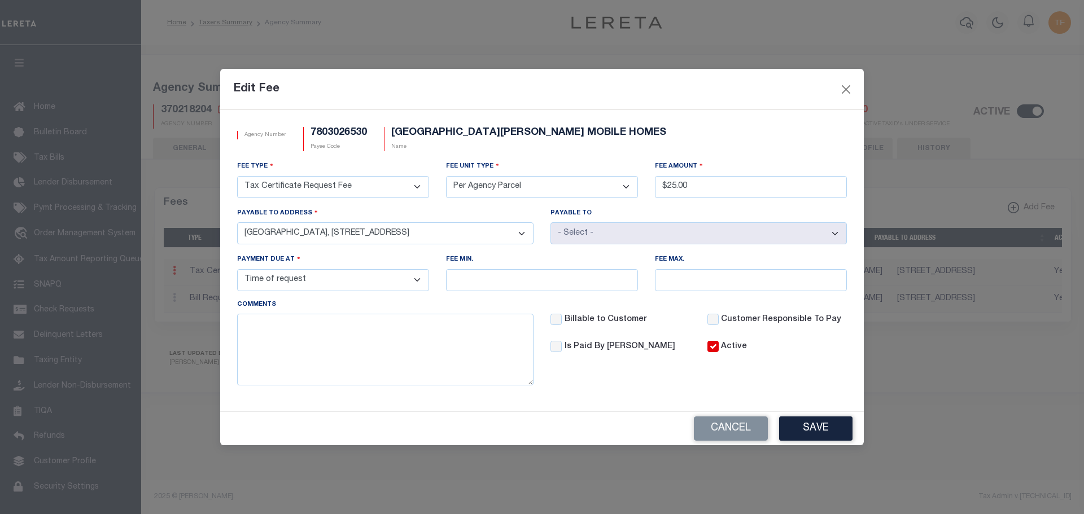
click at [834, 424] on button "Save" at bounding box center [815, 428] width 73 height 24
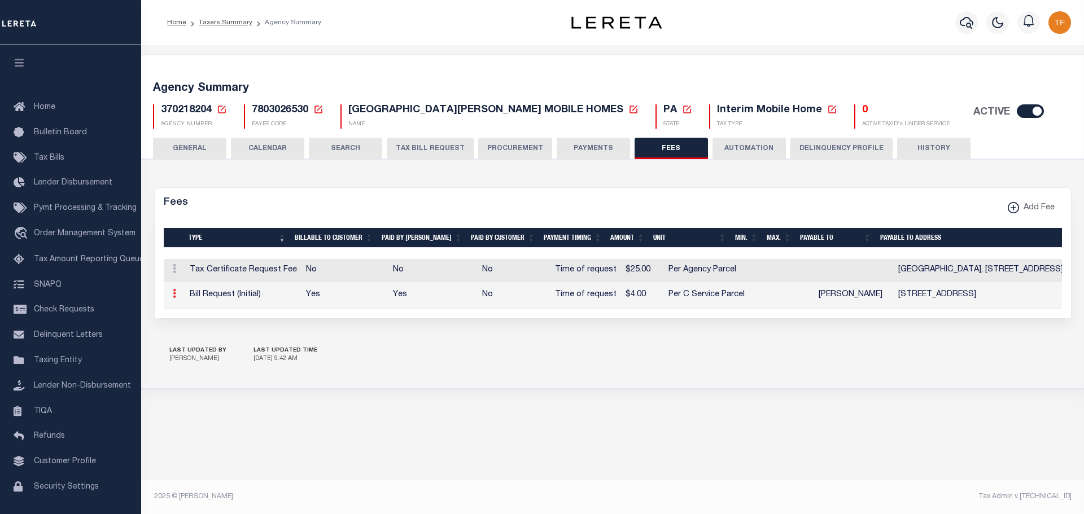
click at [173, 294] on icon at bounding box center [174, 293] width 3 height 9
click at [188, 330] on link "Edit" at bounding box center [194, 330] width 51 height 19
select select
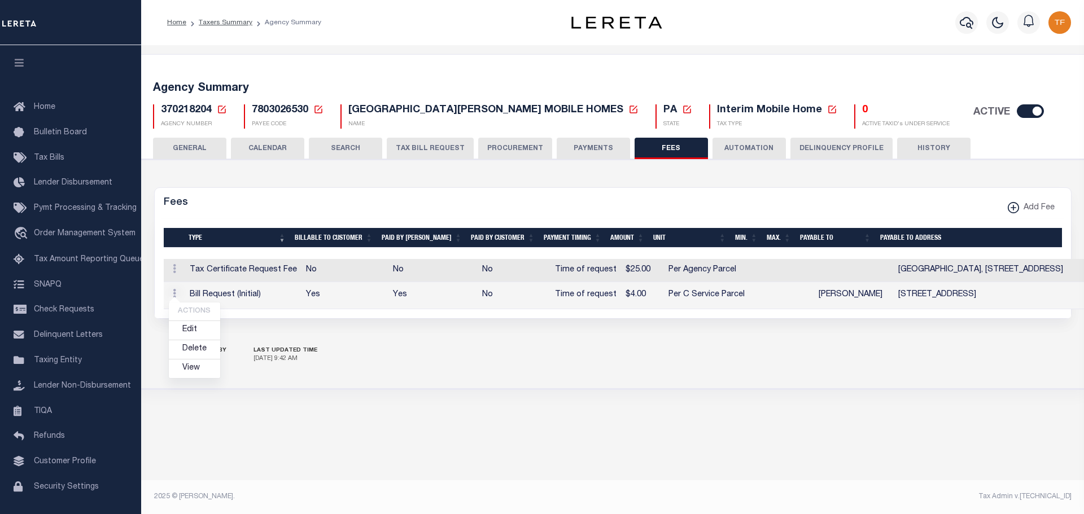
checkbox input "false"
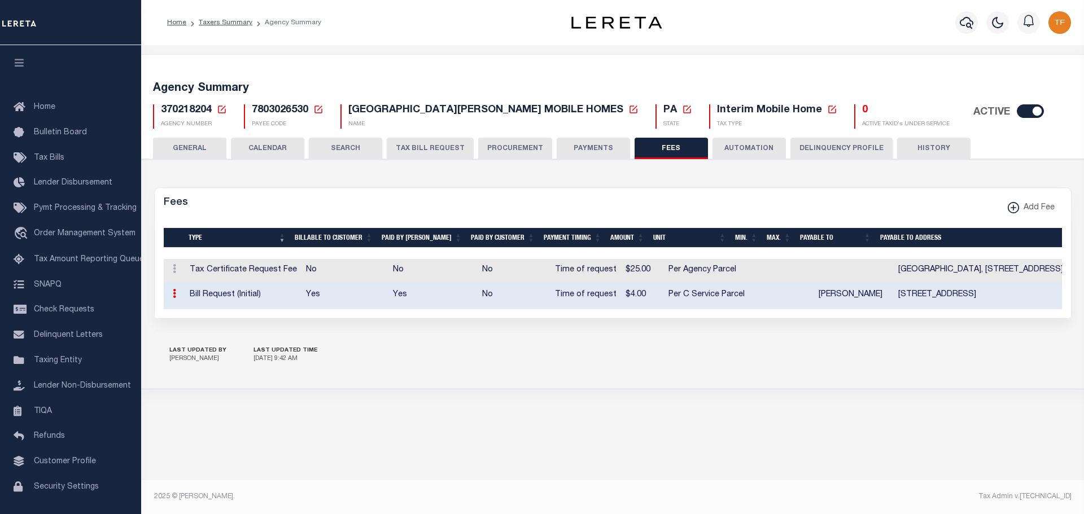
select select "1"
select select "7"
type input "$4"
select select "13460"
select select
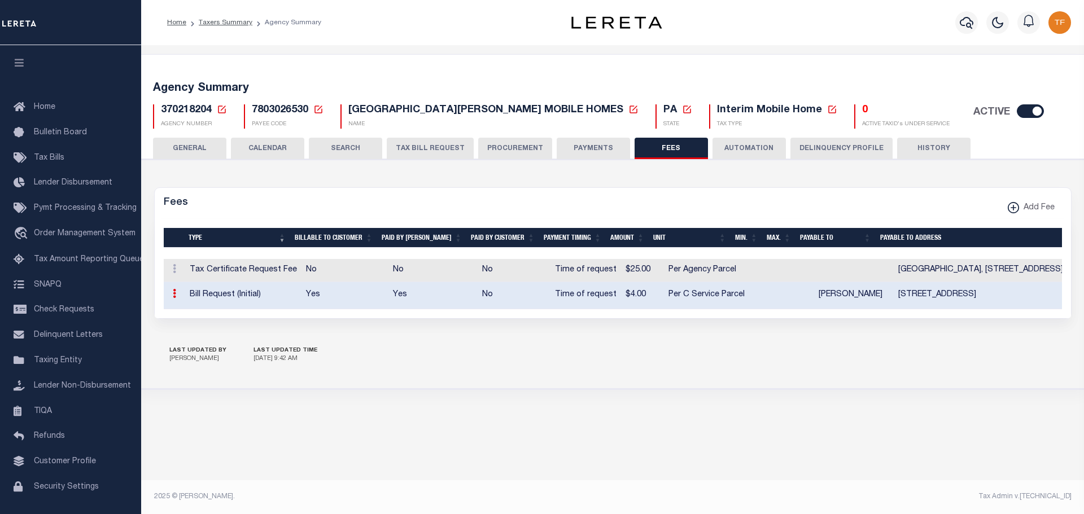
select select "3"
type textarea "$2.00 DBF UPON PAYMENT."
checkbox input "true"
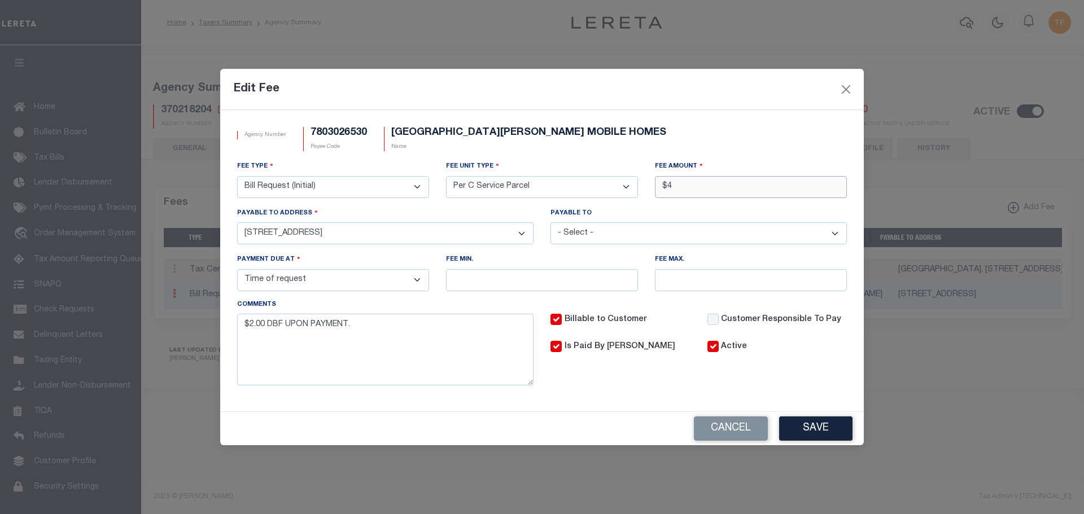
click at [672, 186] on input "$4" at bounding box center [751, 187] width 192 height 22
type input "$5.00"
drag, startPoint x: 355, startPoint y: 322, endPoint x: 152, endPoint y: 308, distance: 203.7
click at [152, 308] on div "Edit Fee Agency Number 7803026530 Payee Code LOWER ALLEN TOWNSHIP MOBILE HOMES …" at bounding box center [542, 257] width 1084 height 514
click at [818, 430] on button "Save" at bounding box center [815, 428] width 73 height 24
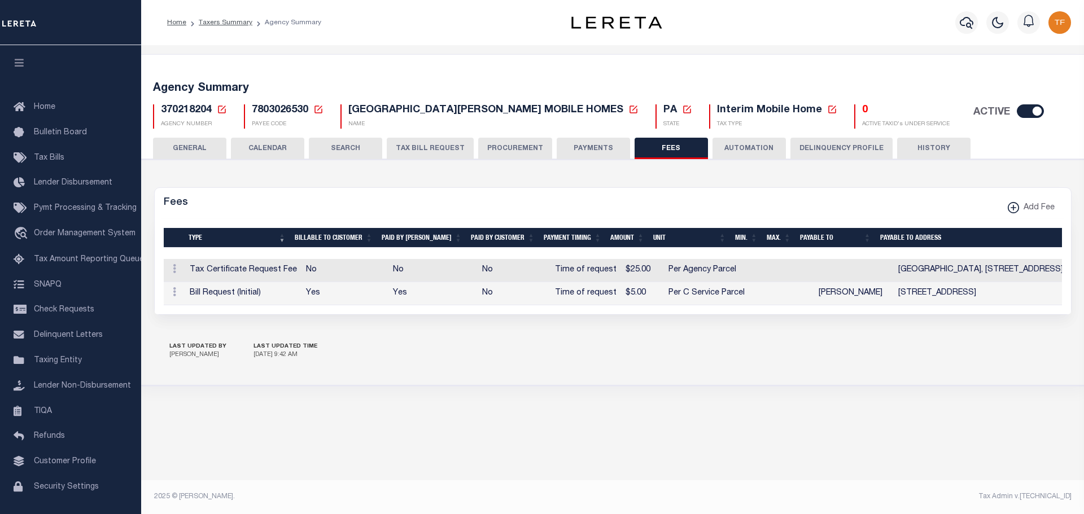
click at [224, 108] on icon at bounding box center [222, 109] width 10 height 10
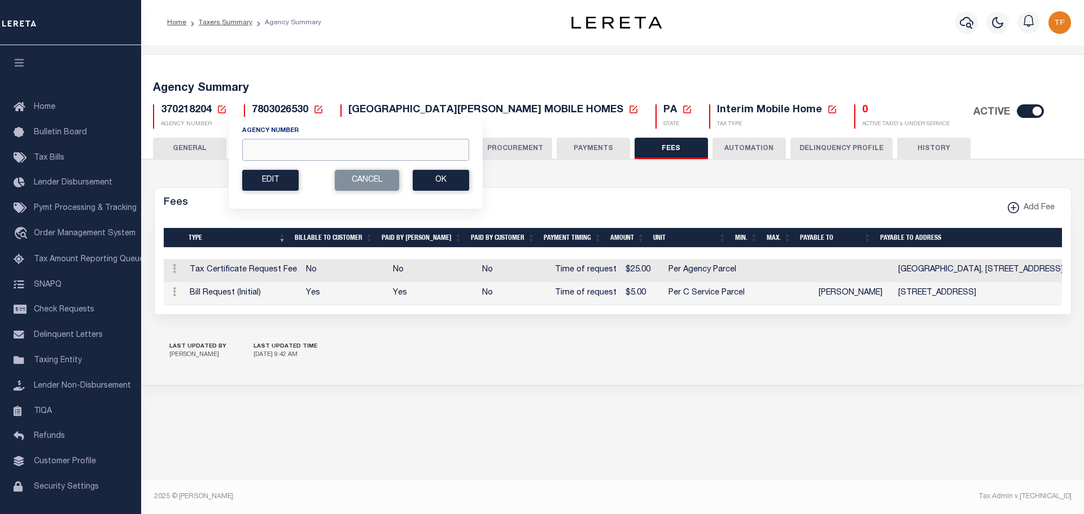
drag, startPoint x: 256, startPoint y: 150, endPoint x: 247, endPoint y: 134, distance: 18.2
click at [255, 150] on input "Agency Number" at bounding box center [355, 150] width 227 height 22
type input "370210611"
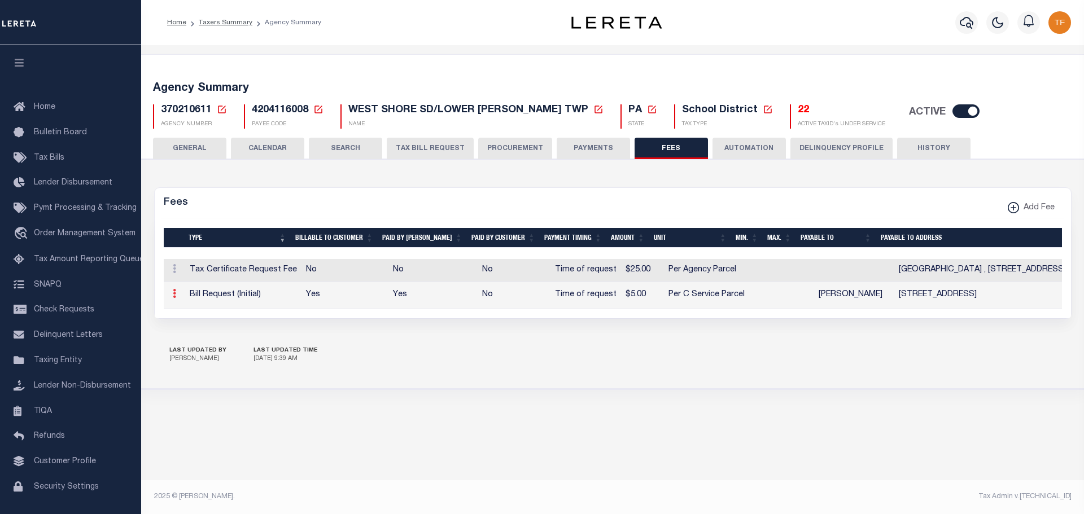
click at [171, 295] on link at bounding box center [174, 295] width 12 height 9
click at [194, 333] on link "Edit" at bounding box center [194, 330] width 51 height 19
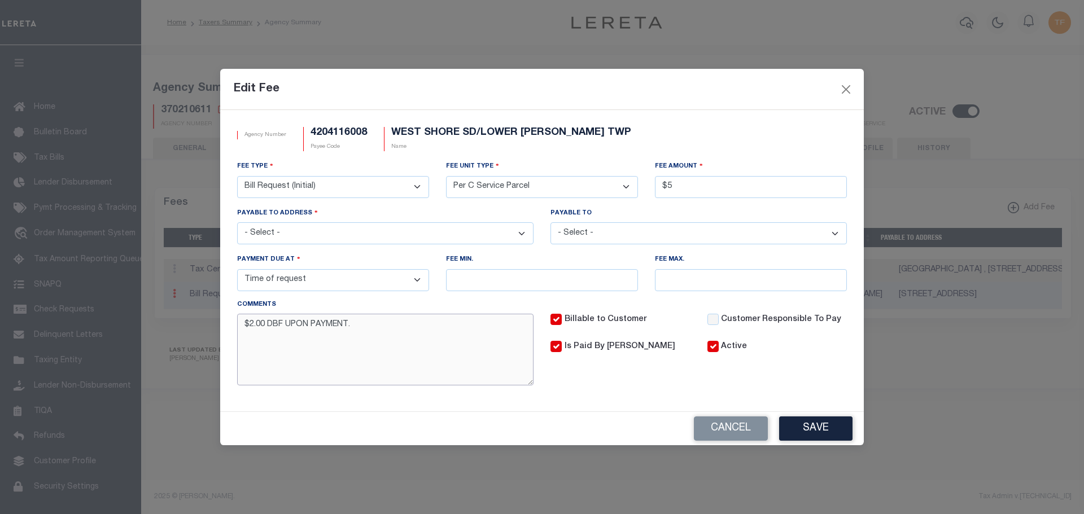
drag, startPoint x: 359, startPoint y: 329, endPoint x: 149, endPoint y: 285, distance: 215.1
click at [161, 283] on div "Edit Fee Agency Number 4204116008 Payee Code WEST SHORE SD/[GEOGRAPHIC_DATA][PE…" at bounding box center [542, 257] width 1084 height 514
click at [827, 427] on button "Save" at bounding box center [815, 428] width 73 height 24
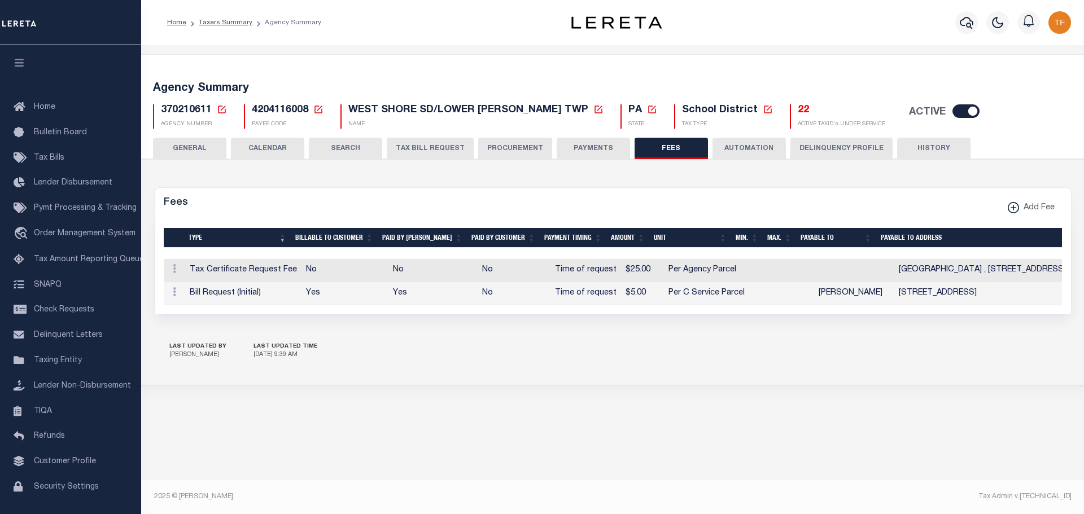
click at [221, 108] on icon at bounding box center [222, 109] width 10 height 10
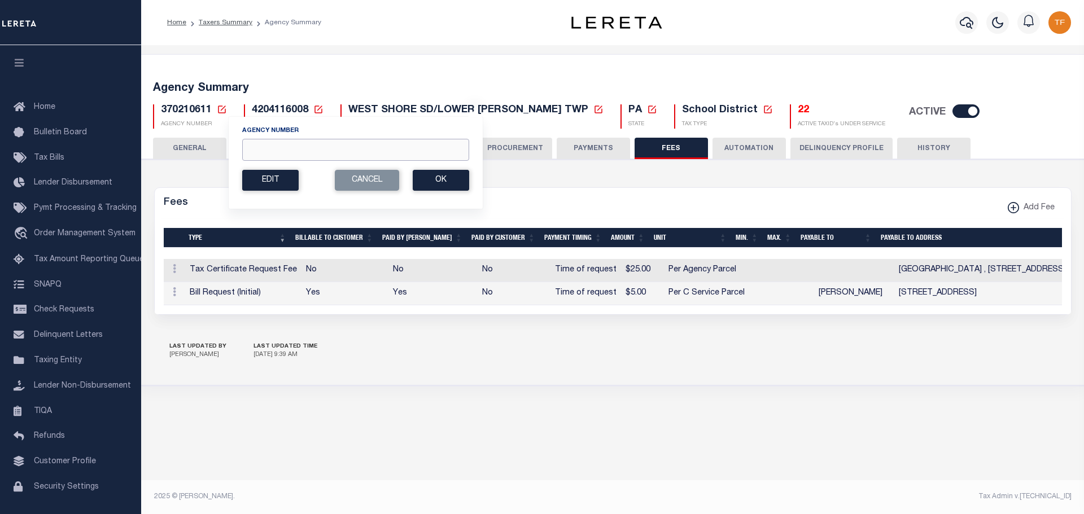
click at [264, 143] on input "Agency Number" at bounding box center [355, 150] width 227 height 22
type input "370218611"
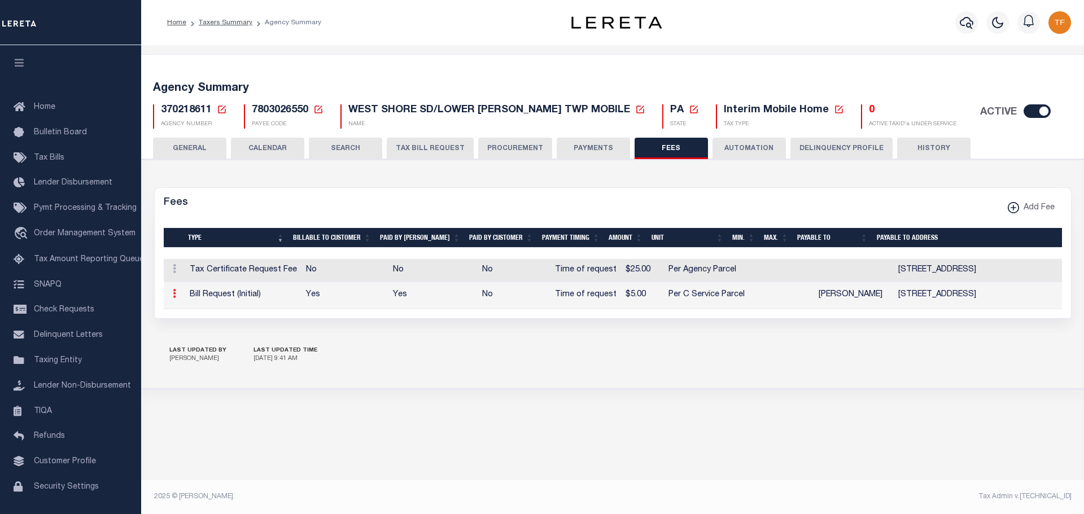
click at [171, 295] on link at bounding box center [174, 295] width 12 height 9
click at [198, 330] on link "Edit" at bounding box center [194, 330] width 51 height 19
select select
checkbox input "false"
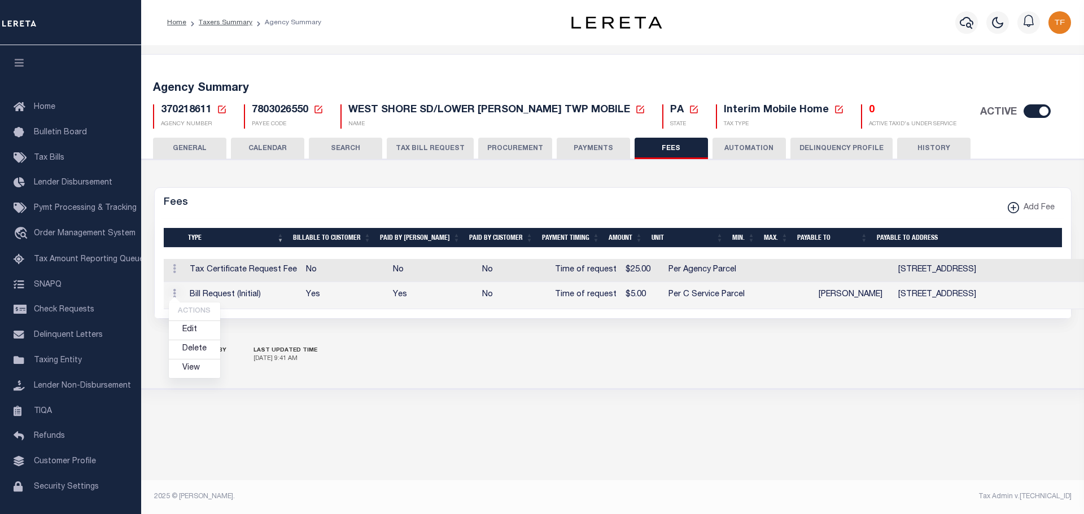
checkbox input "false"
select select "1"
select select "7"
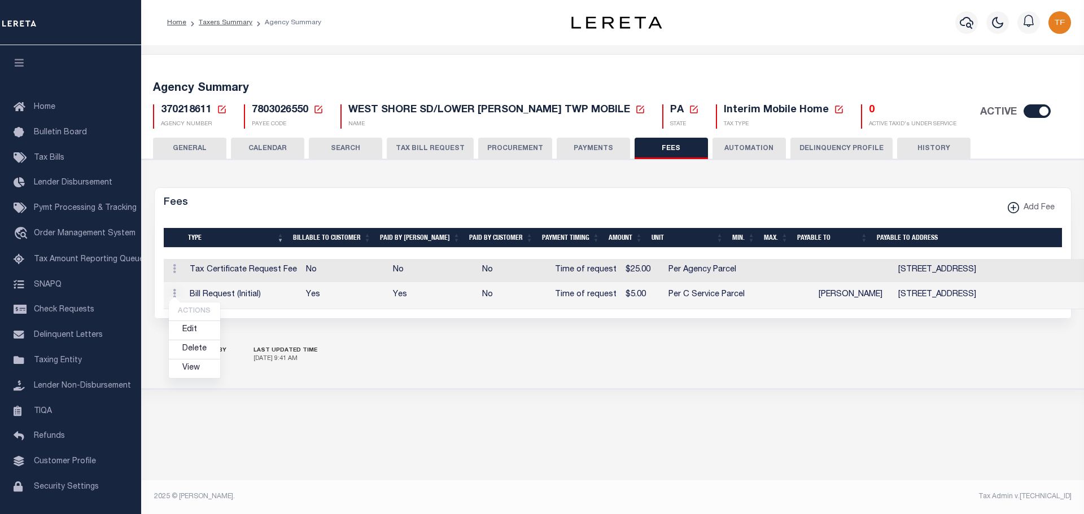
type input "$5"
select select
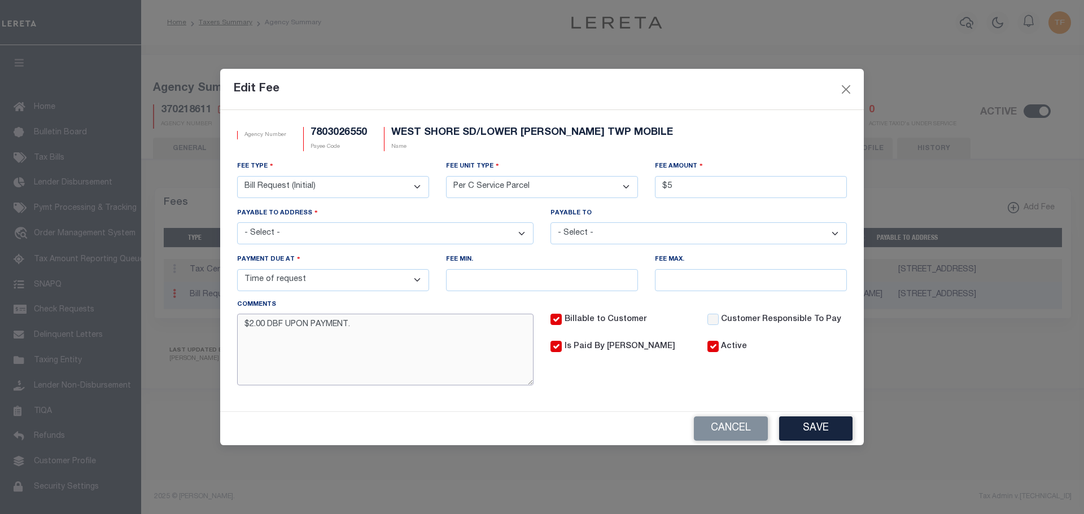
drag, startPoint x: 350, startPoint y: 328, endPoint x: 142, endPoint y: 289, distance: 212.4
click at [142, 290] on div "Edit Fee Agency Number 7803026550 Payee Code WEST SHORE SD/LOWER ALLEN TWP MOBI…" at bounding box center [542, 257] width 1084 height 514
click at [806, 426] on button "Save" at bounding box center [815, 428] width 73 height 24
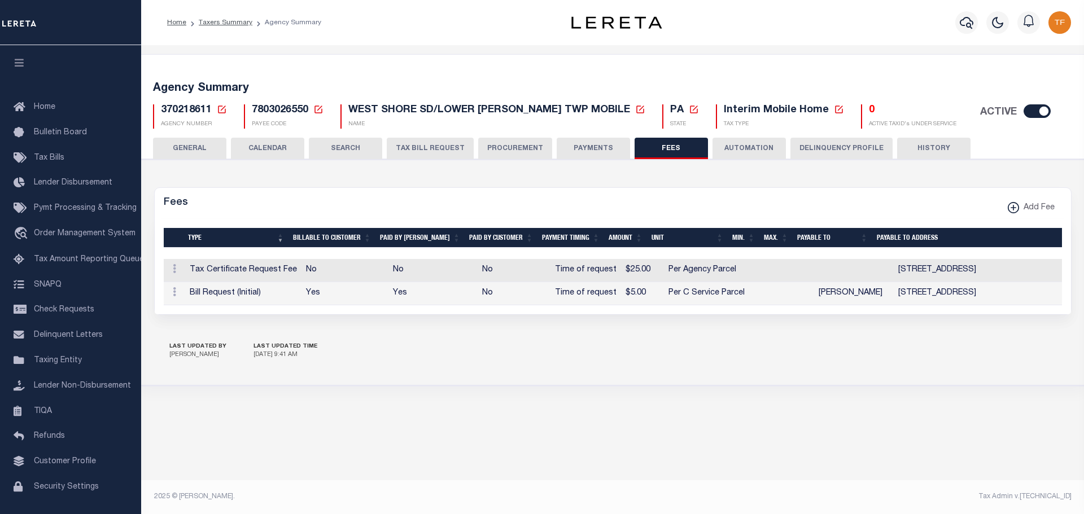
click at [222, 108] on icon at bounding box center [222, 110] width 8 height 8
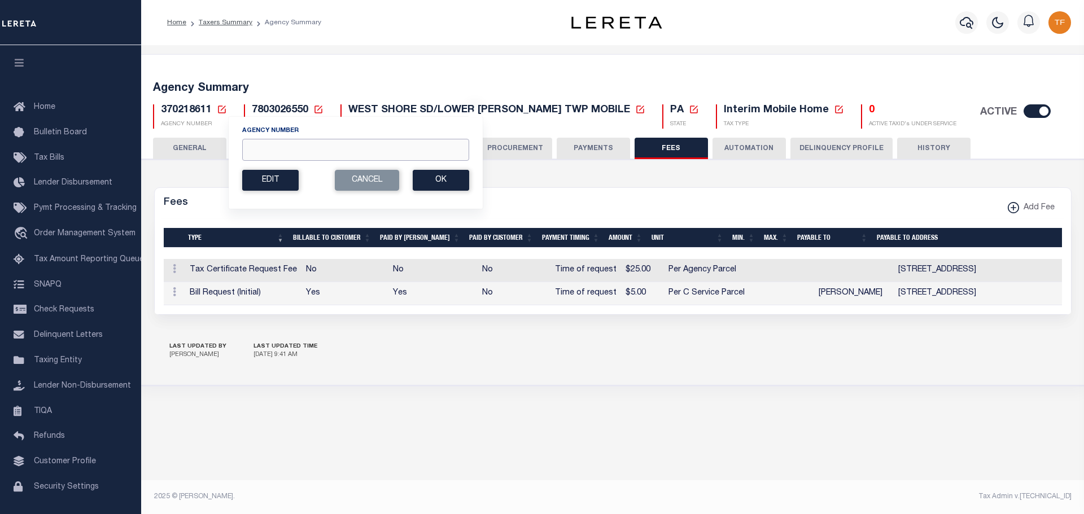
drag, startPoint x: 255, startPoint y: 151, endPoint x: 243, endPoint y: 146, distance: 13.1
click at [251, 150] on input "Agency Number" at bounding box center [355, 150] width 227 height 22
type input "370210204"
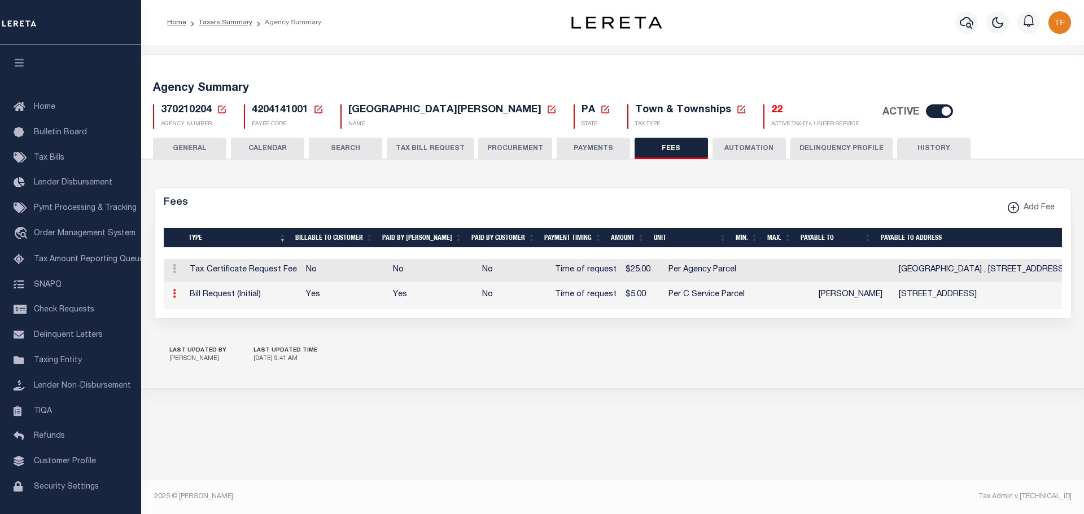
click at [173, 294] on icon at bounding box center [174, 293] width 3 height 9
click at [199, 328] on link "Edit" at bounding box center [194, 330] width 51 height 19
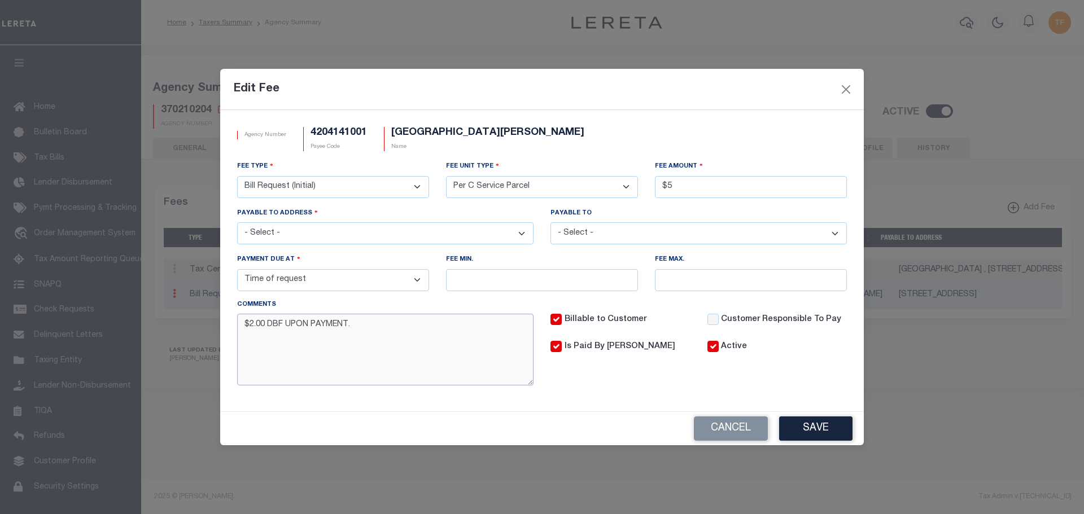
drag, startPoint x: 362, startPoint y: 327, endPoint x: 78, endPoint y: 292, distance: 286.0
click at [78, 292] on div "Edit Fee Agency Number 4204141001 Payee Code [GEOGRAPHIC_DATA][PERSON_NAME] Nam…" at bounding box center [542, 257] width 1084 height 514
click at [812, 431] on button "Save" at bounding box center [815, 428] width 73 height 24
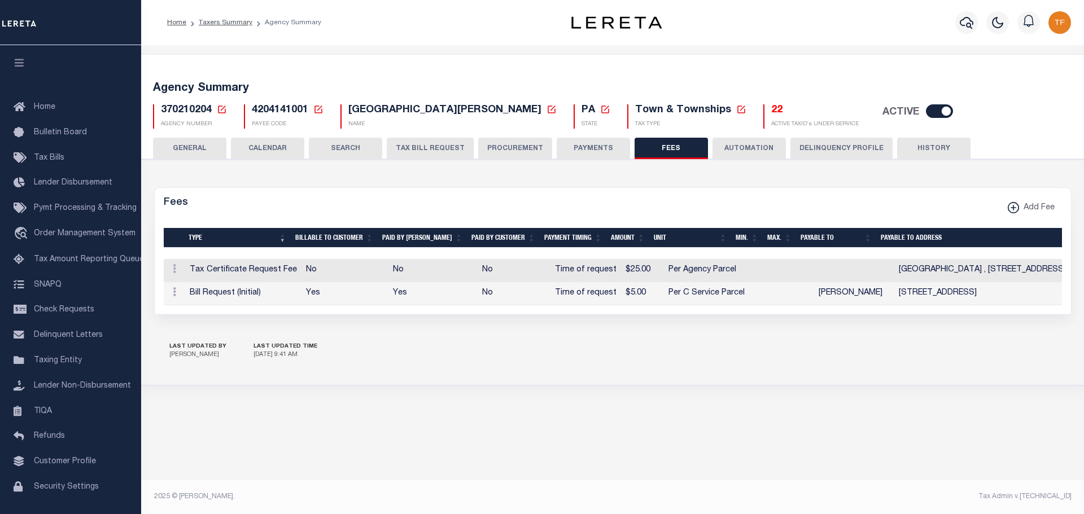
click at [220, 112] on icon at bounding box center [222, 109] width 10 height 10
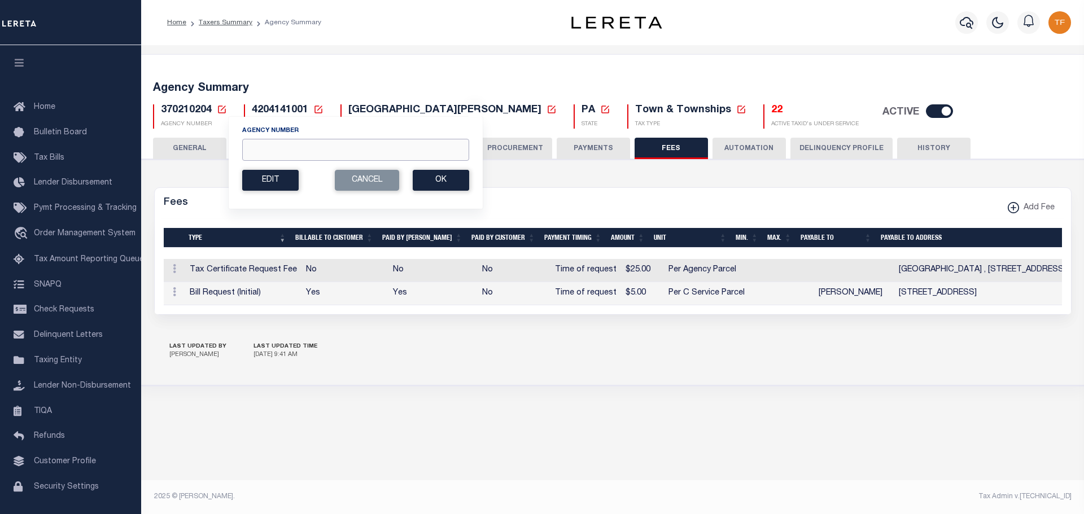
click at [264, 147] on input "Agency Number" at bounding box center [355, 150] width 227 height 22
type input "160310000"
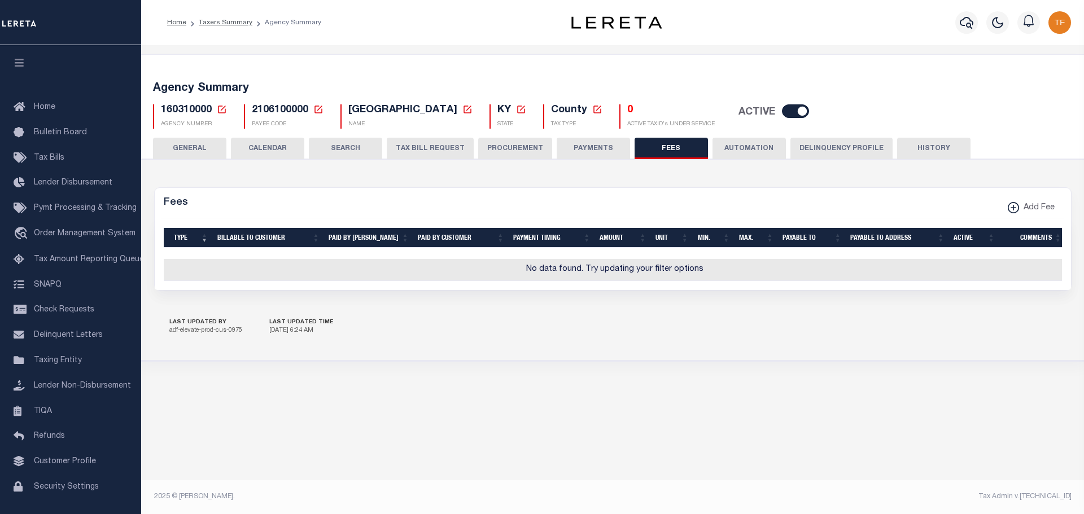
select select
click at [185, 145] on button "GENERAL" at bounding box center [189, 148] width 73 height 21
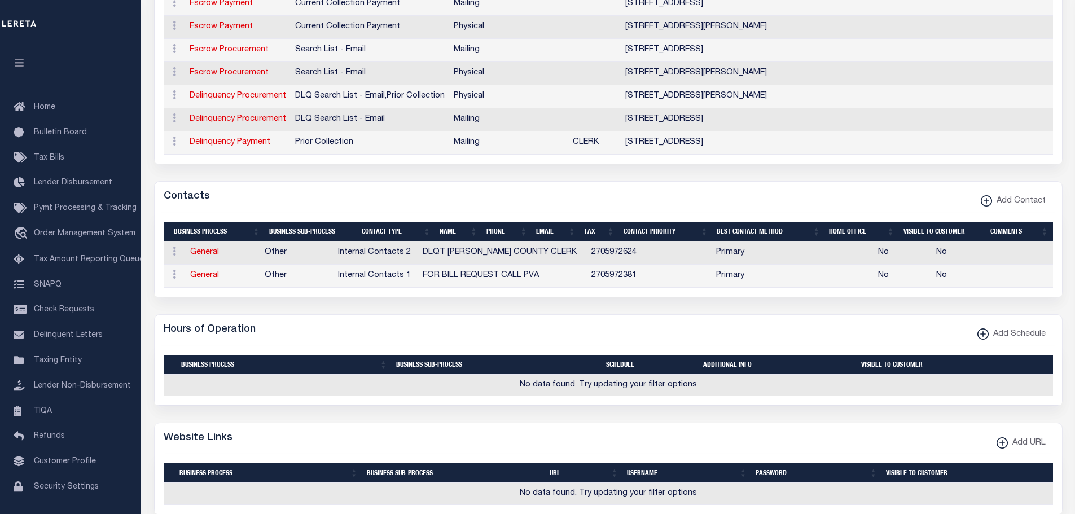
scroll to position [395, 0]
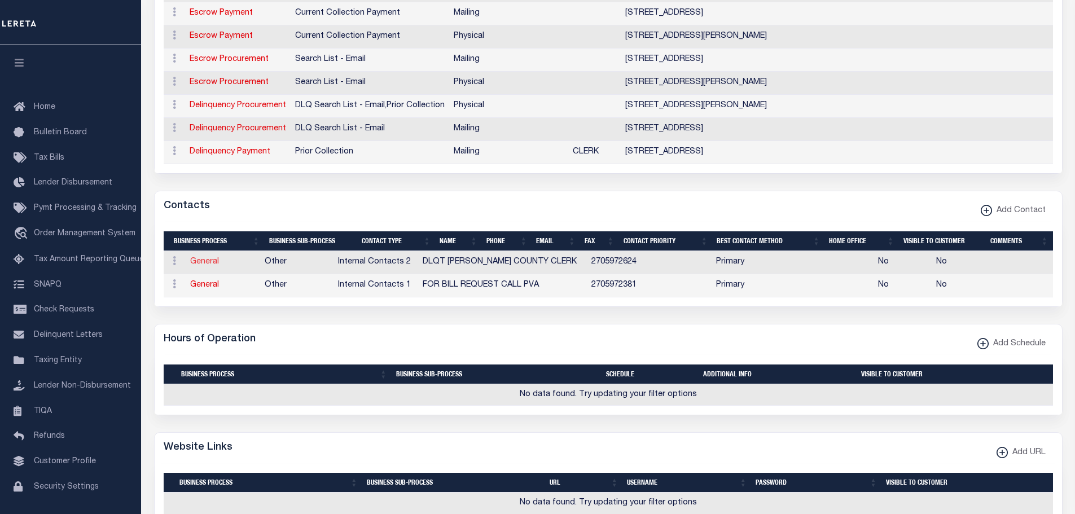
click at [201, 260] on link "General" at bounding box center [204, 262] width 29 height 8
checkbox input "false"
select select
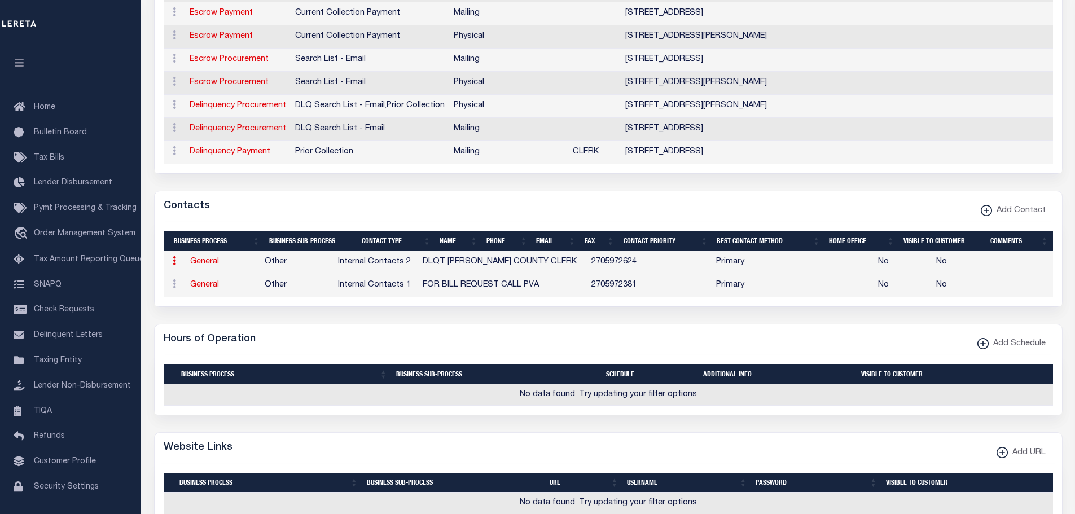
select select "6"
select select "1"
type input "DLQT"
type input "LARRY"
type input "CARROLL COUNTY CLERK"
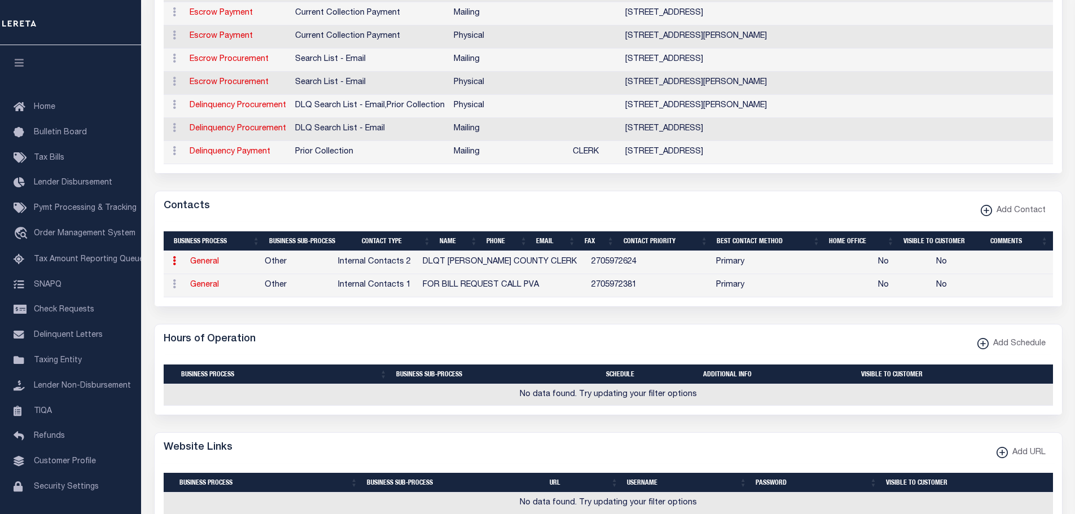
type input "2705972624"
select select "6"
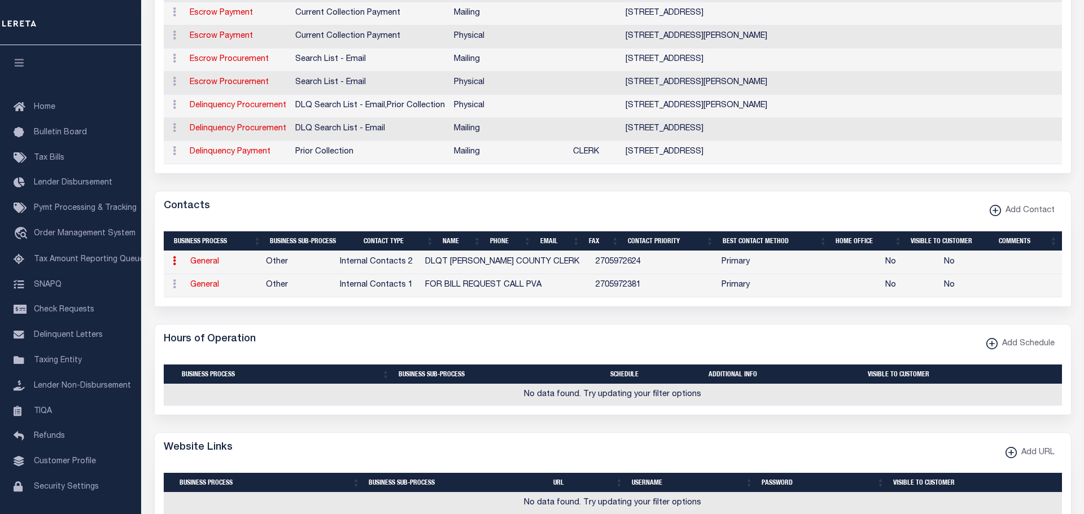
select select "39"
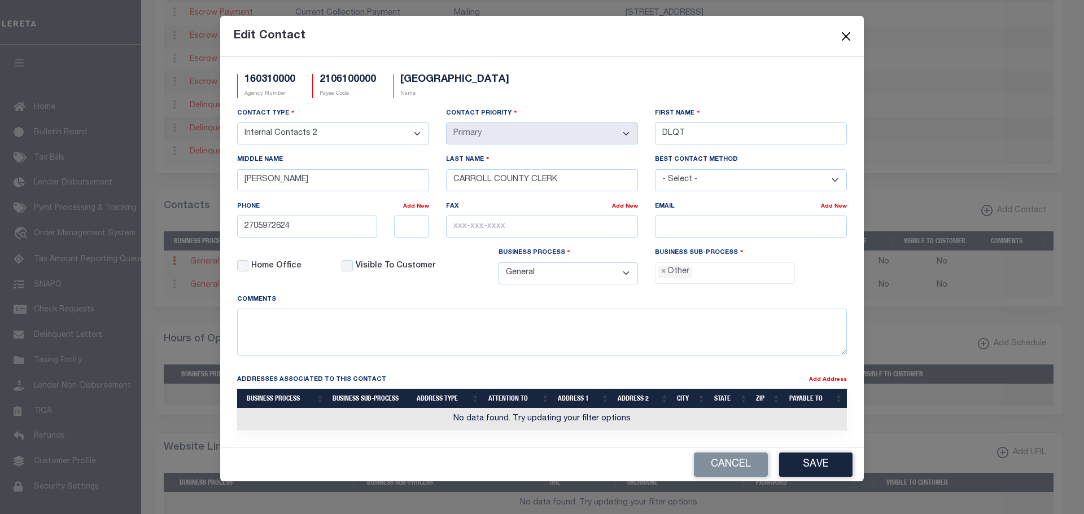
click at [846, 34] on button "Close" at bounding box center [846, 36] width 15 height 15
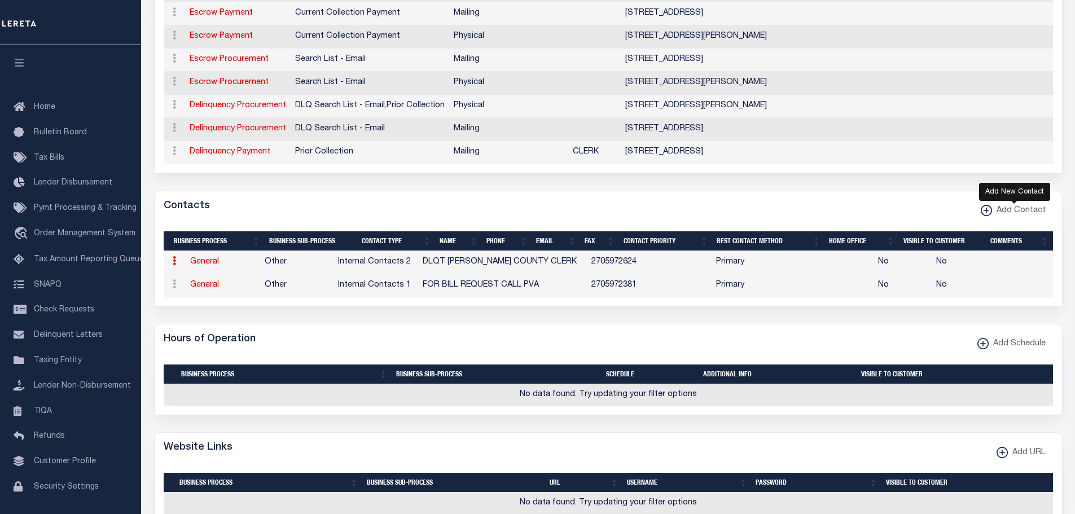
click at [987, 210] on xmlns\ "button" at bounding box center [986, 210] width 11 height 11
select select
select select "1"
checkbox input "false"
checkbox input "true"
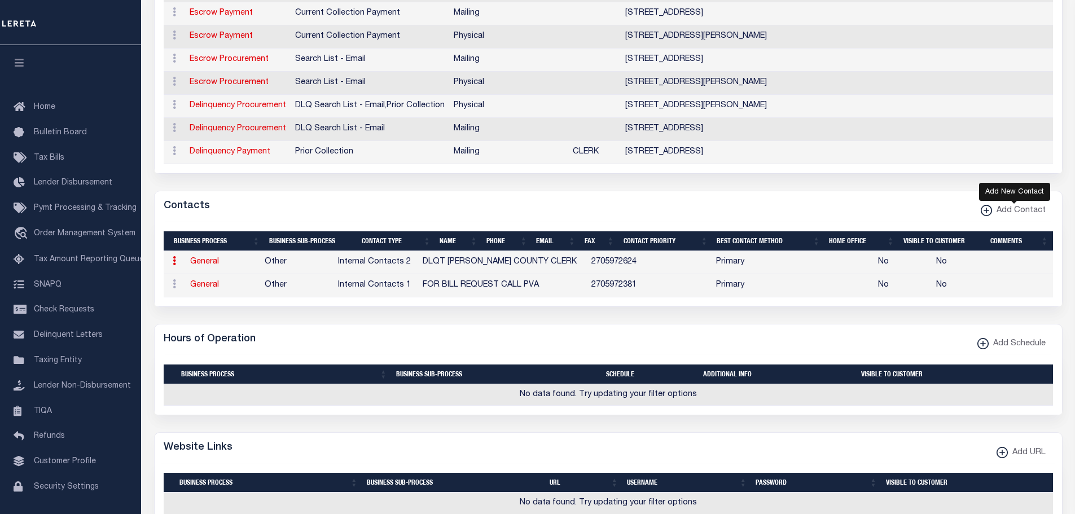
select select
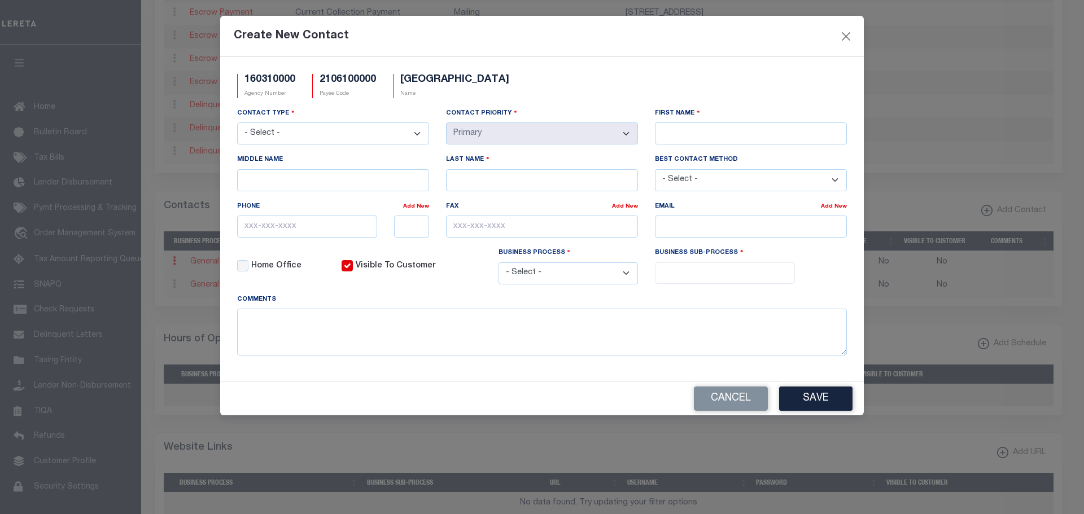
click at [387, 138] on select "- Select - Assessor Clerk Internal Contacts 1 Internal Contacts 2 Internal Cont…" at bounding box center [333, 133] width 192 height 22
select select "5"
click at [237, 123] on select "- Select - Assessor Clerk Internal Contacts 1 Internal Contacts 2 Internal Cont…" at bounding box center [333, 133] width 192 height 22
select select "2"
click at [685, 134] on input "First Name" at bounding box center [751, 133] width 192 height 22
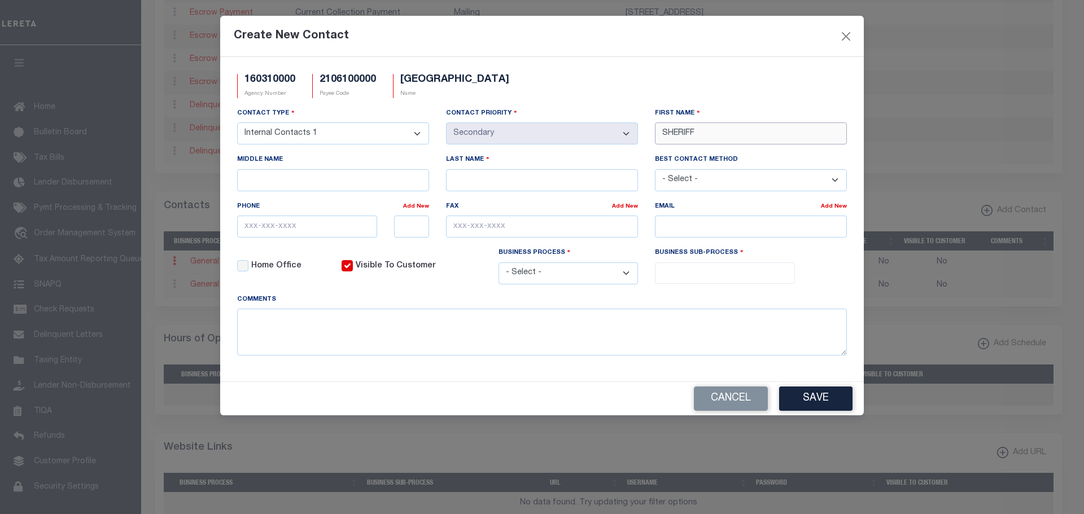
type input "SHERIFF"
type input "JAMES"
type input "VINCENT"
click at [325, 229] on input "text" at bounding box center [307, 227] width 140 height 22
type input "270-597-2157"
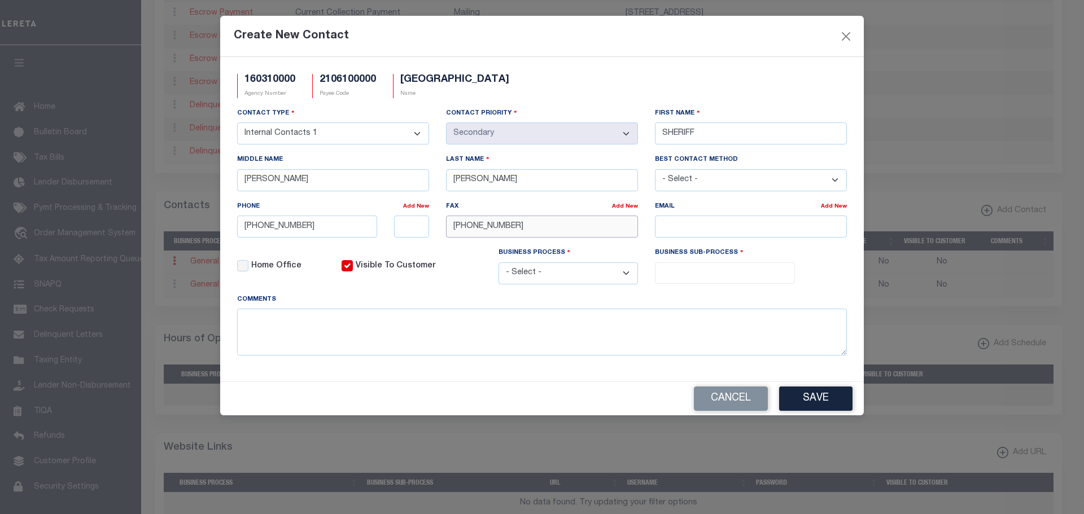
type input "270-597-2457"
click at [558, 280] on select "- Select - All Automation Bill Request Delinquency Payment Delinquency Procurem…" at bounding box center [568, 273] width 140 height 22
select select "0"
click at [498, 264] on select "- Select - All Automation Bill Request Delinquency Payment Delinquency Procurem…" at bounding box center [568, 273] width 140 height 22
select select "0"
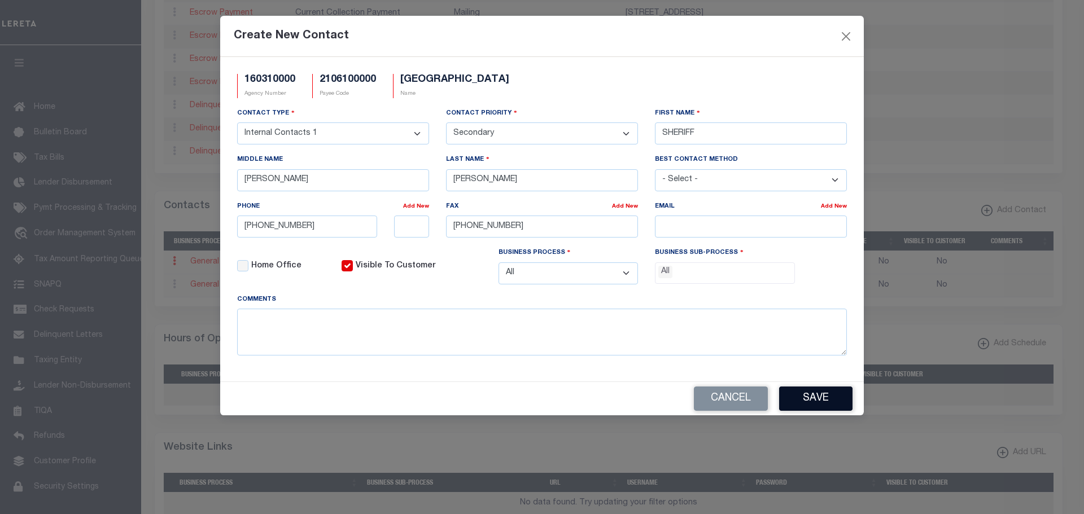
click at [834, 396] on button "Save" at bounding box center [815, 399] width 73 height 24
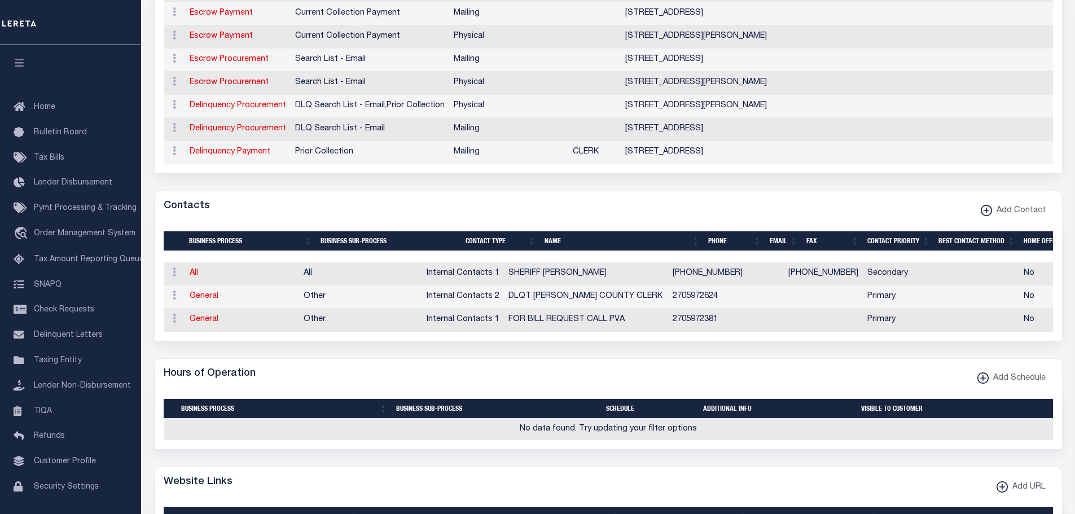
scroll to position [113, 0]
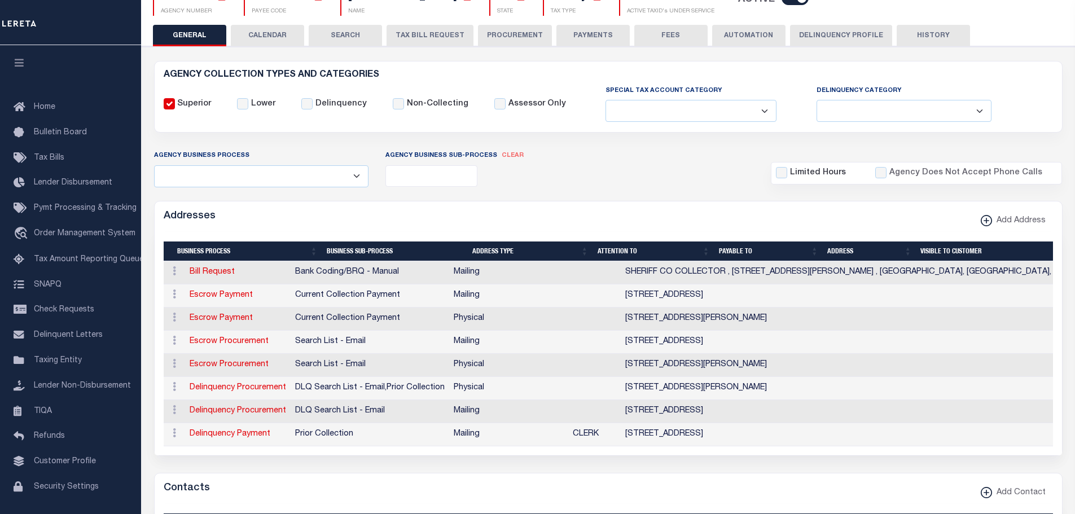
click at [580, 29] on button "PAYMENTS" at bounding box center [592, 35] width 73 height 21
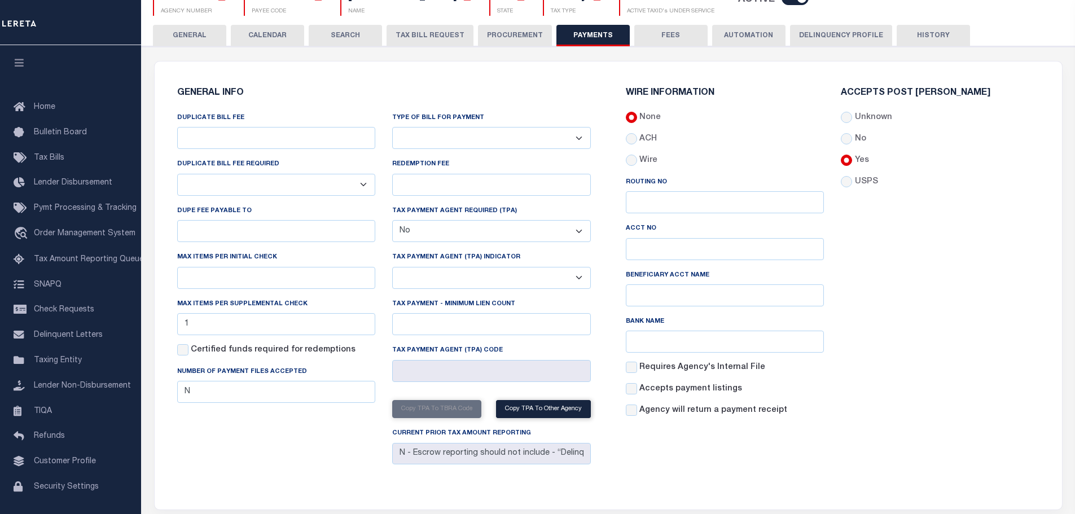
click at [577, 134] on select "Bar-Coded Tax Statement Print Tax Bills from Web. No DBF Required. Memo Bill Or…" at bounding box center [491, 138] width 199 height 22
click at [942, 286] on div "Accepts Post Mark Unknown No Yes" at bounding box center [940, 257] width 216 height 337
click at [173, 34] on button "GENERAL" at bounding box center [189, 35] width 73 height 21
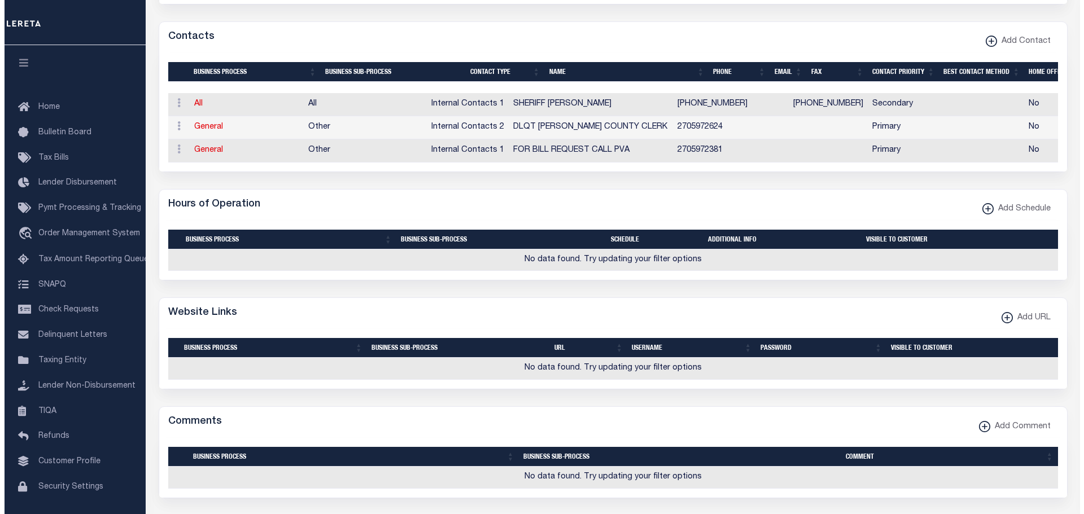
scroll to position [621, 0]
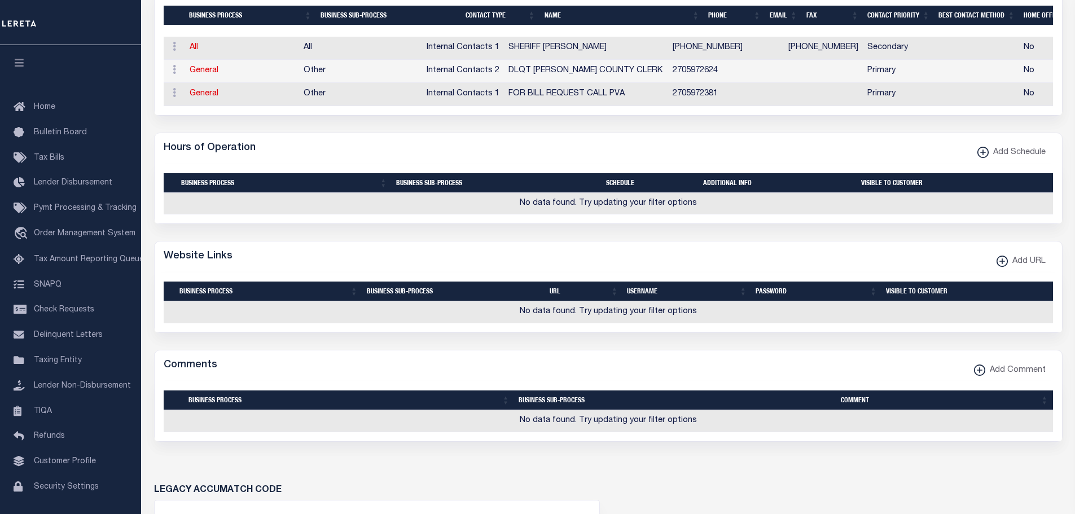
click at [1002, 267] on xmlns\ "button" at bounding box center [1002, 261] width 11 height 11
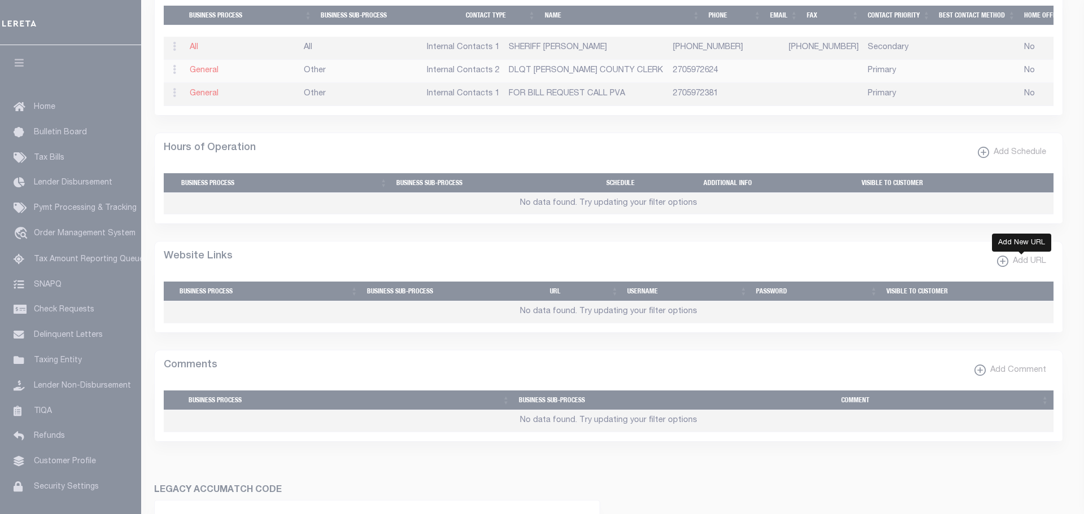
select select
checkbox input "true"
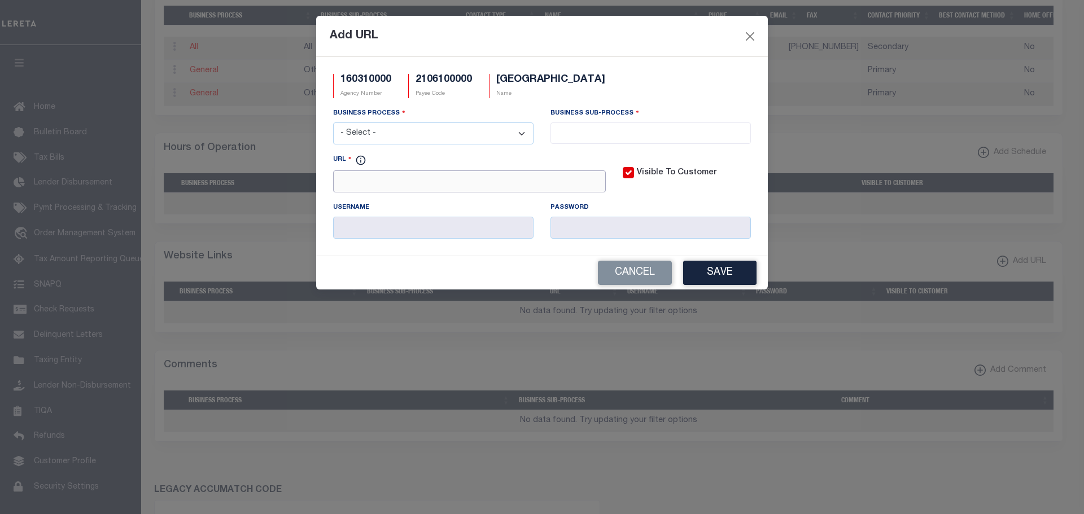
click at [358, 187] on input "URL" at bounding box center [469, 181] width 273 height 22
paste input "http://edmonsonsheriff1.zapto.org/Tax_KY_Web_2005/Login.aspx"
type input "http://edmonsonsheriff1.zapto.org/Tax_KY_Web_2005/Login.aspx"
click at [510, 137] on select "- Select - All Automation Bill Request Delinquency Payment Delinquency Procurem…" at bounding box center [433, 133] width 200 height 22
select select "3"
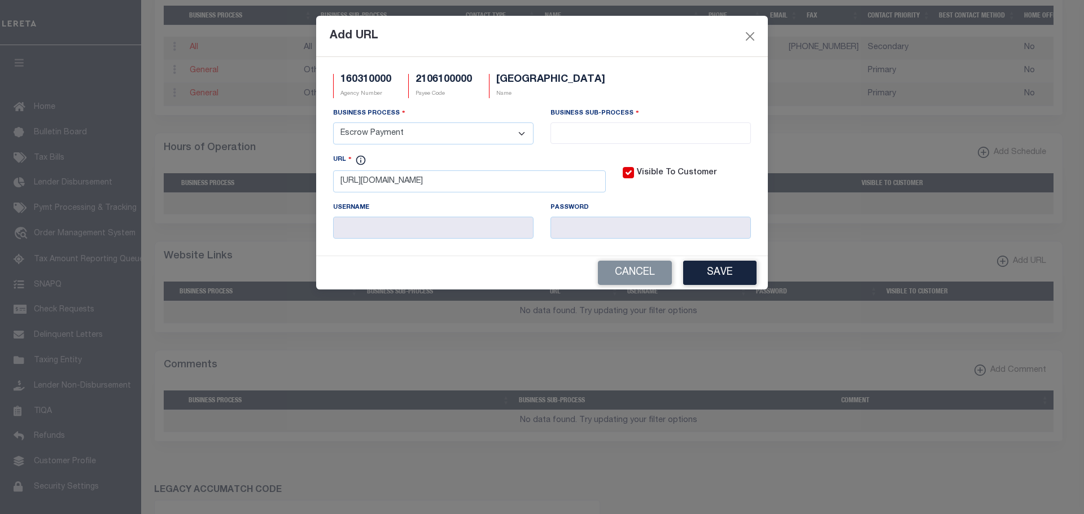
click at [333, 123] on select "- Select - All Automation Bill Request Delinquency Payment Delinquency Procurem…" at bounding box center [433, 133] width 200 height 22
click at [624, 128] on input "search" at bounding box center [651, 132] width 194 height 12
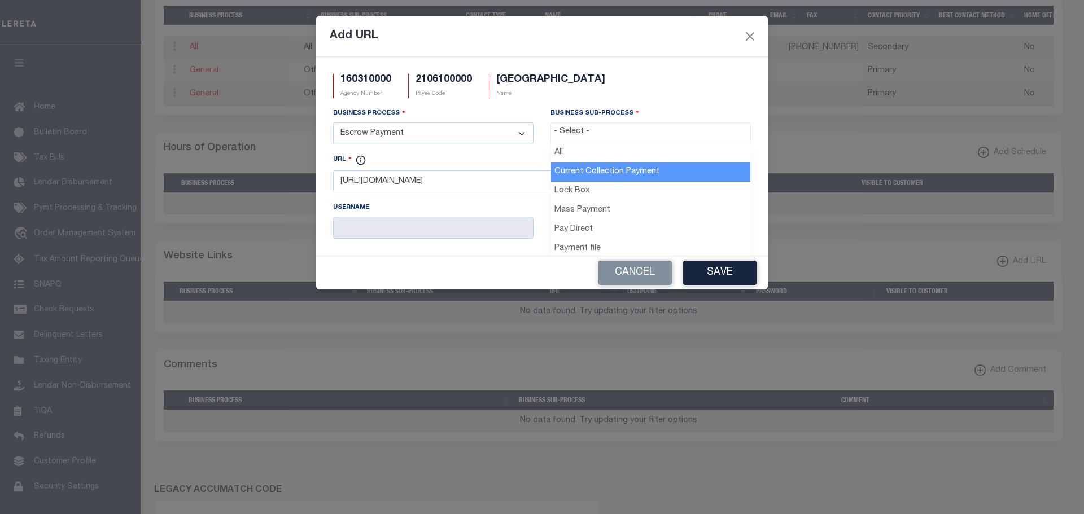
select select "11"
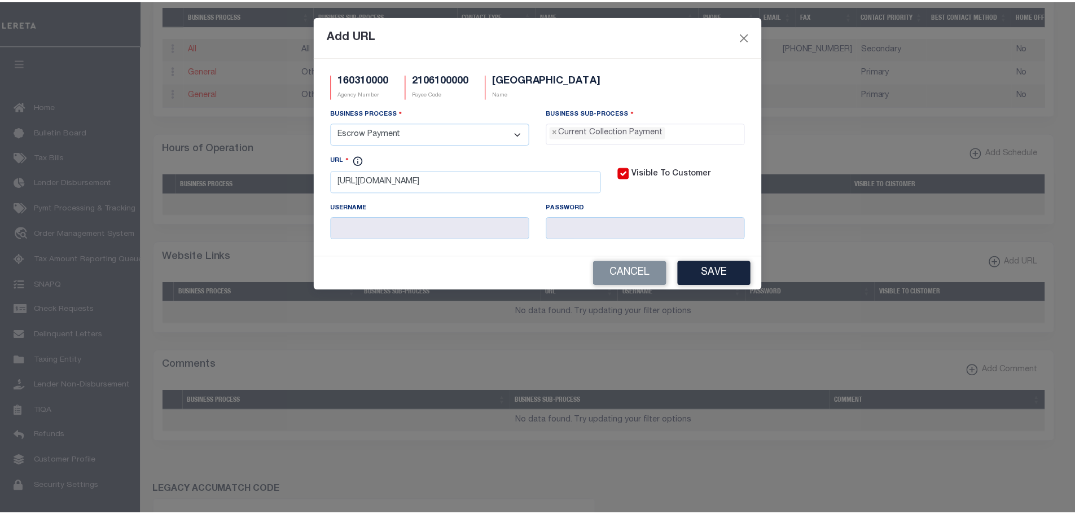
scroll to position [10, 0]
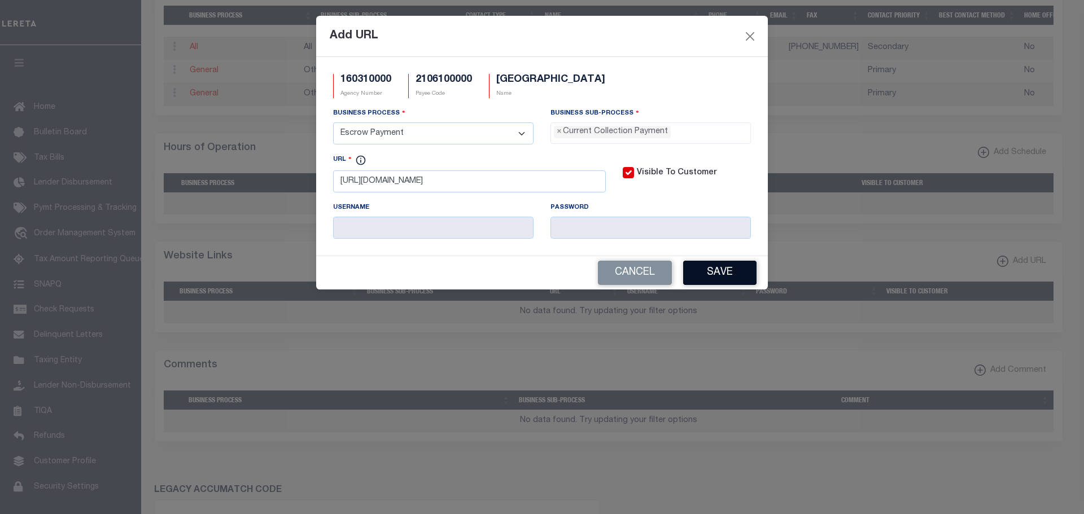
click at [714, 274] on button "Save" at bounding box center [719, 273] width 73 height 24
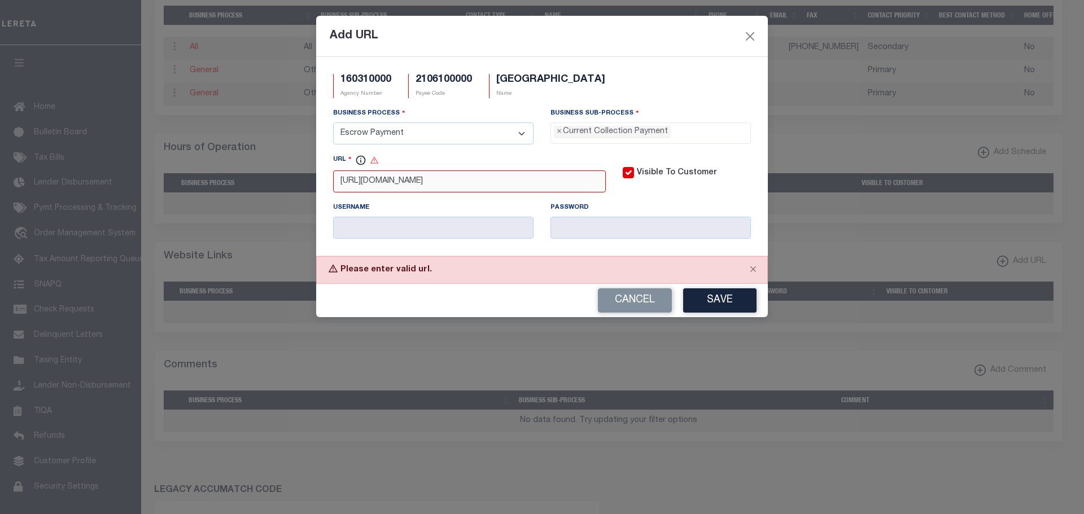
click at [341, 183] on input "http://edmonsonsheriff1.zapto.org/Tax_KY_Web_2005/Login.aspx" at bounding box center [469, 181] width 273 height 22
type input "http://edmonsonsheriff1.zapto.org/Tax_KY_Web_2005/Login.aspx"
click at [736, 309] on button "Save" at bounding box center [719, 300] width 73 height 24
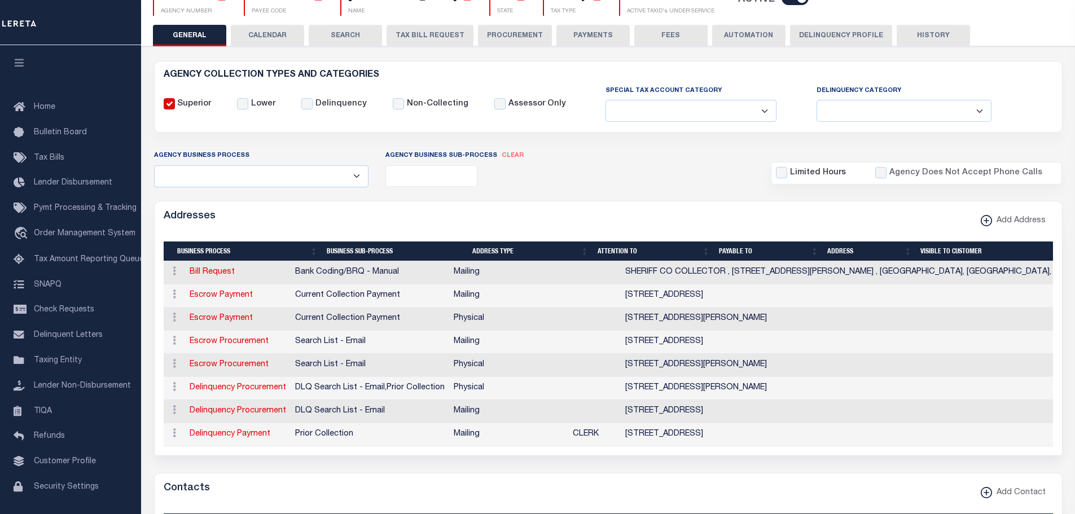
scroll to position [0, 0]
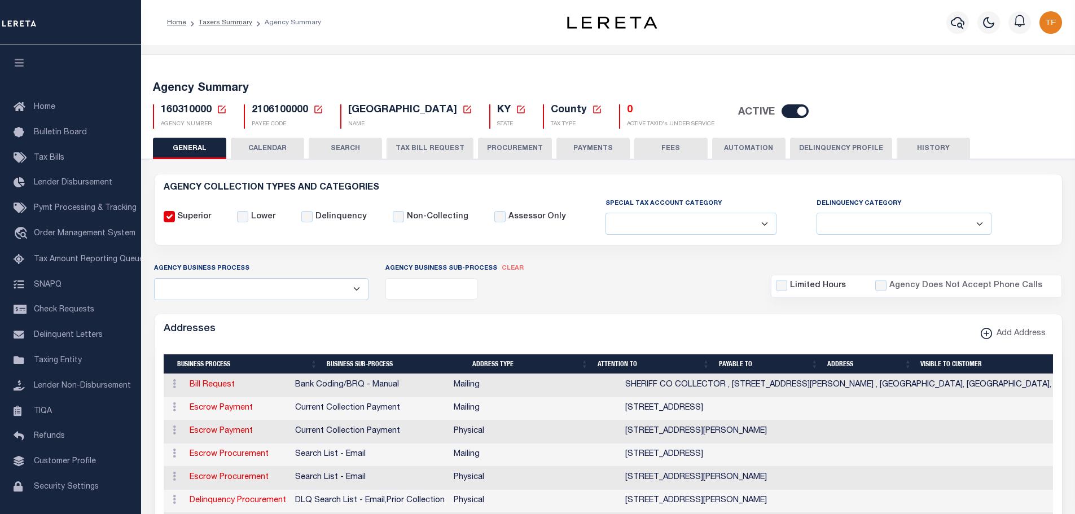
click at [223, 107] on icon at bounding box center [222, 109] width 10 height 10
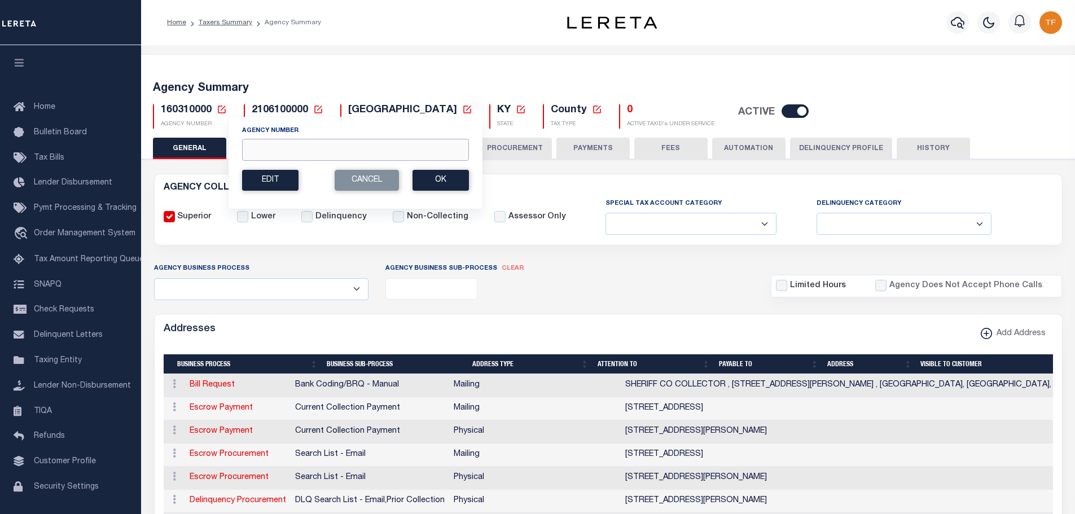
click at [258, 147] on input "Agency Number" at bounding box center [355, 150] width 227 height 22
type input "160010103"
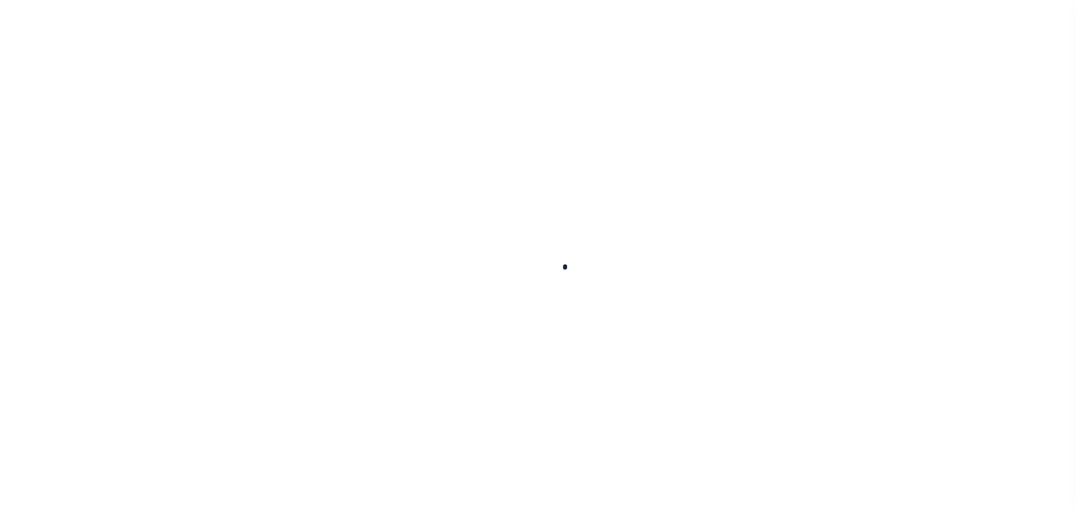
select select
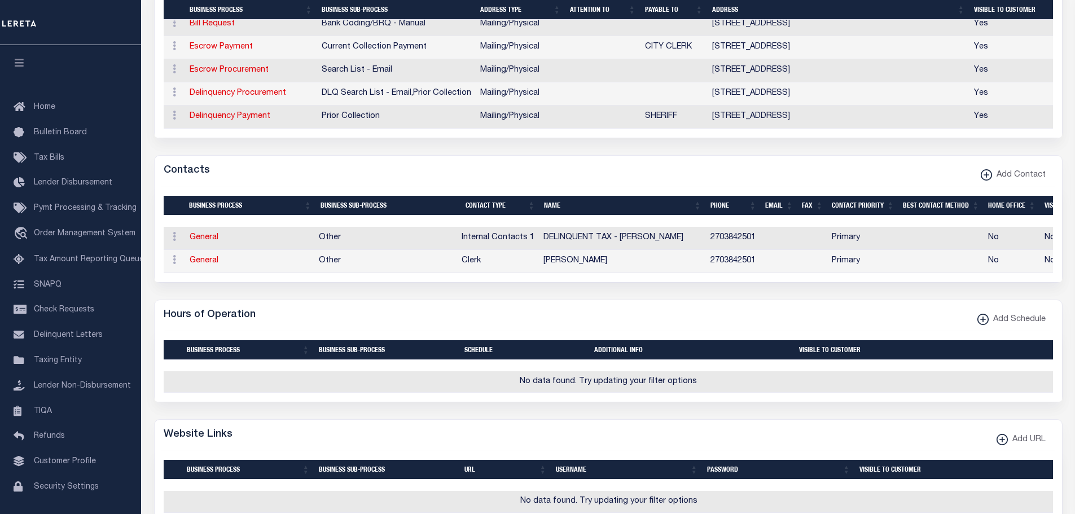
scroll to position [451, 0]
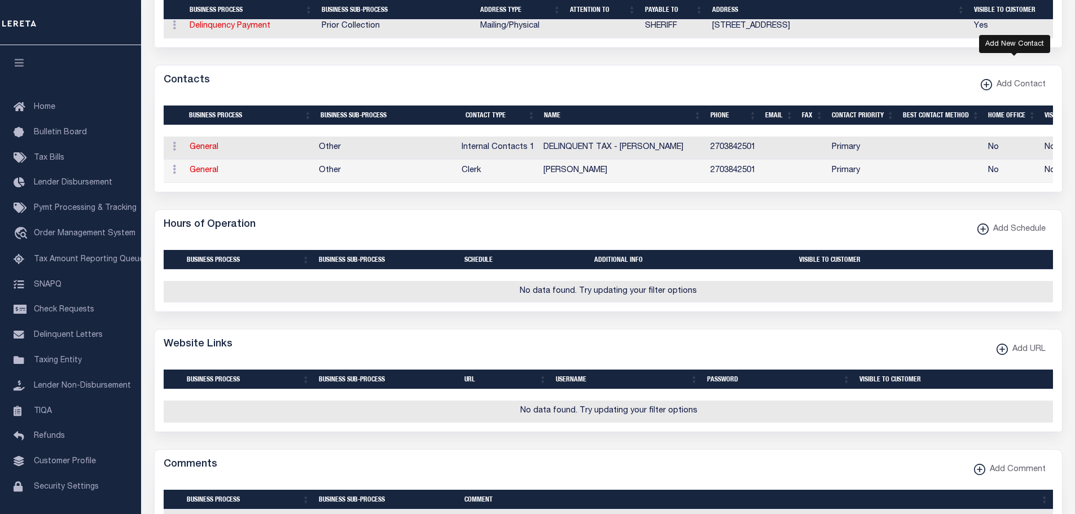
click at [988, 90] on xmlns\ "button" at bounding box center [986, 84] width 11 height 11
select select "1"
checkbox input "false"
checkbox input "true"
select select
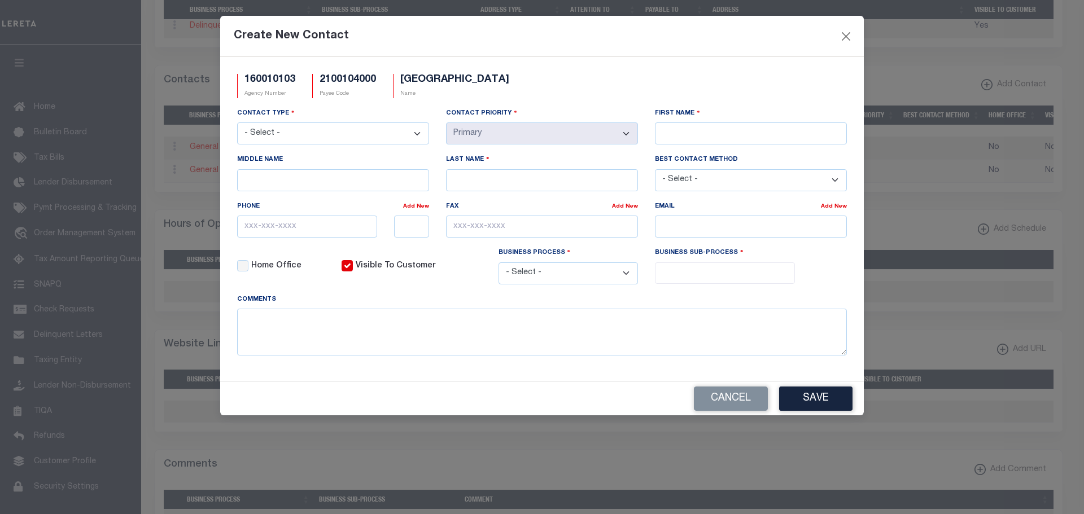
click at [411, 131] on select "- Select - Assessor Clerk Internal Contacts 1 Internal Contacts 2 Internal Cont…" at bounding box center [333, 133] width 192 height 22
select select "5"
click at [237, 123] on select "- Select - Assessor Clerk Internal Contacts 1 Internal Contacts 2 Internal Cont…" at bounding box center [333, 133] width 192 height 22
select select "2"
click at [691, 131] on input "First Name" at bounding box center [751, 133] width 192 height 22
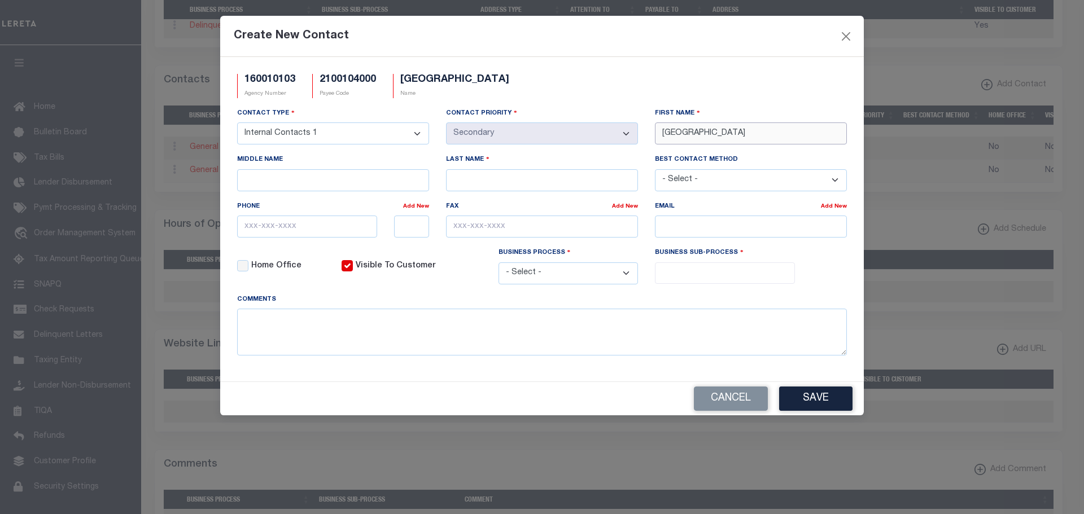
type input "[GEOGRAPHIC_DATA]"
type input "STRANGE"
drag, startPoint x: 225, startPoint y: 229, endPoint x: 230, endPoint y: 231, distance: 6.1
click at [226, 229] on div "160010103 Agency Number 2100104000 Payee Code COLUMBIA CITY Name - Select -" at bounding box center [541, 219] width 643 height 324
click at [242, 230] on input "text" at bounding box center [307, 227] width 140 height 22
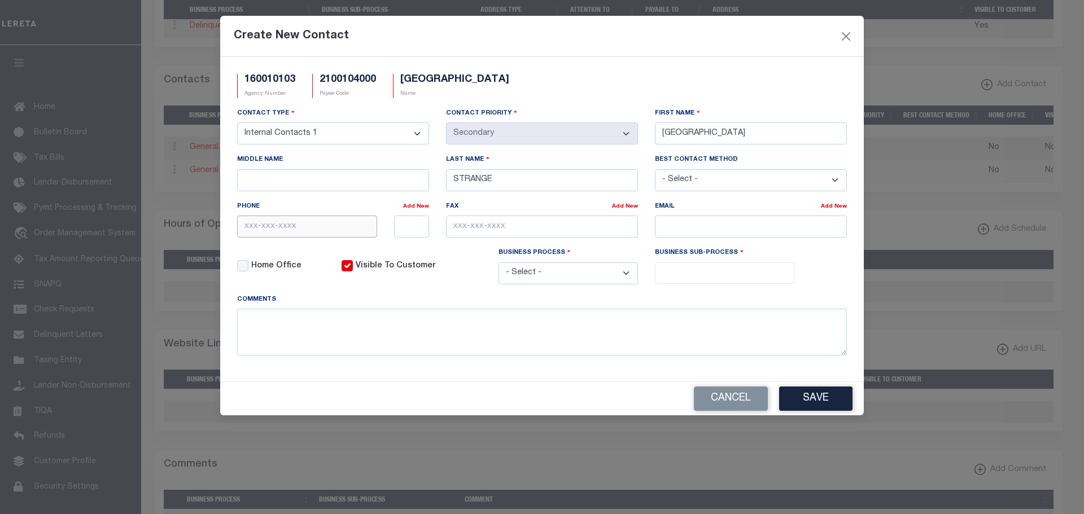
paste input "270-384-250"
type input "270-384-2501"
click at [464, 233] on input "text" at bounding box center [542, 227] width 192 height 22
paste input "270-384-3799"
type input "270-384-3799"
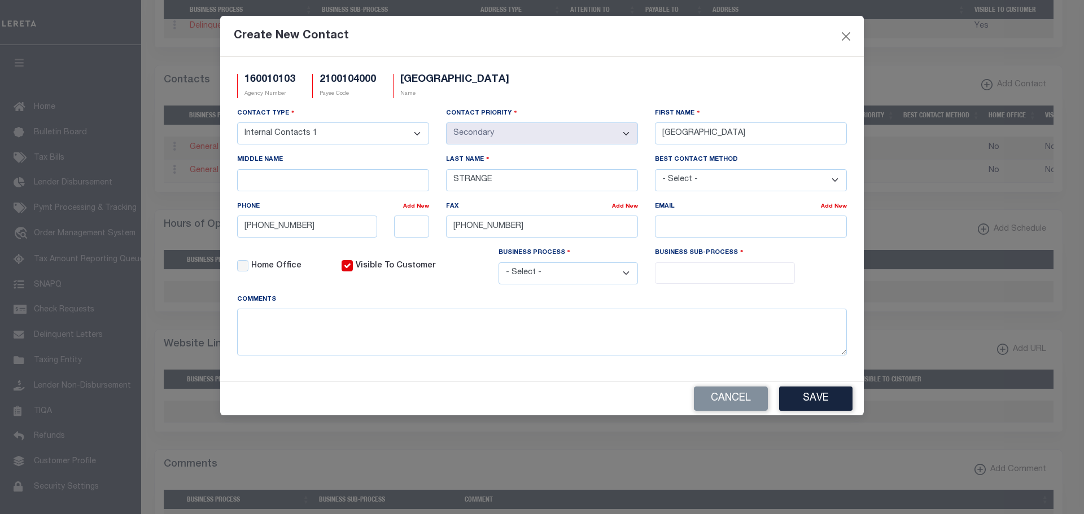
click at [637, 282] on select "- Select - All Automation Bill Request Delinquency Payment Delinquency Procurem…" at bounding box center [568, 273] width 140 height 22
select select "0"
click at [498, 264] on select "- Select - All Automation Bill Request Delinquency Payment Delinquency Procurem…" at bounding box center [568, 273] width 140 height 22
select select "0"
click at [825, 392] on button "Save" at bounding box center [815, 399] width 73 height 24
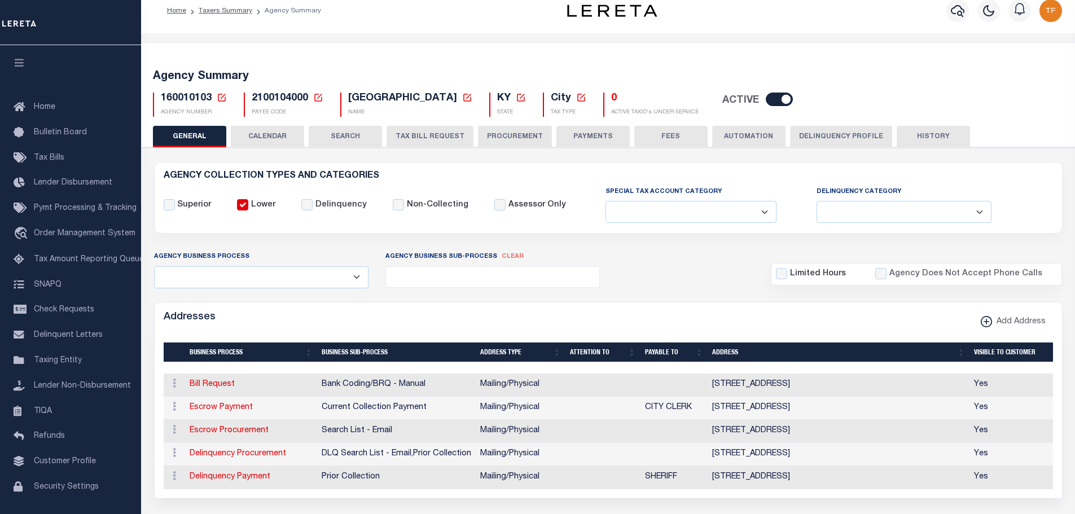
scroll to position [0, 0]
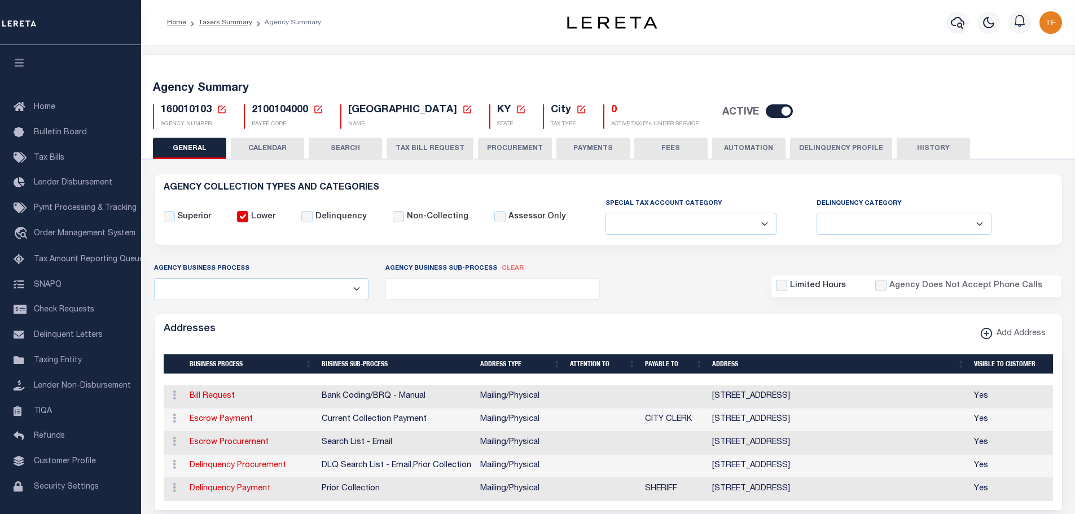
click at [587, 147] on button "PAYMENTS" at bounding box center [592, 148] width 73 height 21
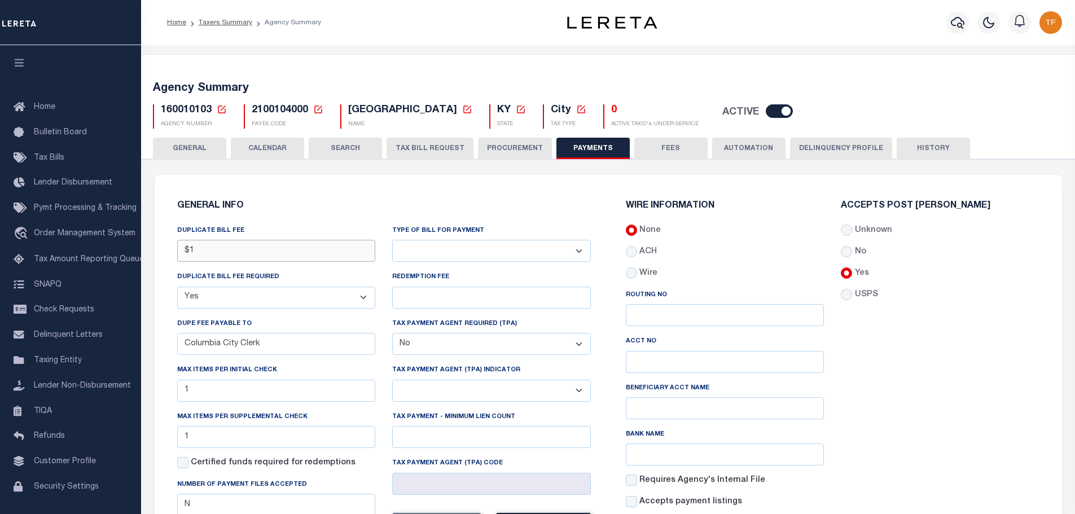
drag, startPoint x: 200, startPoint y: 248, endPoint x: 146, endPoint y: 244, distance: 53.7
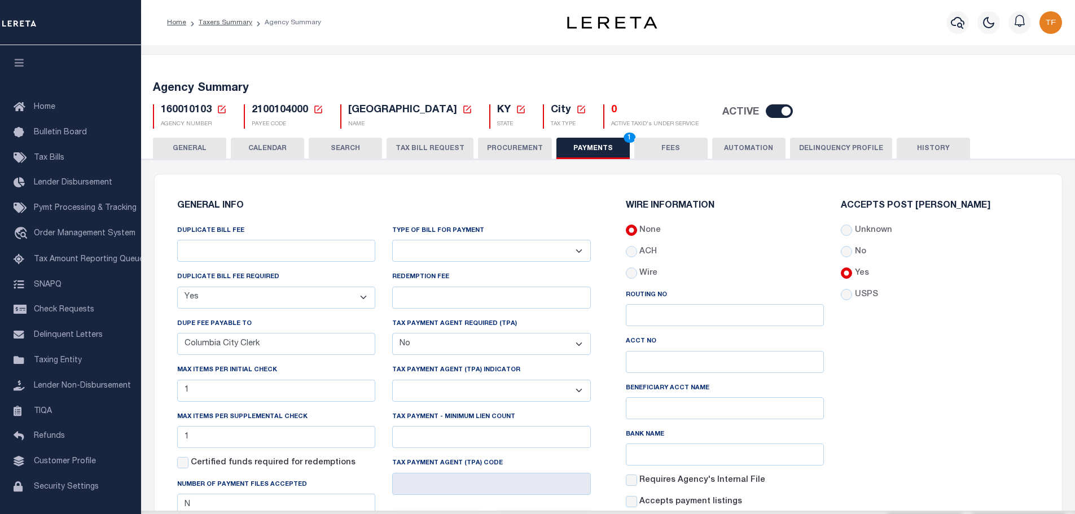
click at [279, 302] on select "Yes No" at bounding box center [276, 298] width 199 height 22
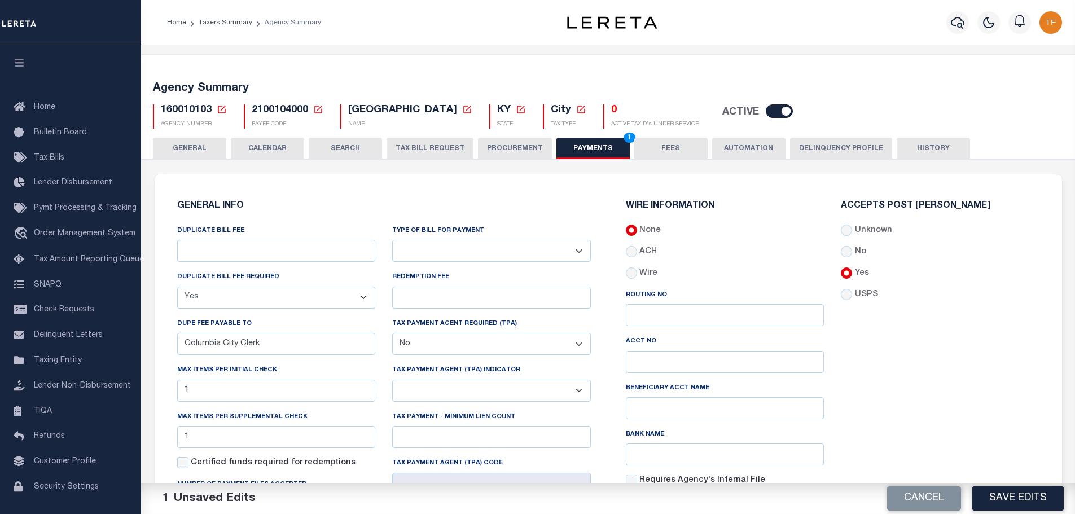
select select "false"
click at [177, 287] on select "Yes No" at bounding box center [276, 298] width 199 height 22
drag, startPoint x: 258, startPoint y: 348, endPoint x: 103, endPoint y: 329, distance: 156.9
click at [982, 497] on button "Save Edits" at bounding box center [1017, 498] width 91 height 24
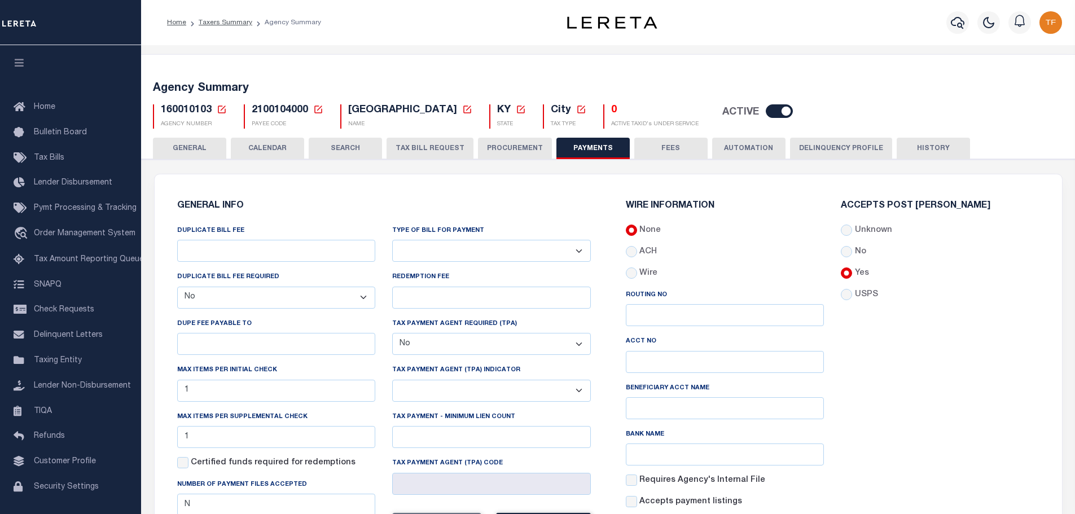
click at [219, 113] on icon at bounding box center [222, 109] width 10 height 10
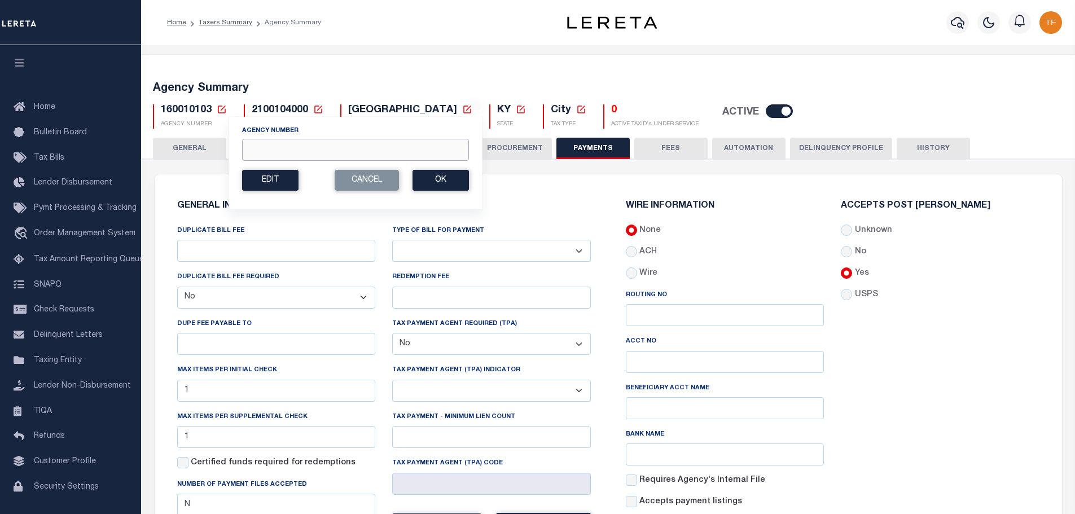
click at [253, 150] on input "Agency Number" at bounding box center [355, 150] width 227 height 22
type input "160318801"
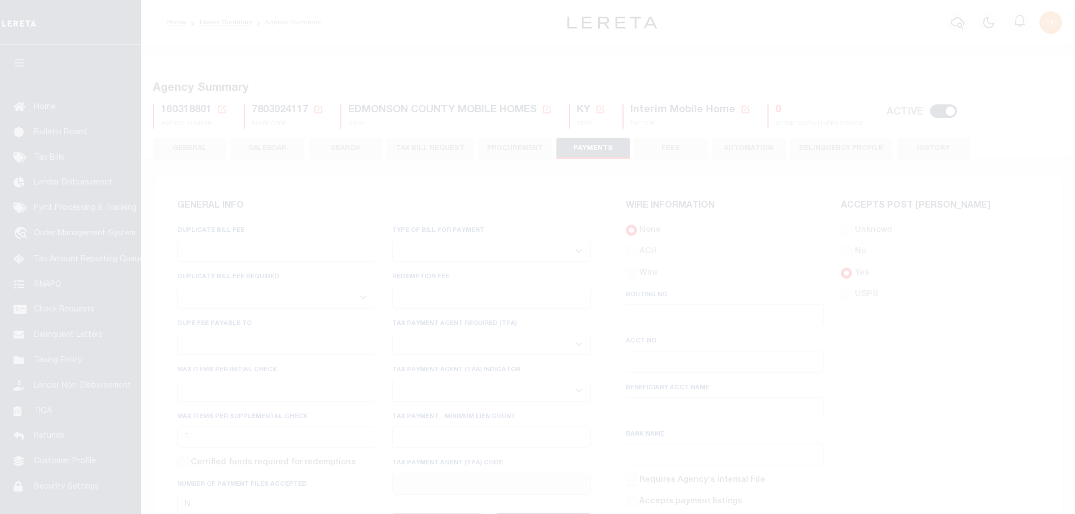
select select
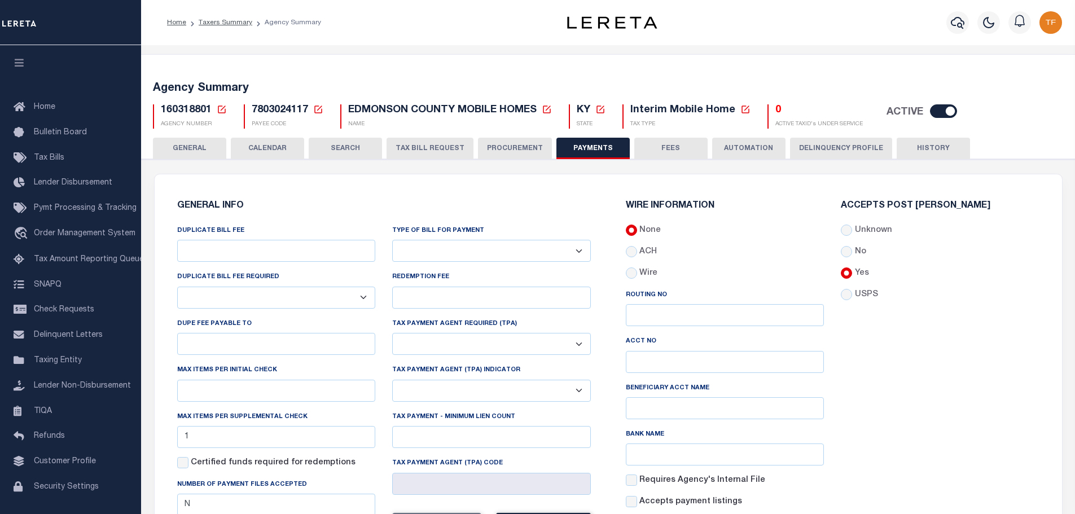
drag, startPoint x: 180, startPoint y: 145, endPoint x: 287, endPoint y: 167, distance: 109.5
click at [180, 145] on button "GENERAL" at bounding box center [189, 148] width 73 height 21
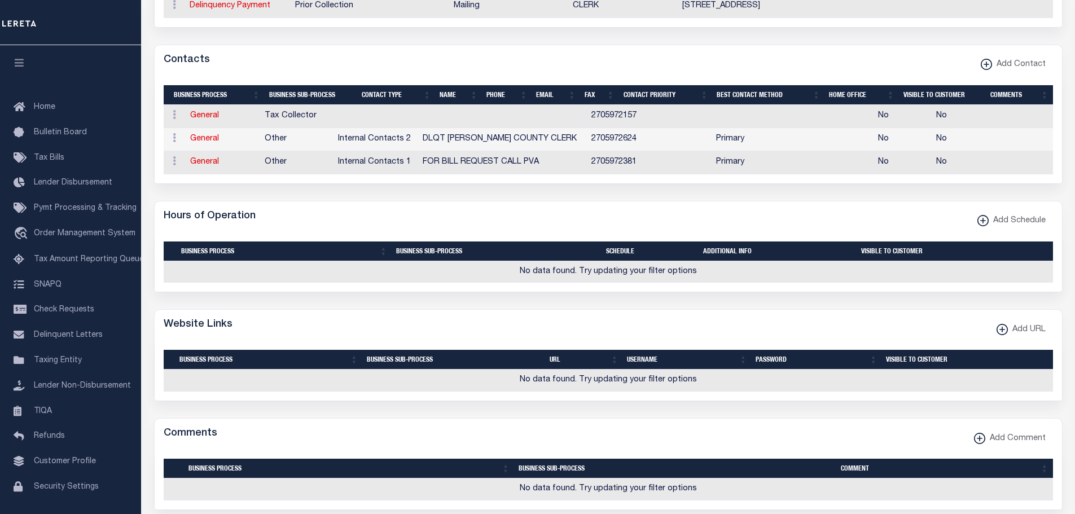
scroll to position [451, 0]
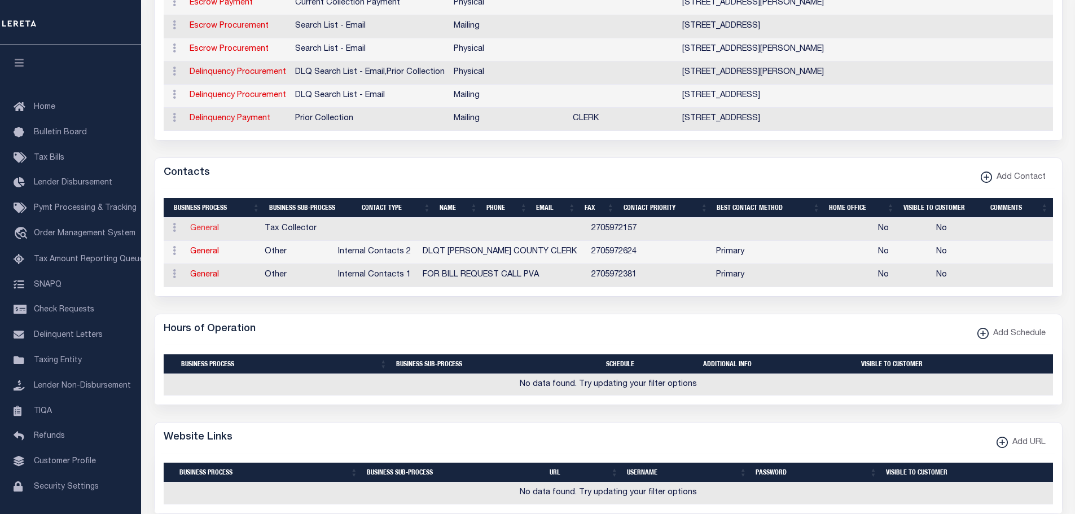
click at [203, 228] on link "General" at bounding box center [204, 229] width 29 height 8
checkbox input "false"
select select
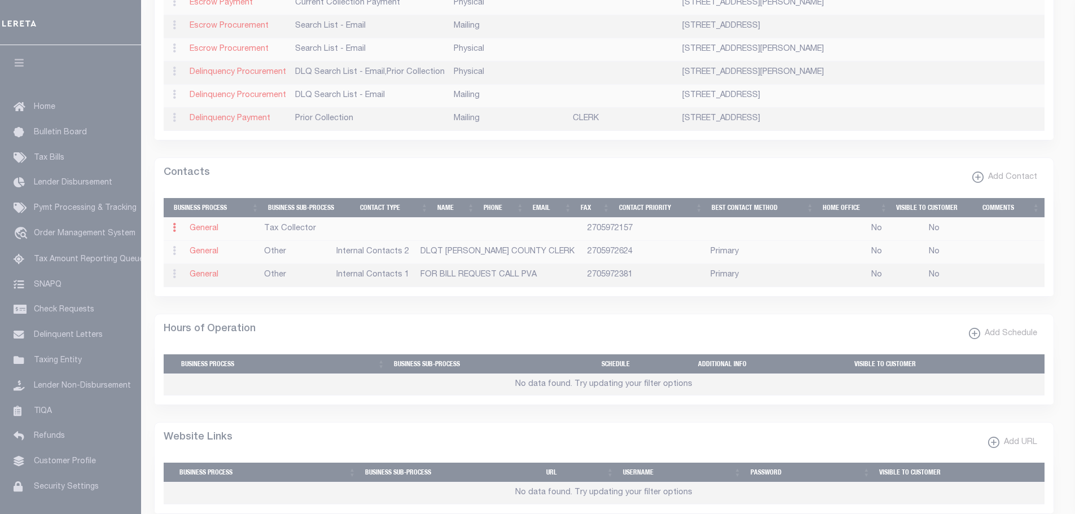
select select
type input "2705972157"
checkbox input "false"
select select "6"
select select "31"
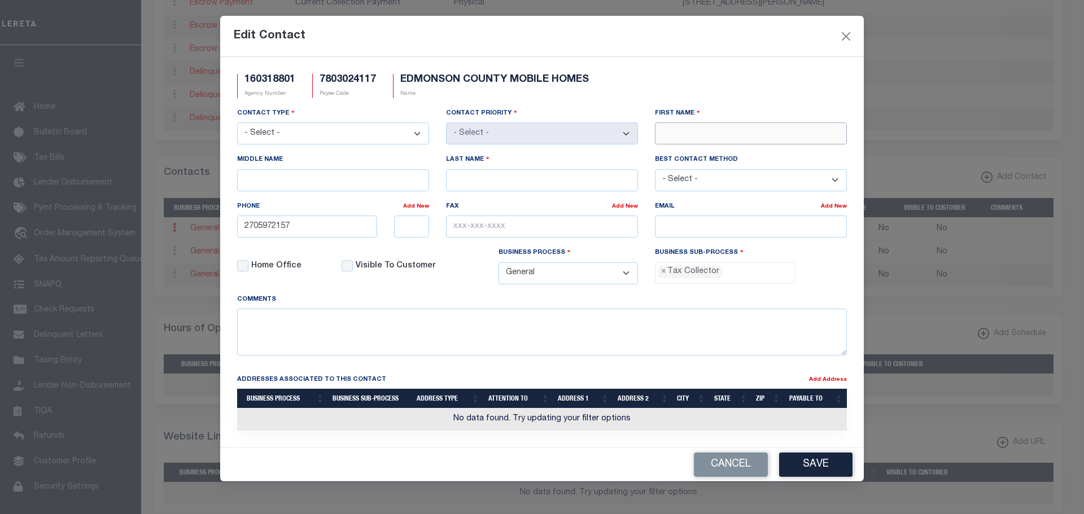
click at [669, 140] on input "First Name" at bounding box center [751, 133] width 192 height 22
type input "SHERIFF"
type input "JAMES"
type input "VINCENT"
click at [810, 464] on button "Save" at bounding box center [815, 465] width 73 height 24
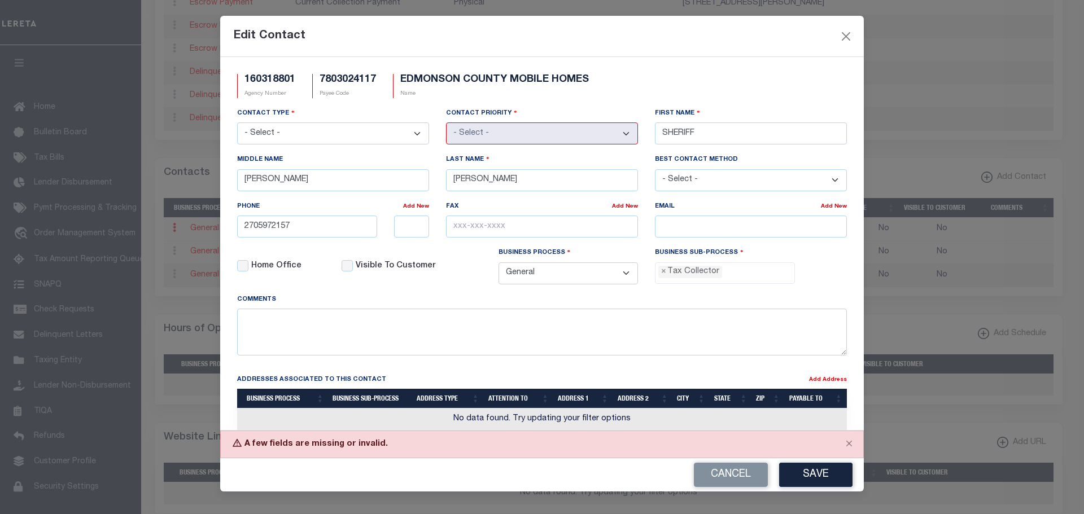
click at [401, 131] on select "- Select - Assessor Clerk Internal Contacts 1 Internal Contacts 2 Internal Cont…" at bounding box center [333, 133] width 192 height 22
select select "5"
click at [237, 123] on select "- Select - Assessor Clerk Internal Contacts 1 Internal Contacts 2 Internal Cont…" at bounding box center [333, 133] width 192 height 22
select select "1"
click at [828, 471] on button "Save" at bounding box center [815, 475] width 73 height 24
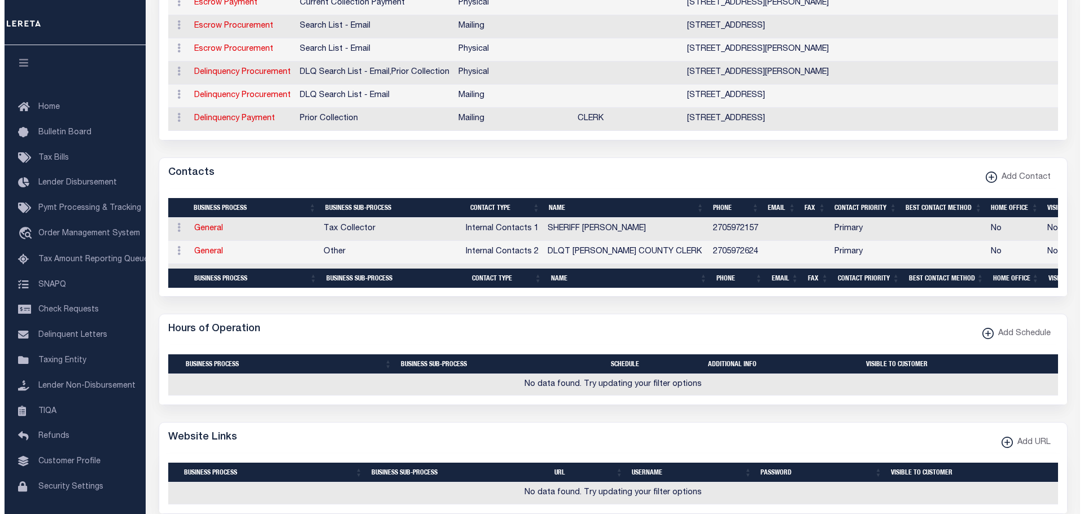
scroll to position [734, 0]
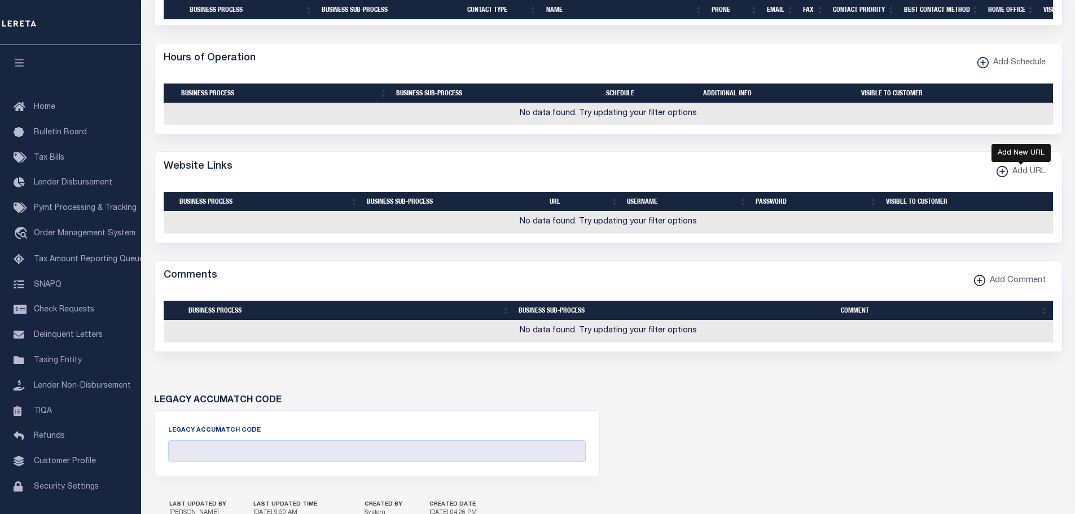
click at [1002, 177] on xmlns\ "button" at bounding box center [1002, 171] width 11 height 11
select select
checkbox input "true"
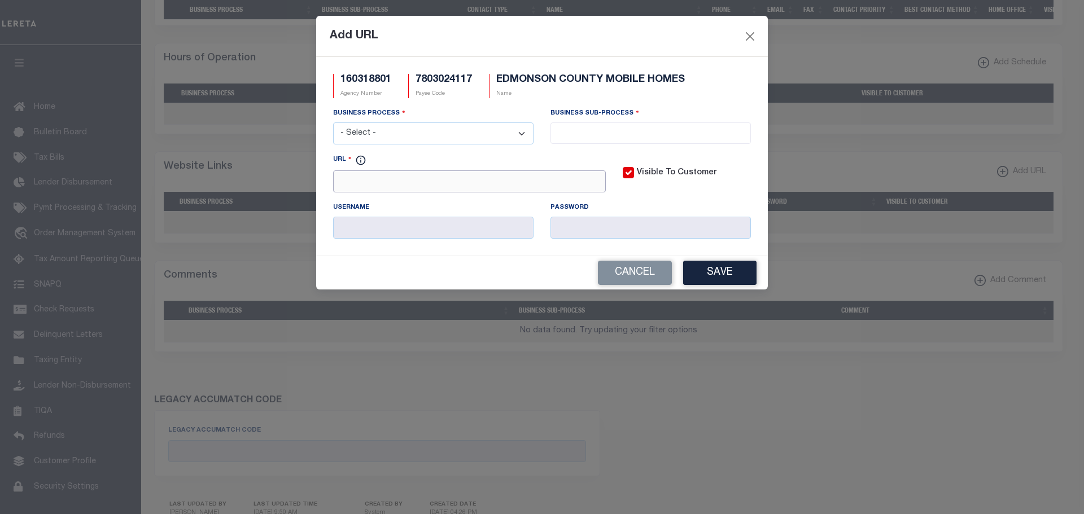
click at [361, 187] on input "URL" at bounding box center [469, 181] width 273 height 22
paste input "http://edmonsonsheriff.zapto.org:8080/Tax_Ky_Web/Login.aspx"
type input "http://edmonsonsheriff.zapto.org:8080/Tax_Ky_Web/Login.aspx"
click at [499, 130] on select "- Select - All Automation Bill Request Delinquency Payment Delinquency Procurem…" at bounding box center [433, 133] width 200 height 22
select select "0"
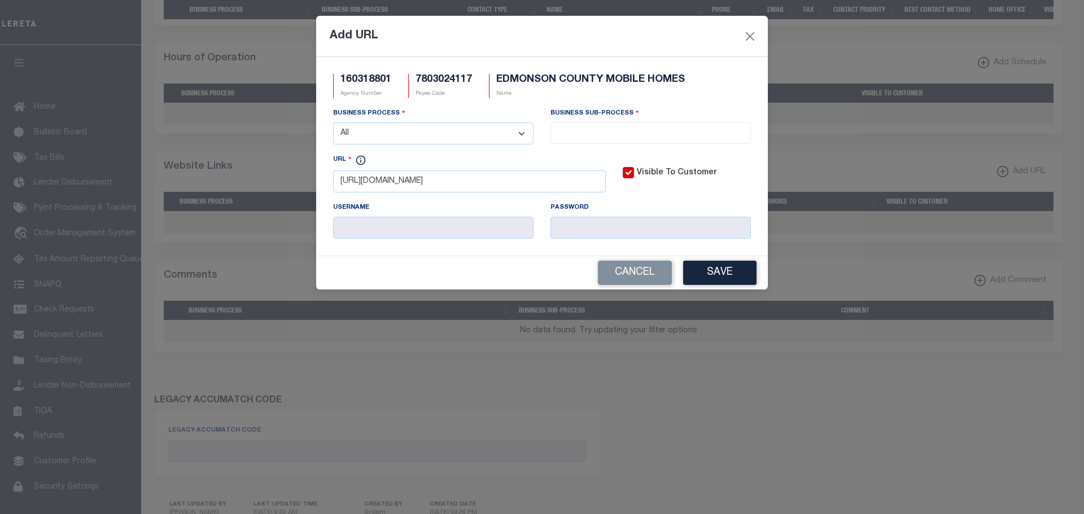
click at [333, 123] on select "- Select - All Automation Bill Request Delinquency Payment Delinquency Procurem…" at bounding box center [433, 133] width 200 height 22
select select "0"
click at [401, 134] on select "- Select - All Automation Bill Request Delinquency Payment Delinquency Procurem…" at bounding box center [433, 133] width 200 height 22
select select "3"
click at [333, 123] on select "- Select - All Automation Bill Request Delinquency Payment Delinquency Procurem…" at bounding box center [433, 133] width 200 height 22
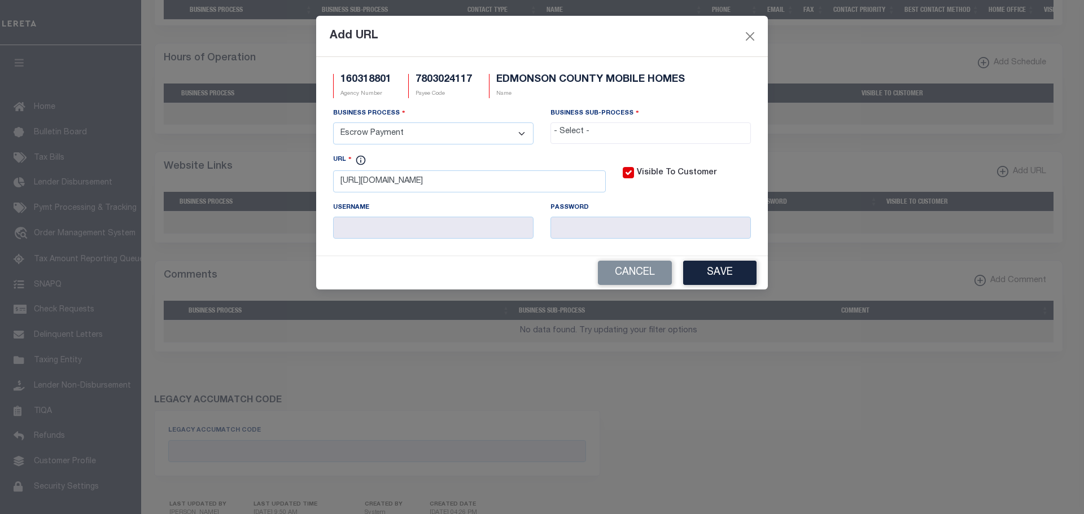
click at [652, 131] on input "search" at bounding box center [651, 132] width 194 height 12
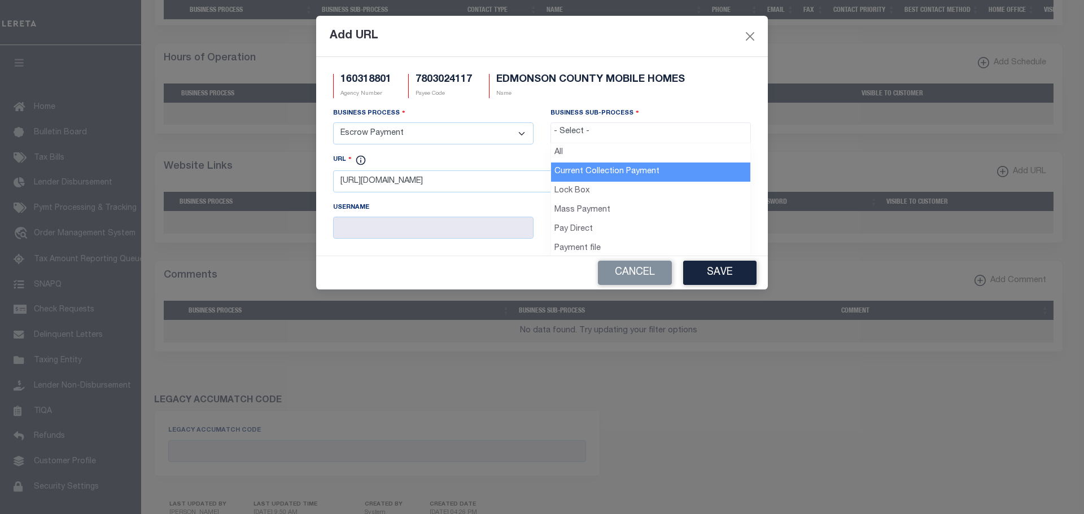
select select "11"
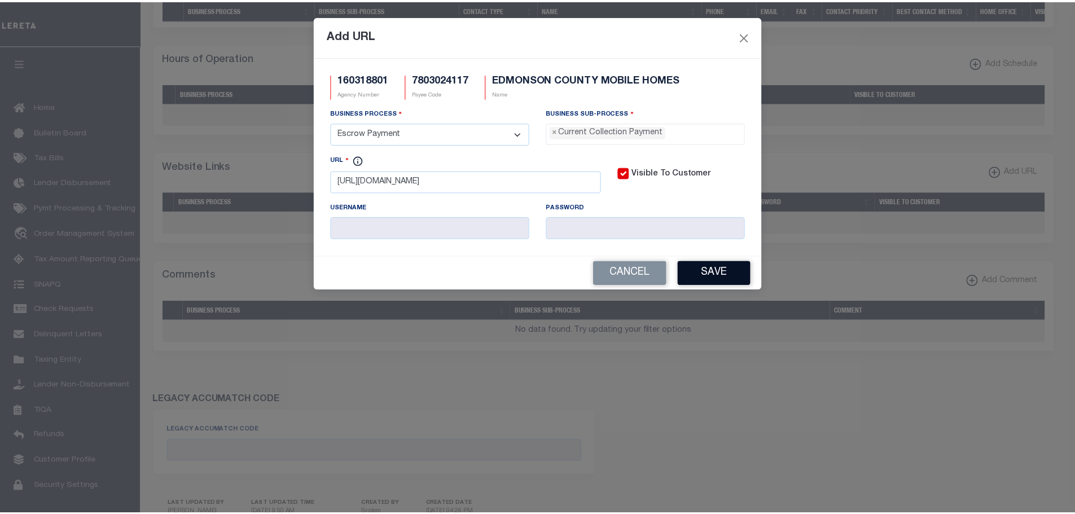
scroll to position [10, 0]
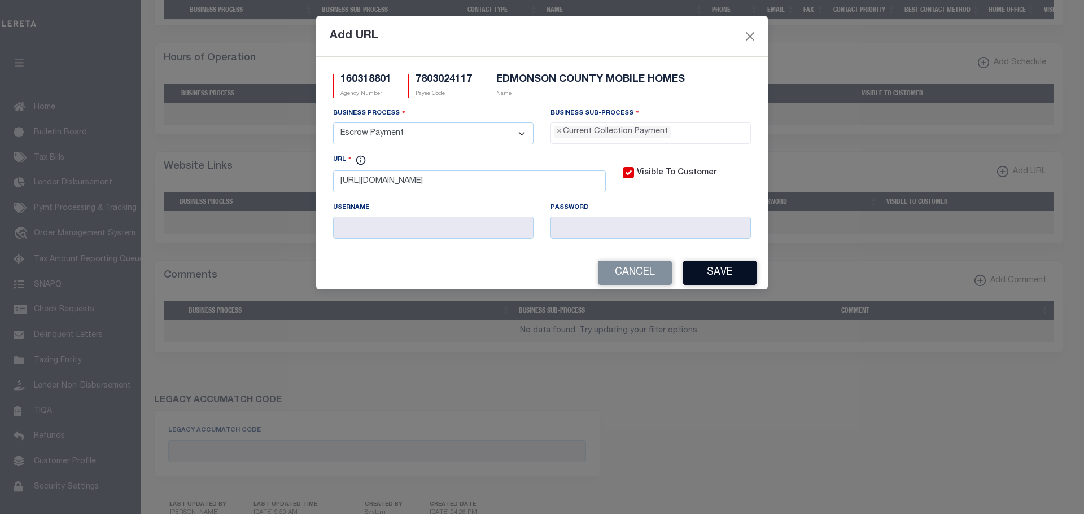
click at [721, 275] on button "Save" at bounding box center [719, 273] width 73 height 24
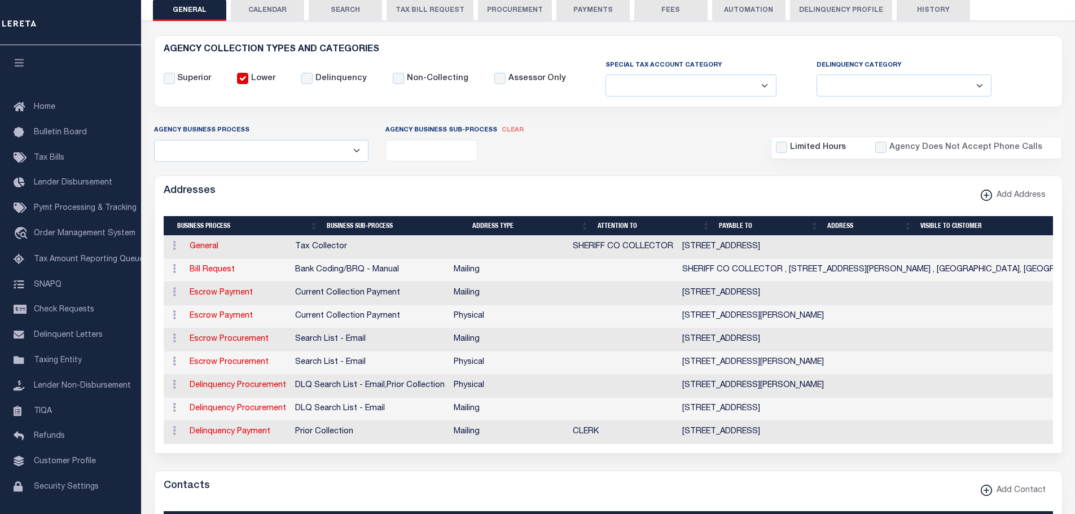
scroll to position [0, 0]
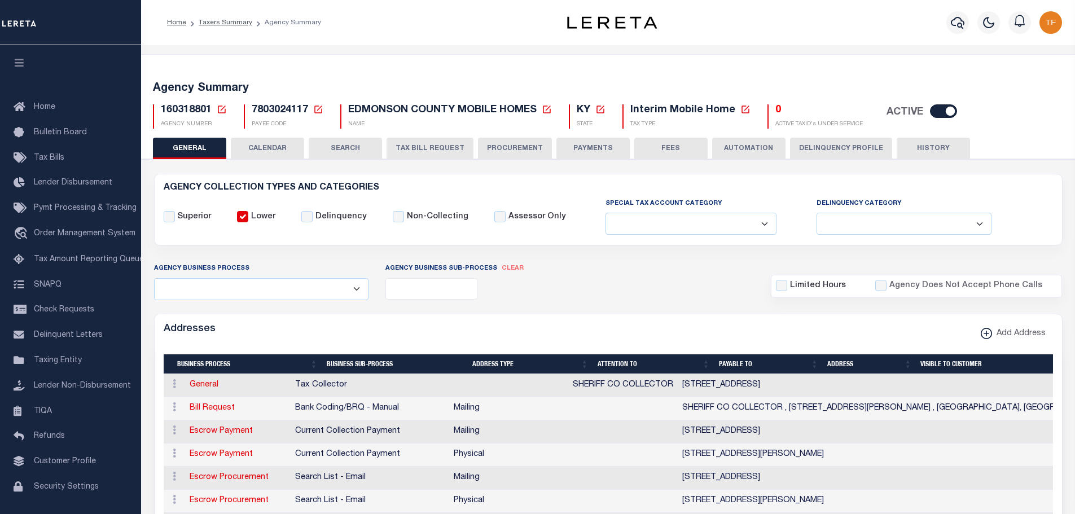
click at [222, 106] on icon at bounding box center [222, 110] width 8 height 8
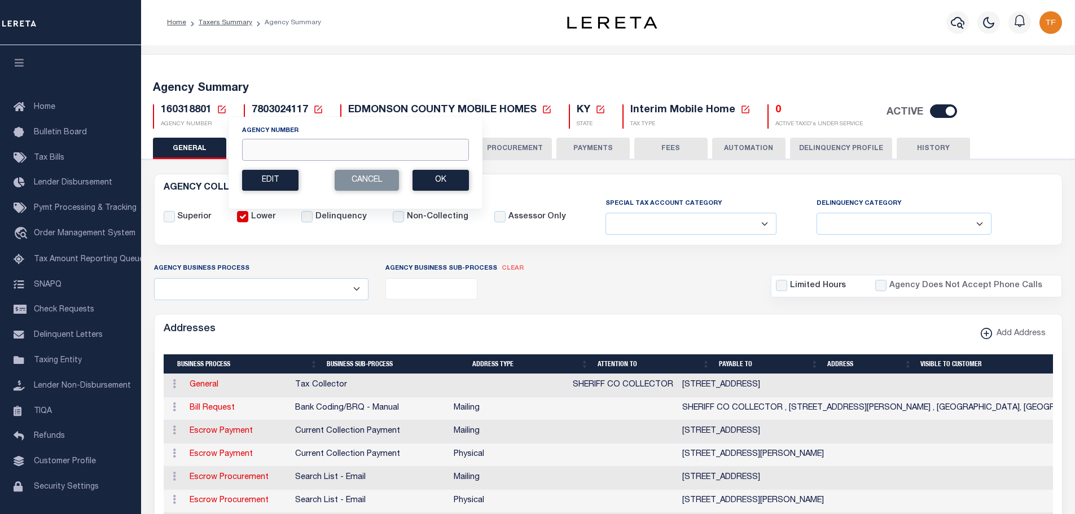
click at [262, 151] on input "Agency Number" at bounding box center [355, 150] width 227 height 22
type input "290070203"
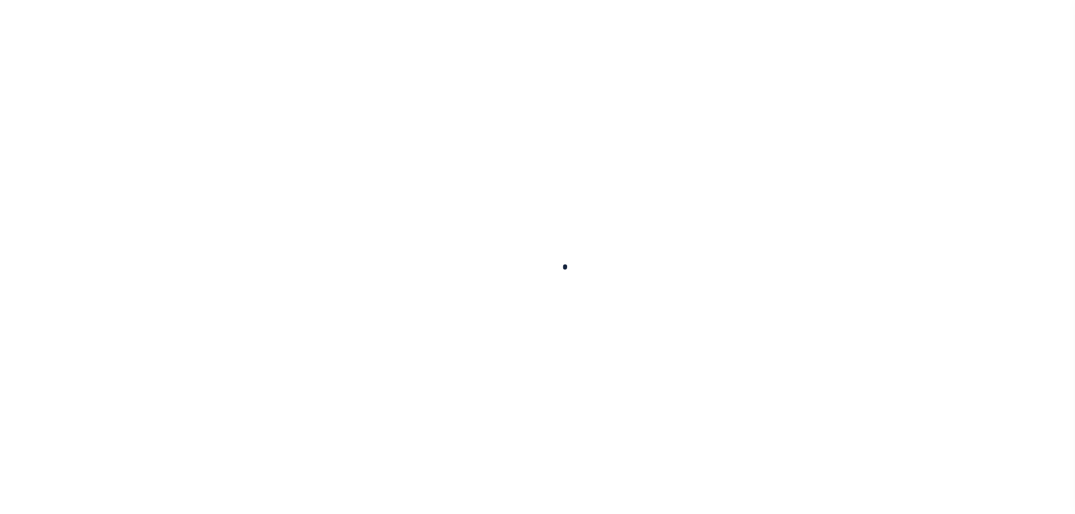
select select
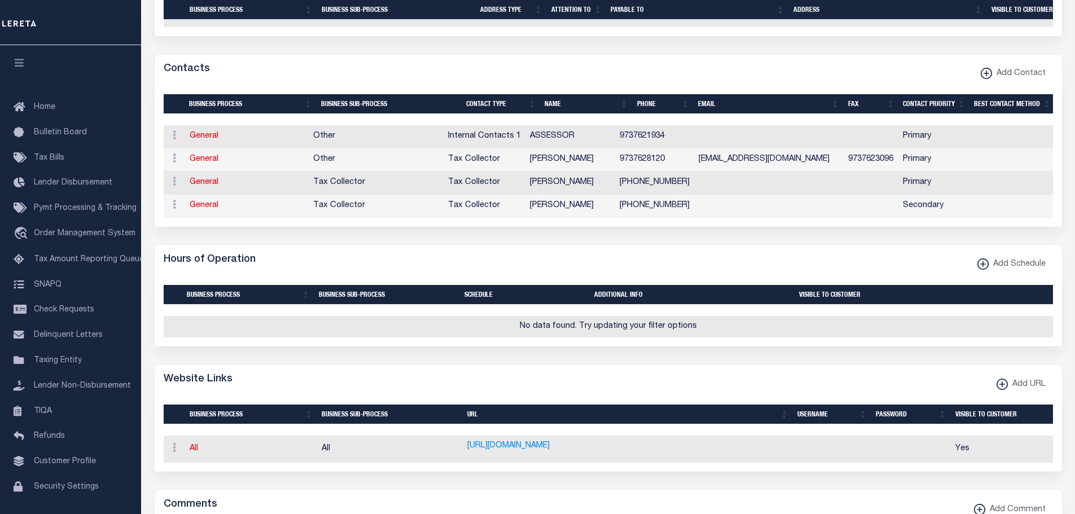
scroll to position [406, 0]
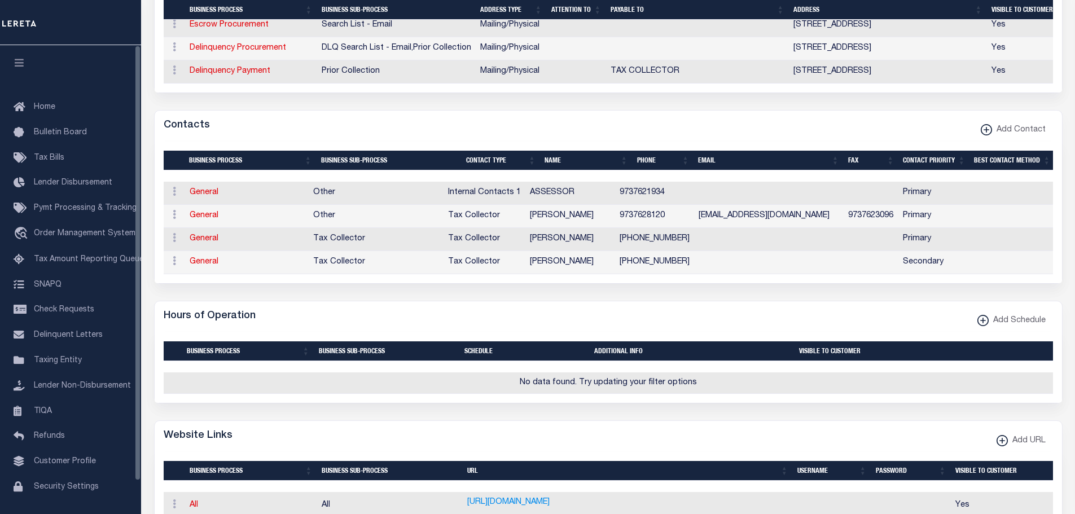
drag, startPoint x: 201, startPoint y: 268, endPoint x: 385, endPoint y: 273, distance: 184.6
click at [201, 266] on link "General" at bounding box center [204, 262] width 29 height 8
checkbox input "false"
select select
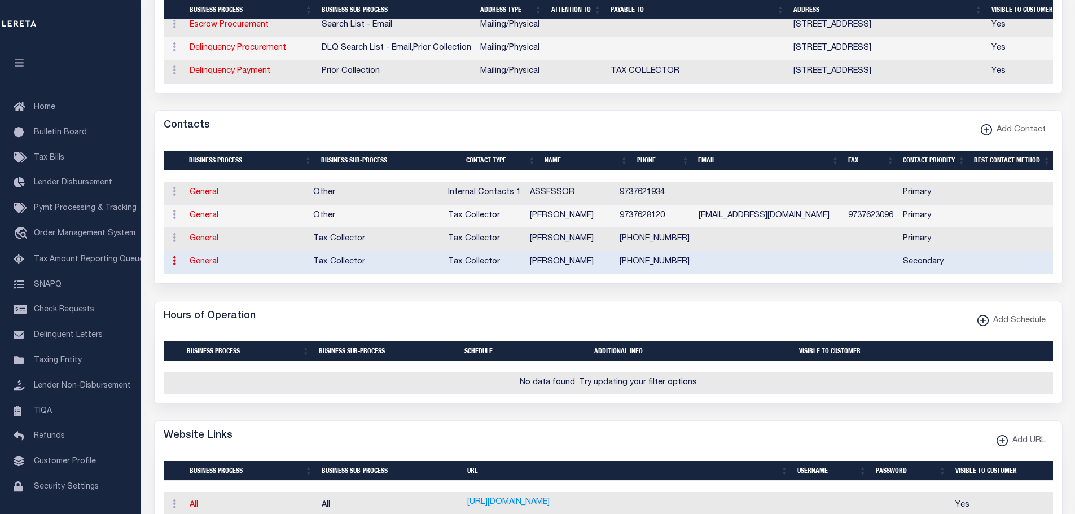
select select "2"
type input "IRMA"
type input "WEIR"
type input "973-762-8120"
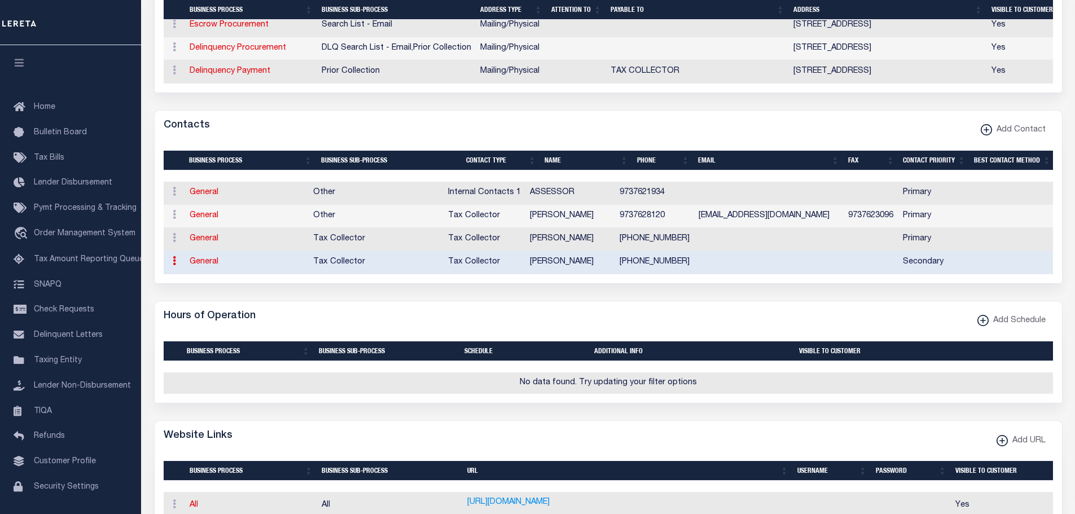
checkbox input "true"
select select "6"
select select "31"
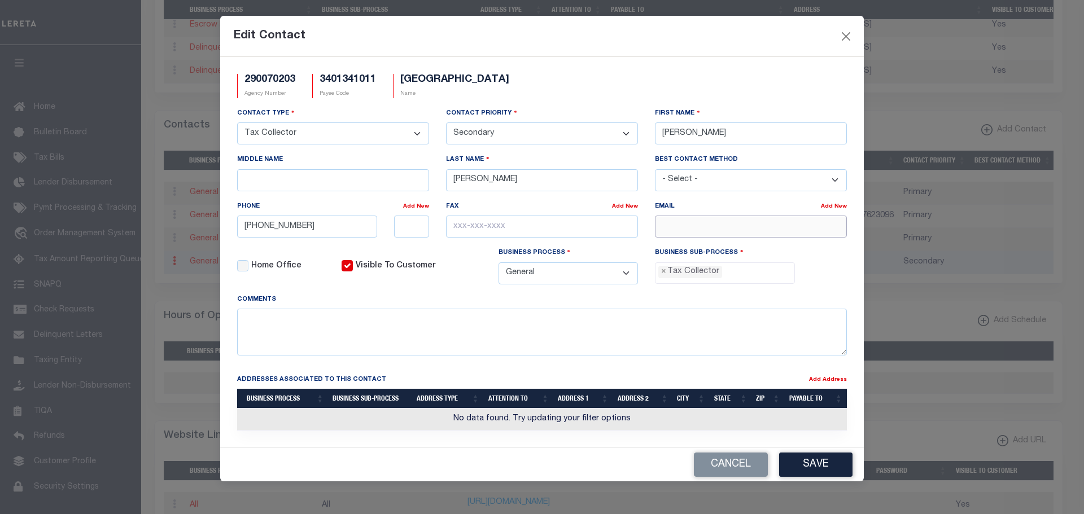
click input "email"
paste input "IWEIR@MAPLEWOODNJ.GOV"
type input "IWEIR@MAPLEWOODNJ.GOV"
click button "Save"
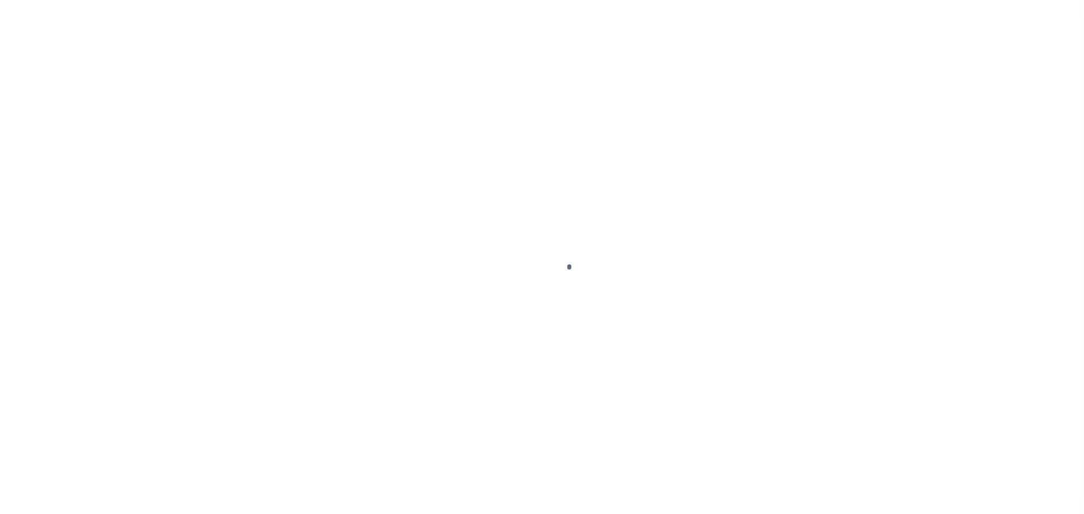
select select
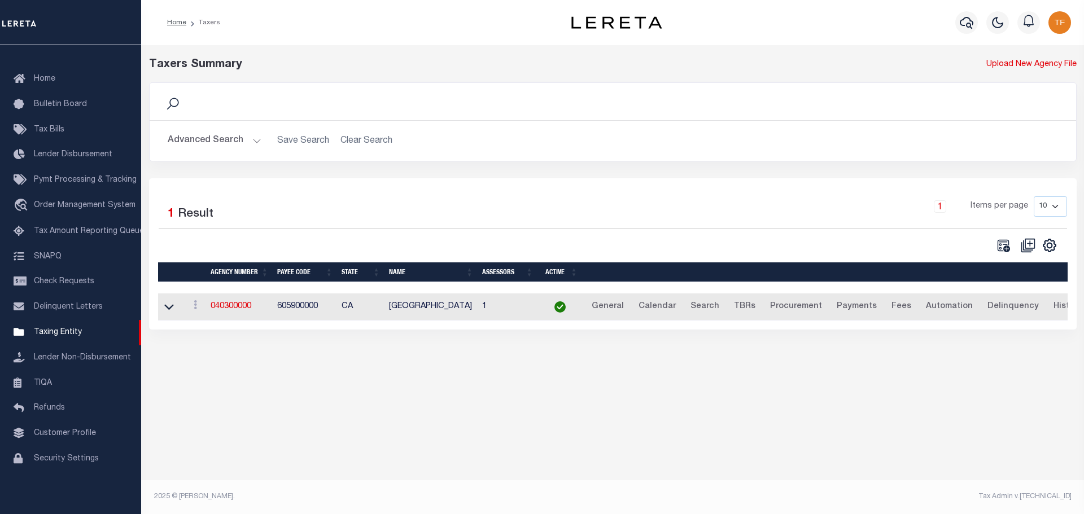
click at [256, 141] on button "Advanced Search" at bounding box center [215, 141] width 94 height 22
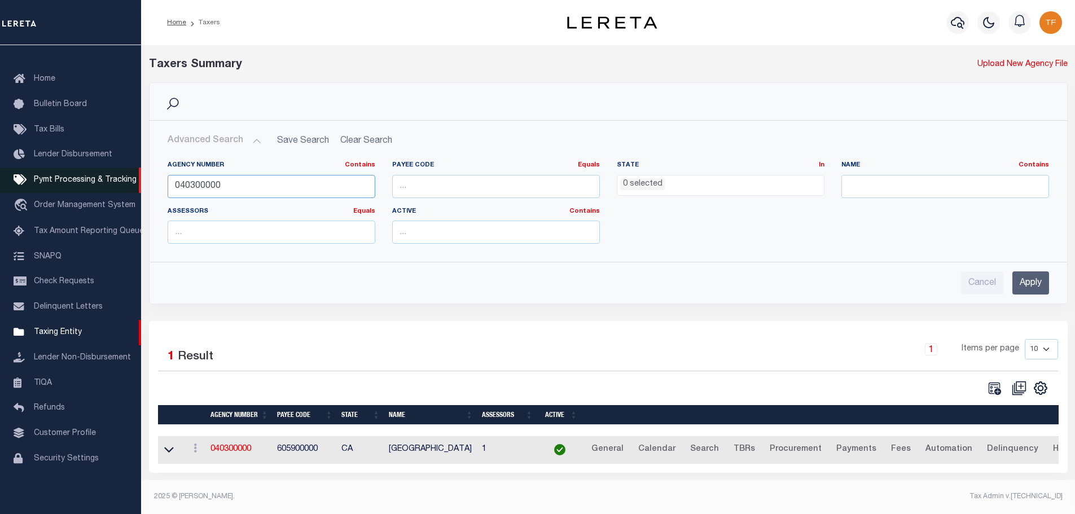
drag, startPoint x: 236, startPoint y: 180, endPoint x: 137, endPoint y: 176, distance: 98.8
click at [139, 177] on div "Home Taxers Profile" at bounding box center [537, 254] width 1075 height 508
type input "310241801"
click at [1029, 283] on input "Apply" at bounding box center [1030, 282] width 37 height 23
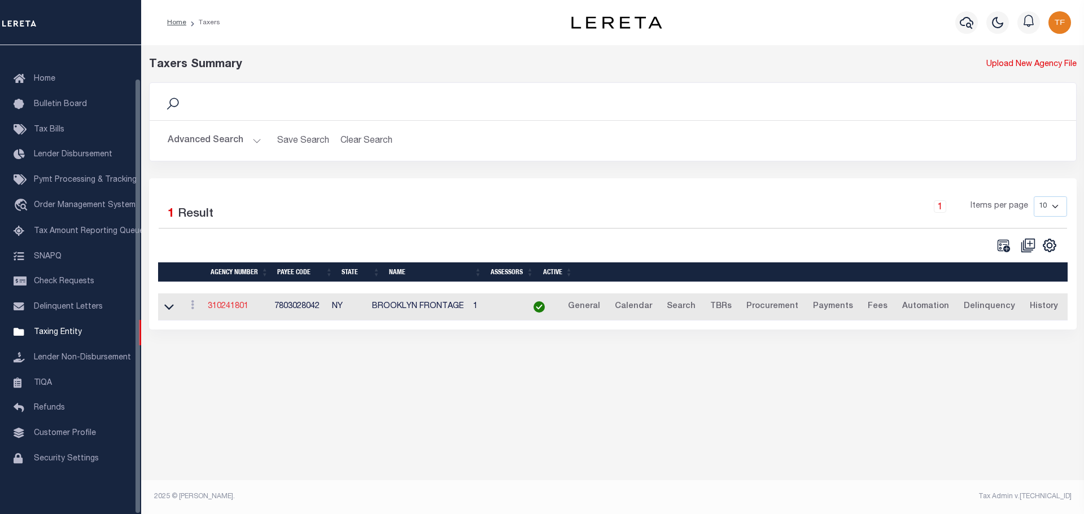
click at [234, 310] on link "310241801" at bounding box center [228, 306] width 41 height 8
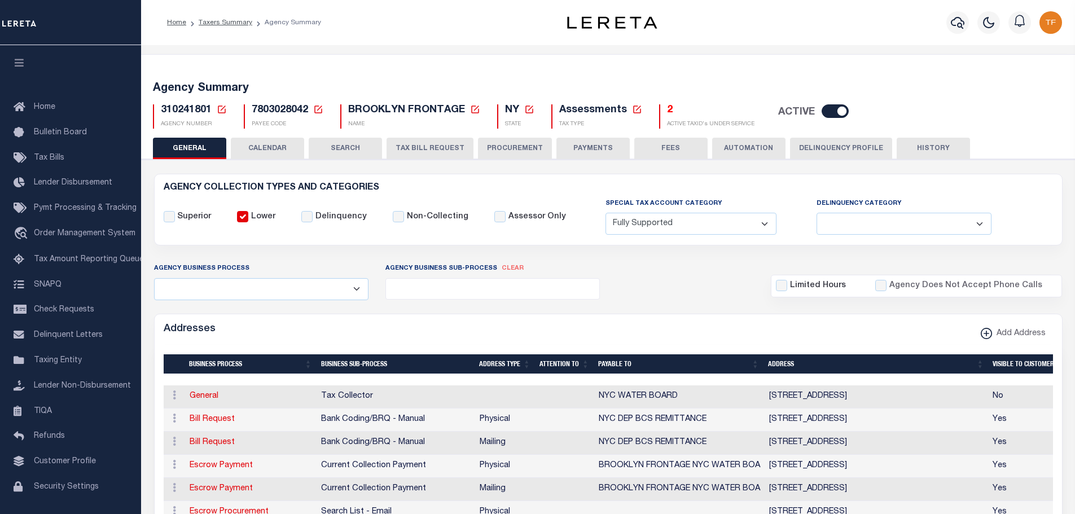
select select "1"
select select
